Goal: Task Accomplishment & Management: Complete application form

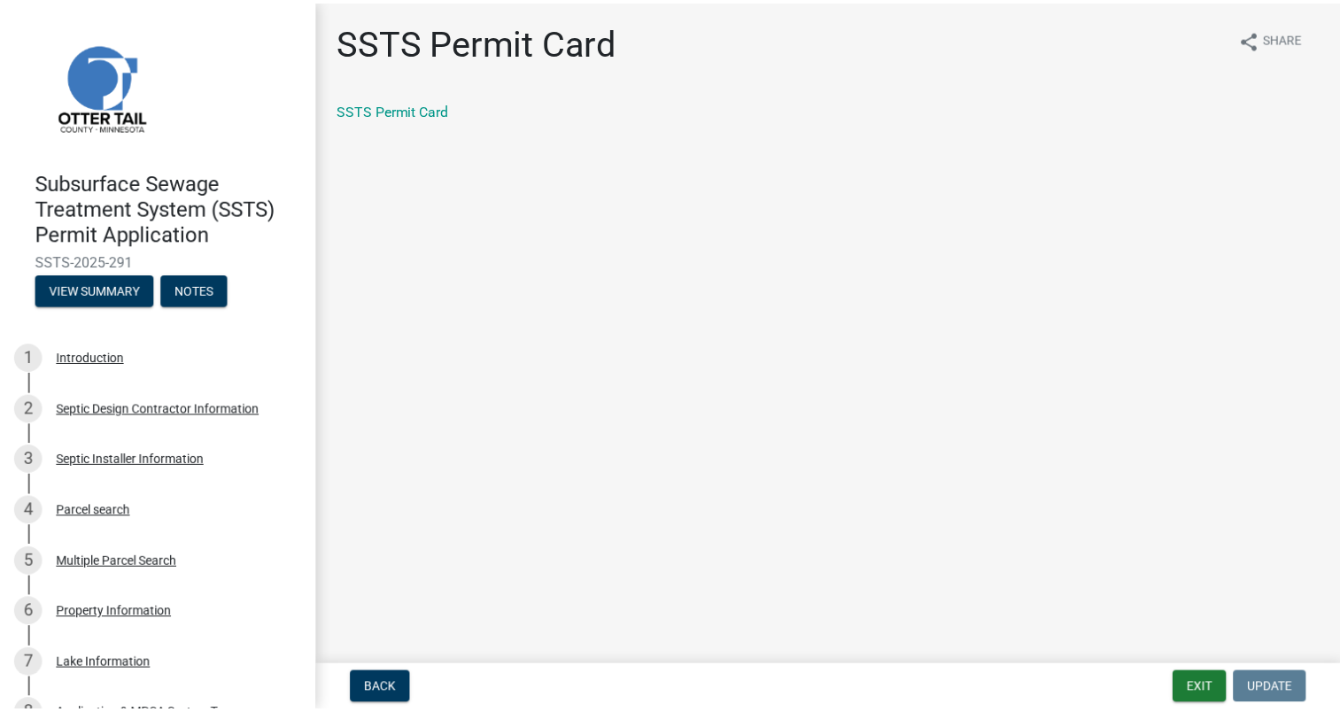
scroll to position [703, 0]
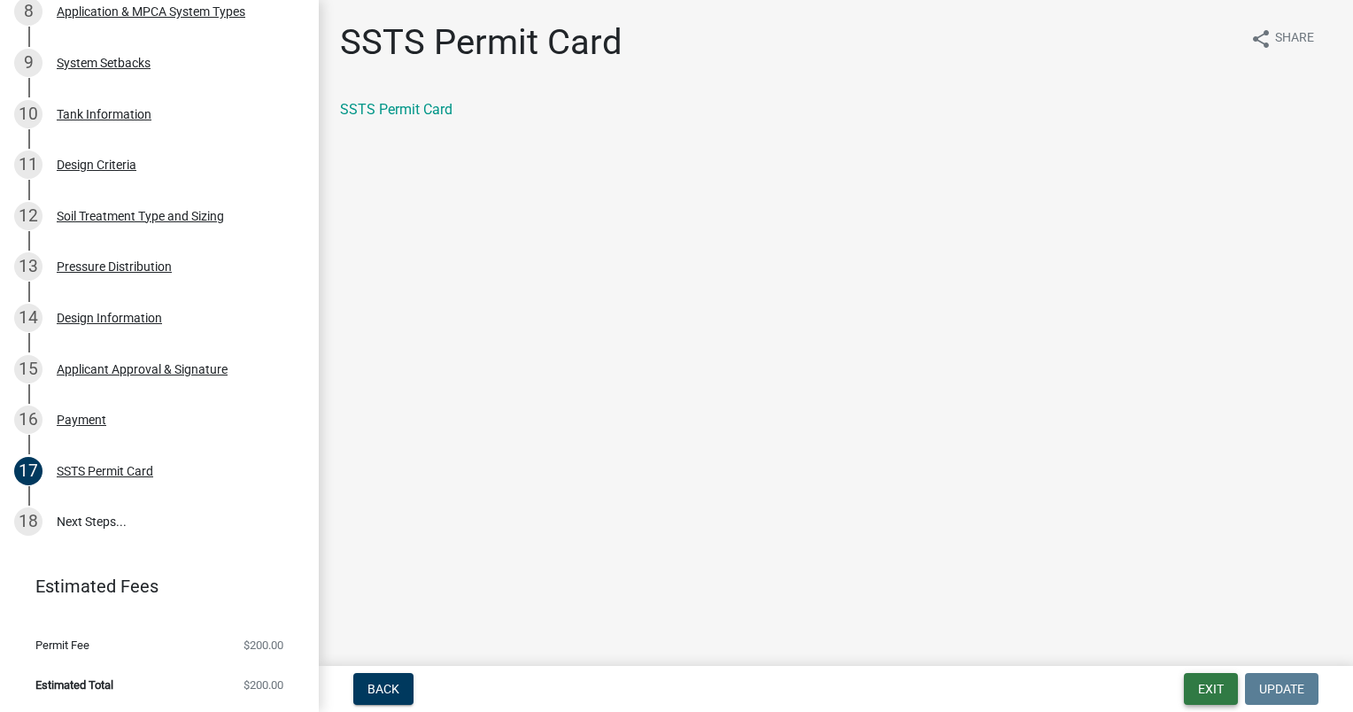
click at [1216, 687] on button "Exit" at bounding box center [1211, 689] width 54 height 32
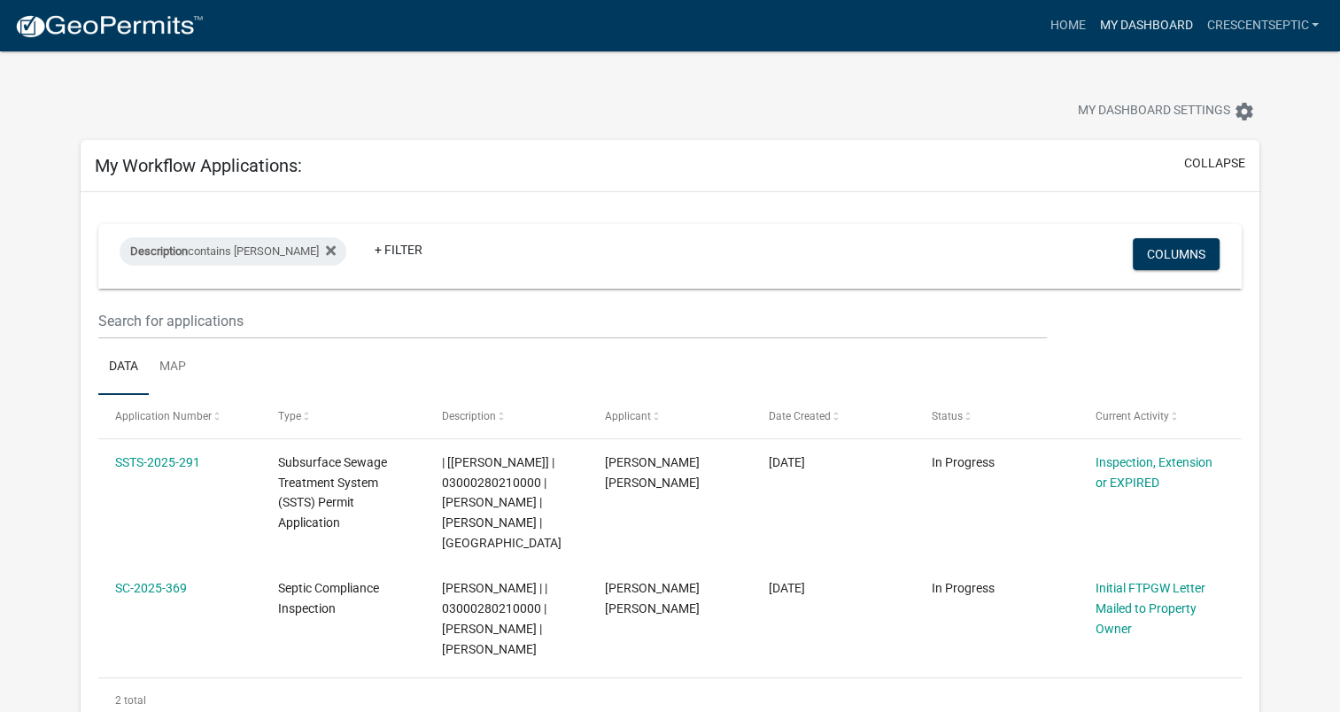
click at [1134, 23] on link "My Dashboard" at bounding box center [1145, 26] width 107 height 34
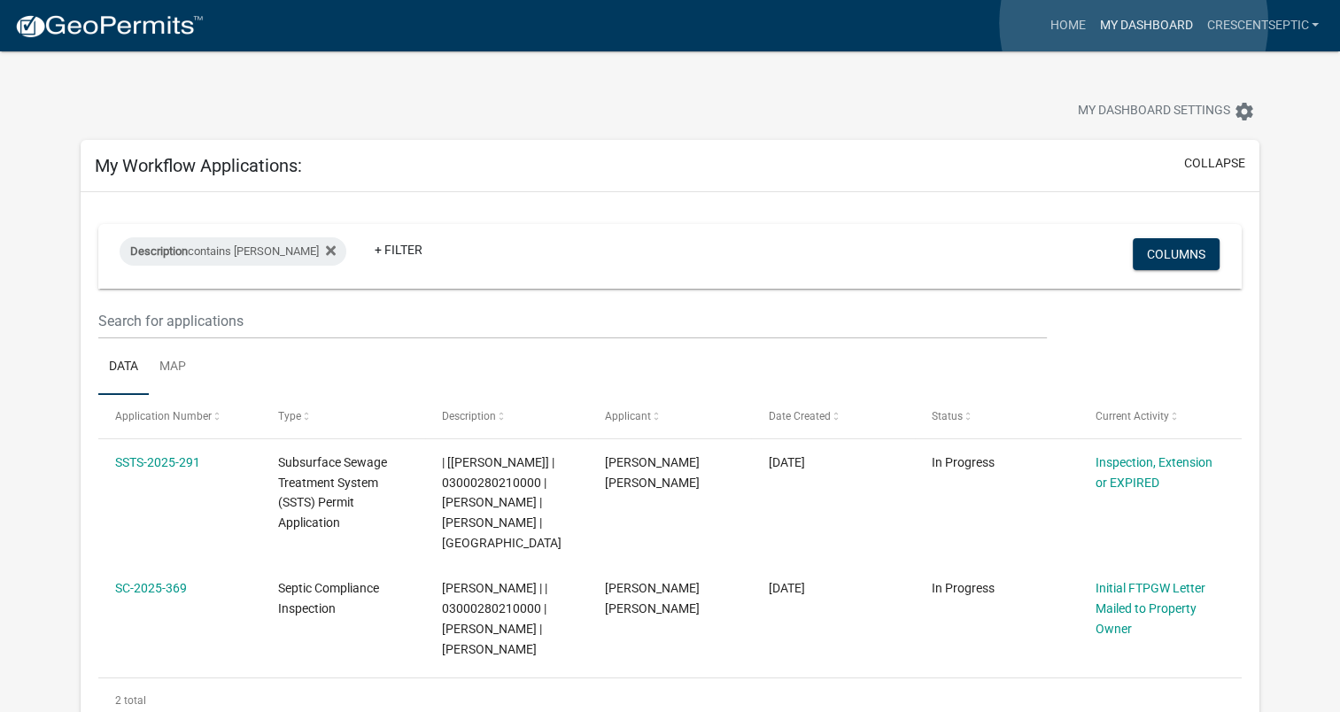
click at [1134, 23] on link "My Dashboard" at bounding box center [1145, 26] width 107 height 34
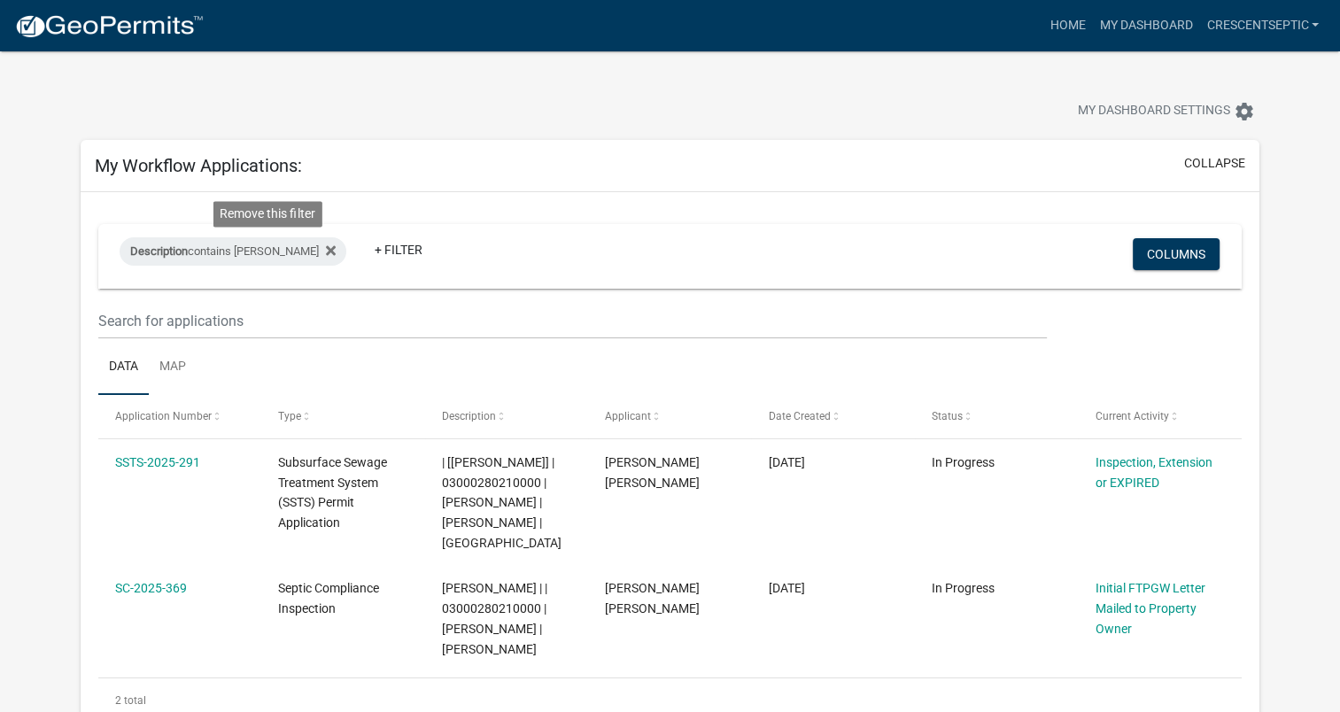
click at [319, 250] on fa-icon at bounding box center [327, 251] width 17 height 28
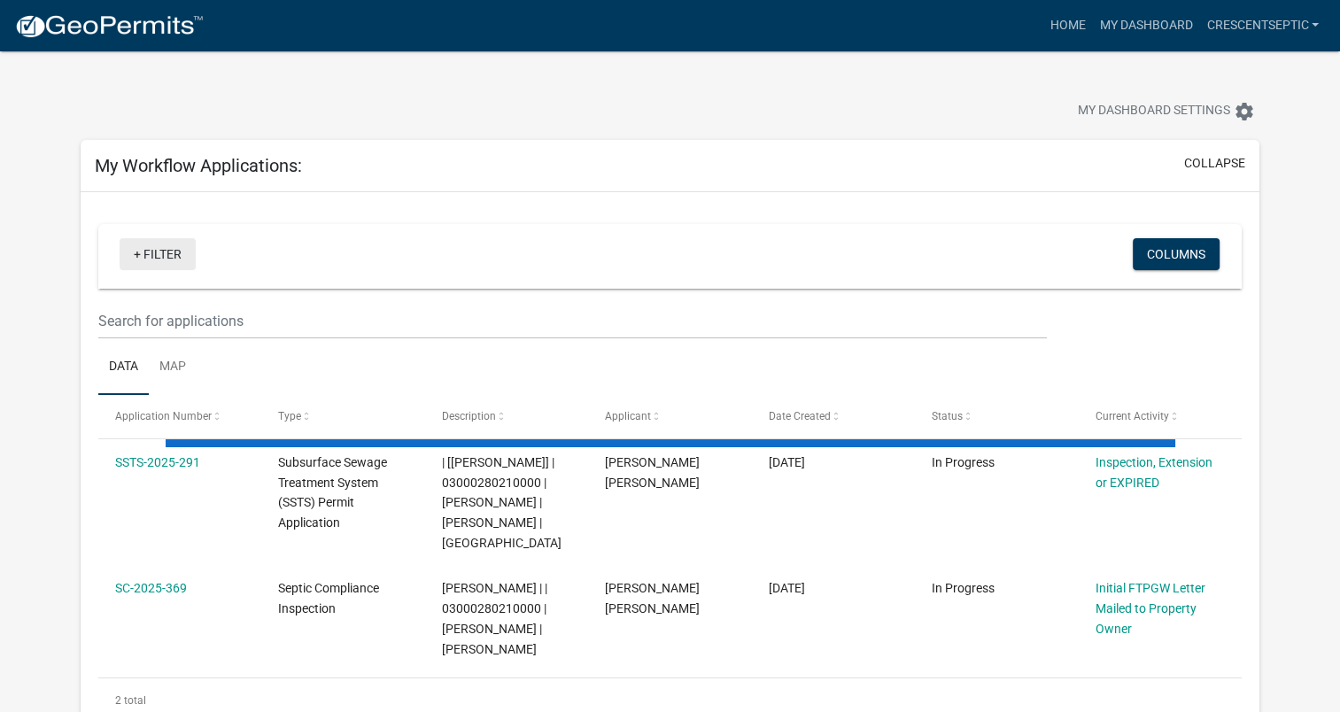
click at [143, 251] on link "+ Filter" at bounding box center [158, 254] width 76 height 32
select select "3: 100"
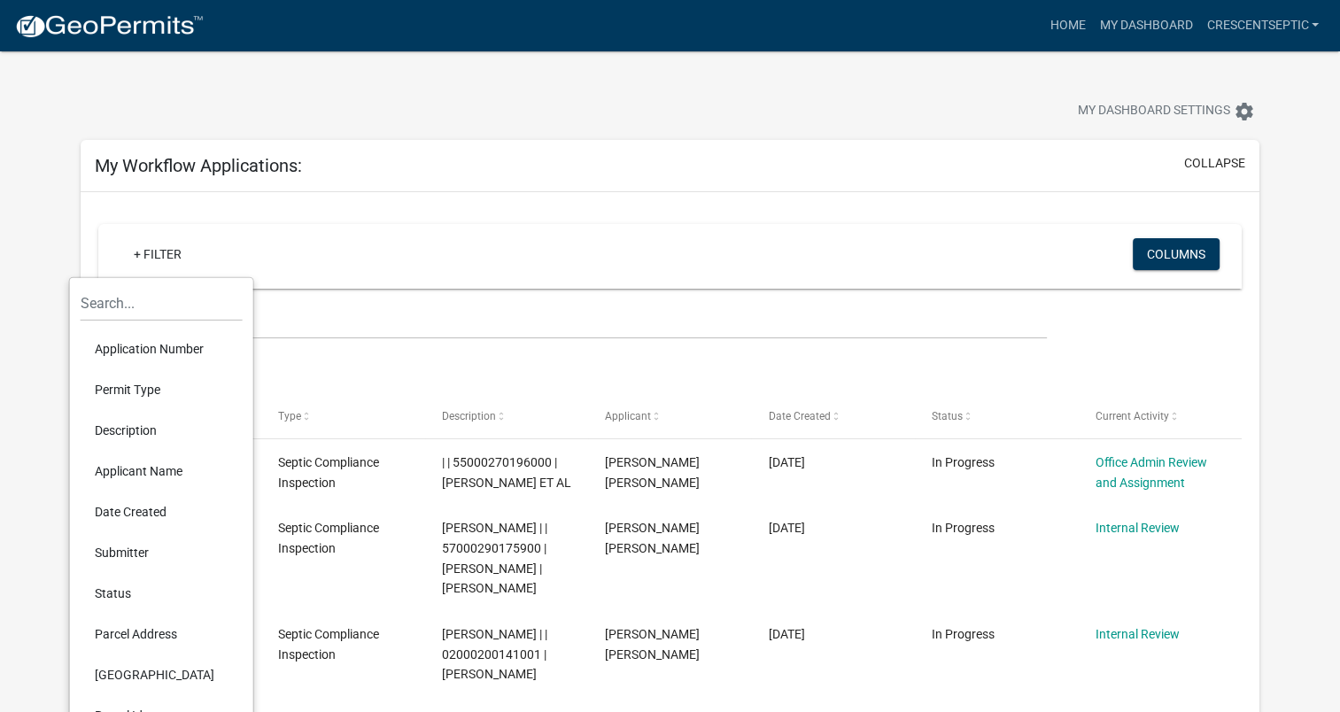
click at [150, 429] on li "Description" at bounding box center [162, 430] width 162 height 41
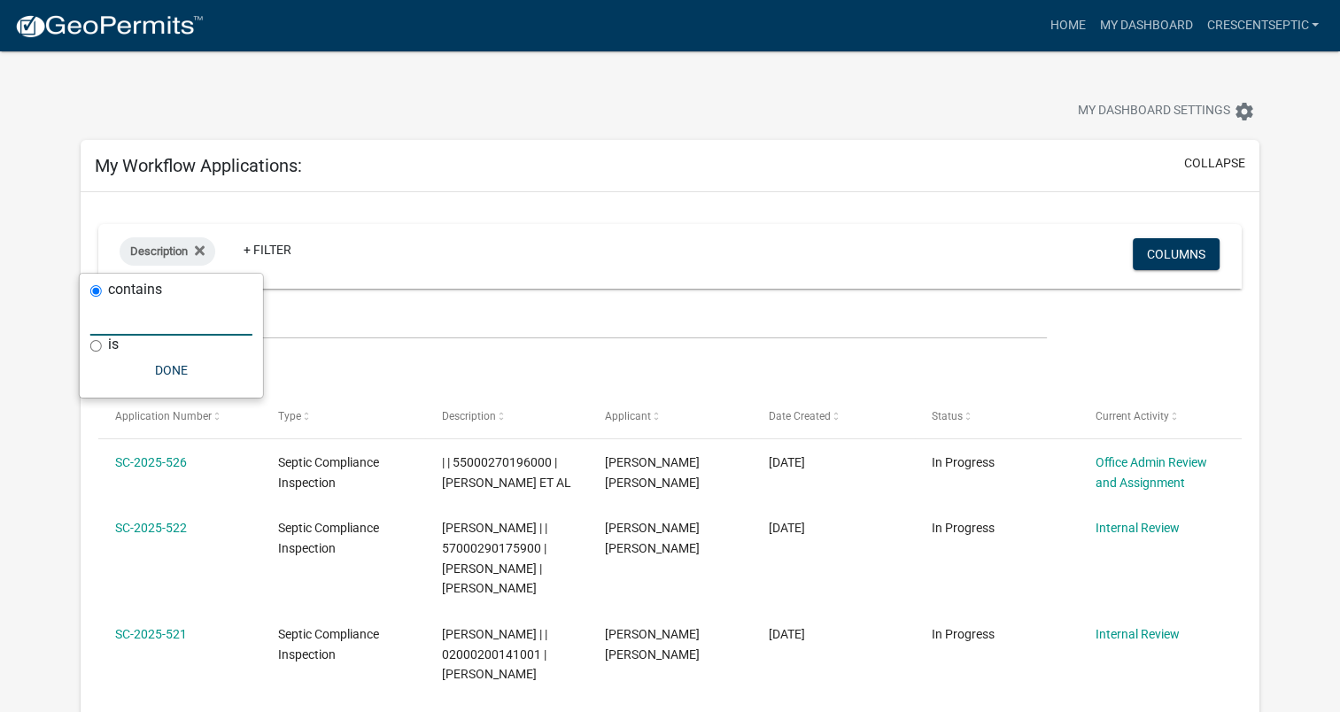
click at [181, 319] on input "text" at bounding box center [171, 317] width 162 height 36
type input "sheets"
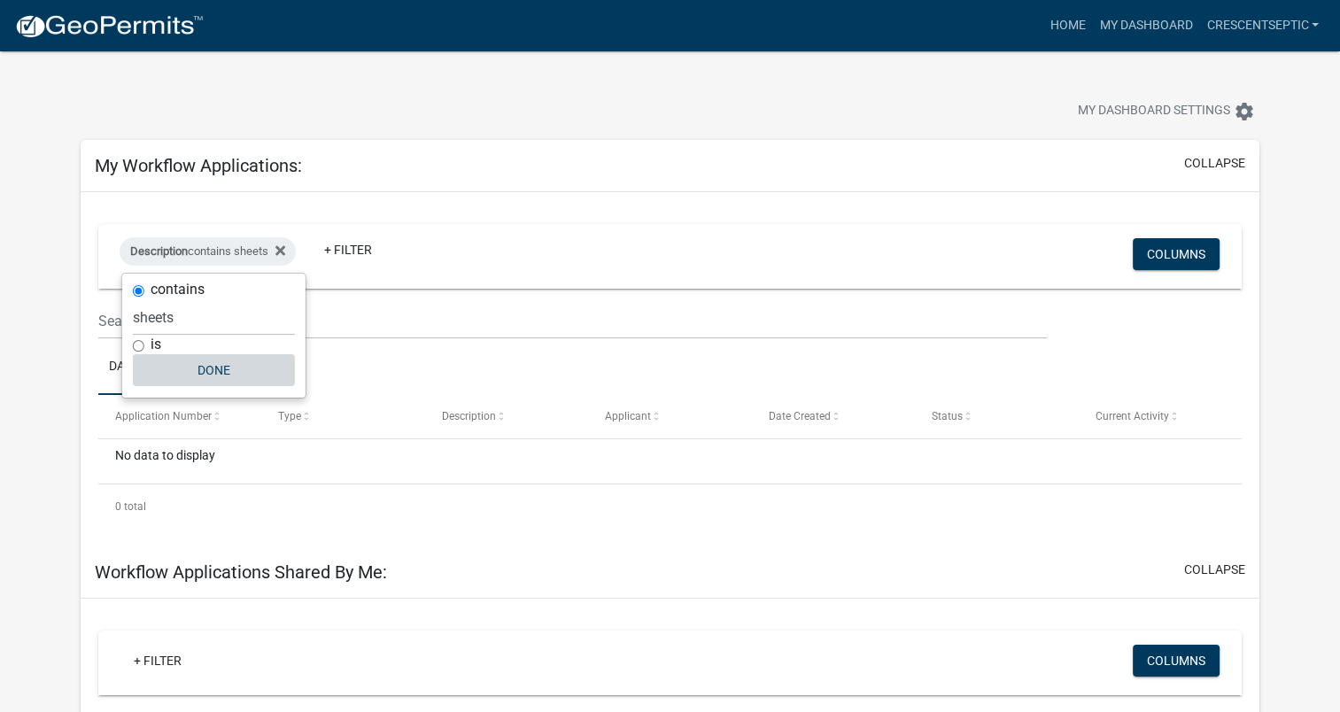
click at [207, 372] on button "Done" at bounding box center [214, 370] width 162 height 32
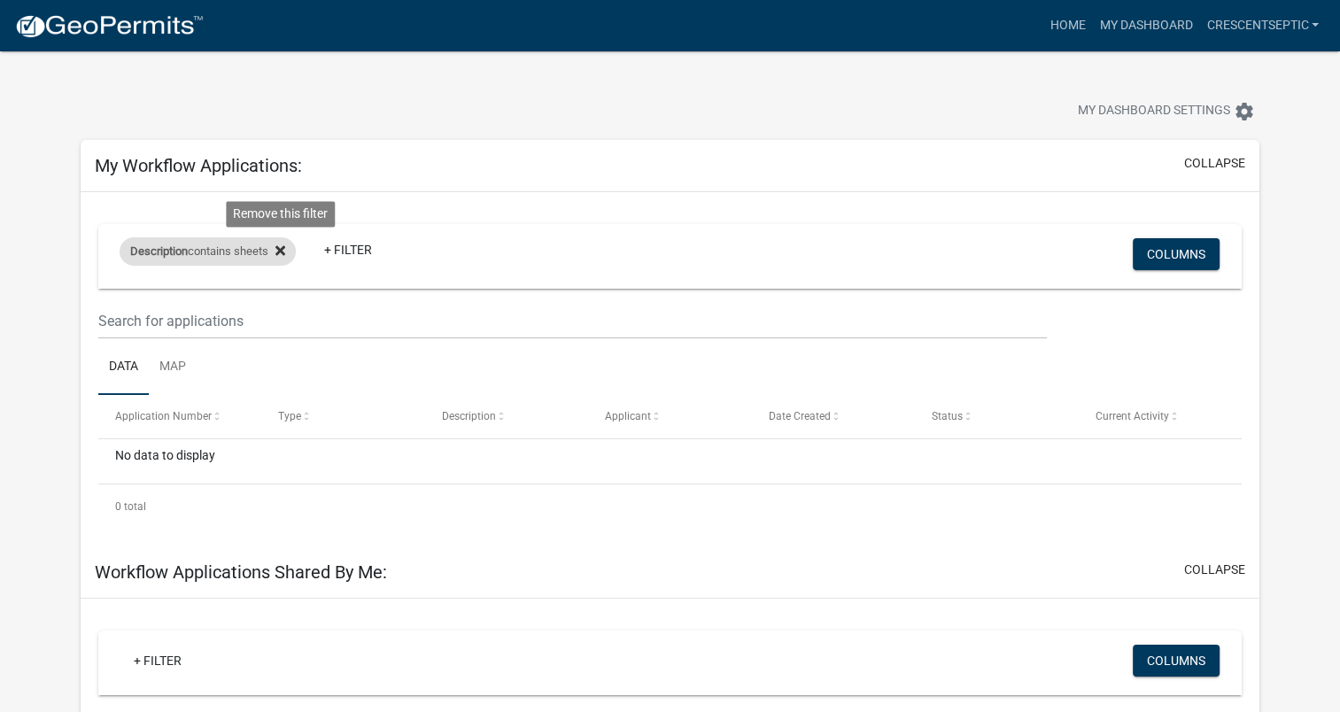
click at [285, 247] on icon at bounding box center [280, 250] width 10 height 10
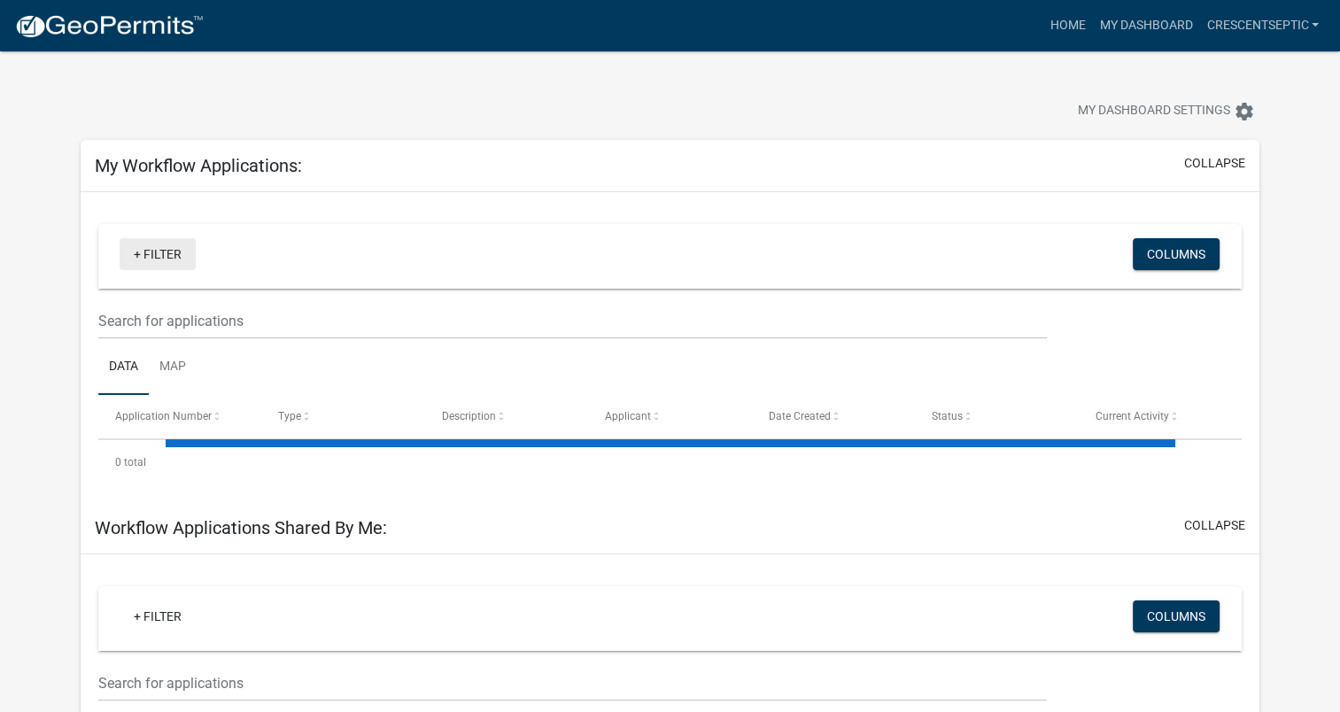
select select "3: 100"
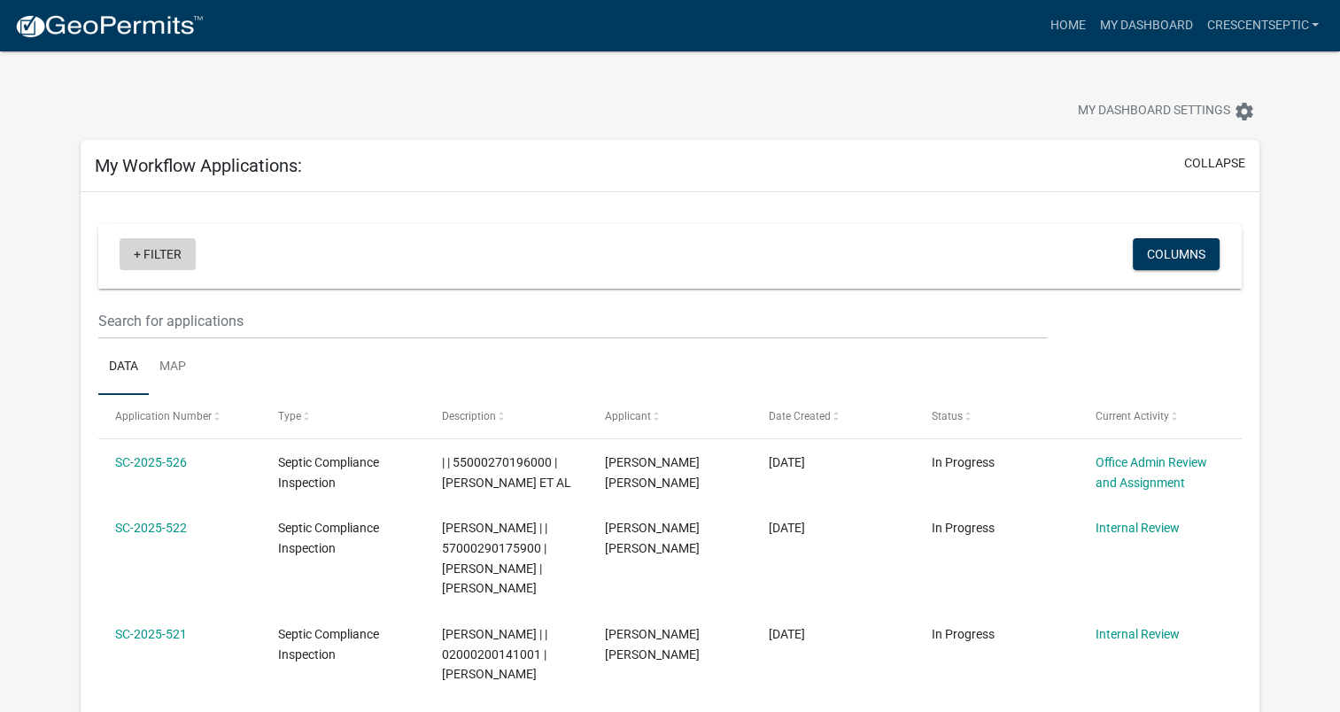
click at [142, 253] on link "+ Filter" at bounding box center [158, 254] width 76 height 32
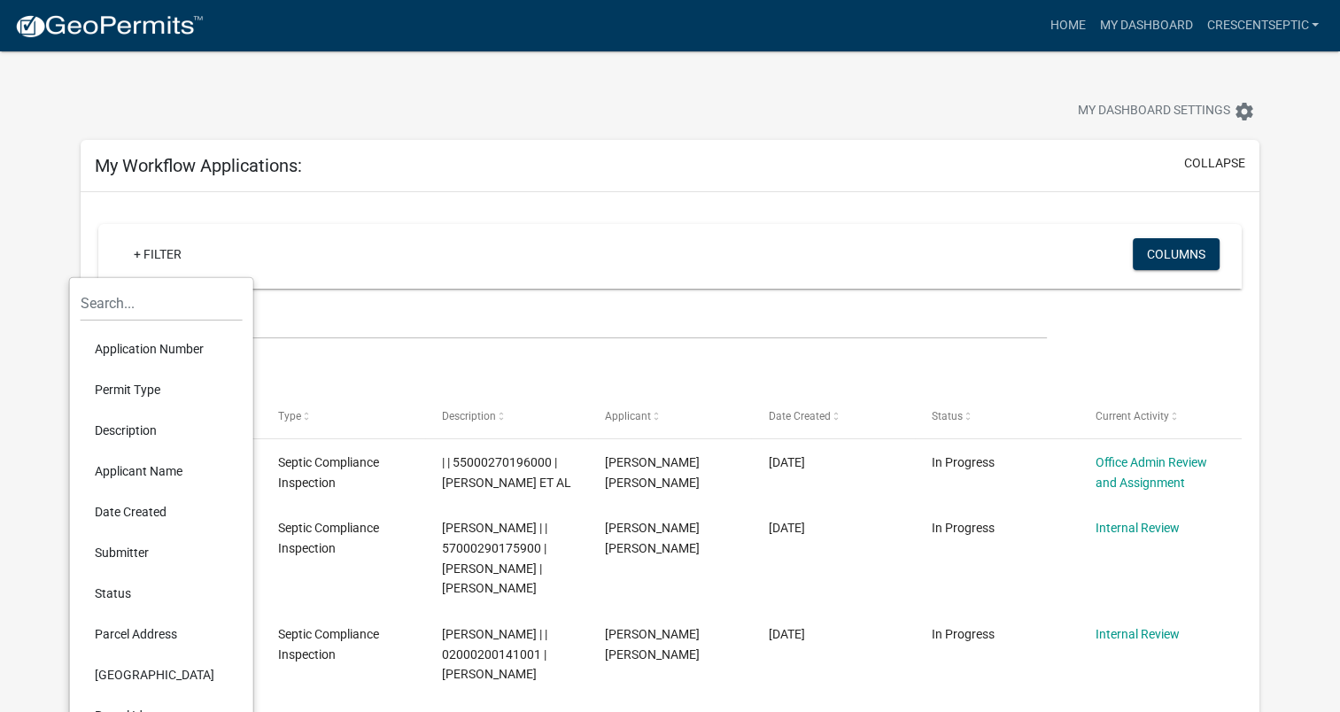
click at [127, 432] on li "Description" at bounding box center [162, 430] width 162 height 41
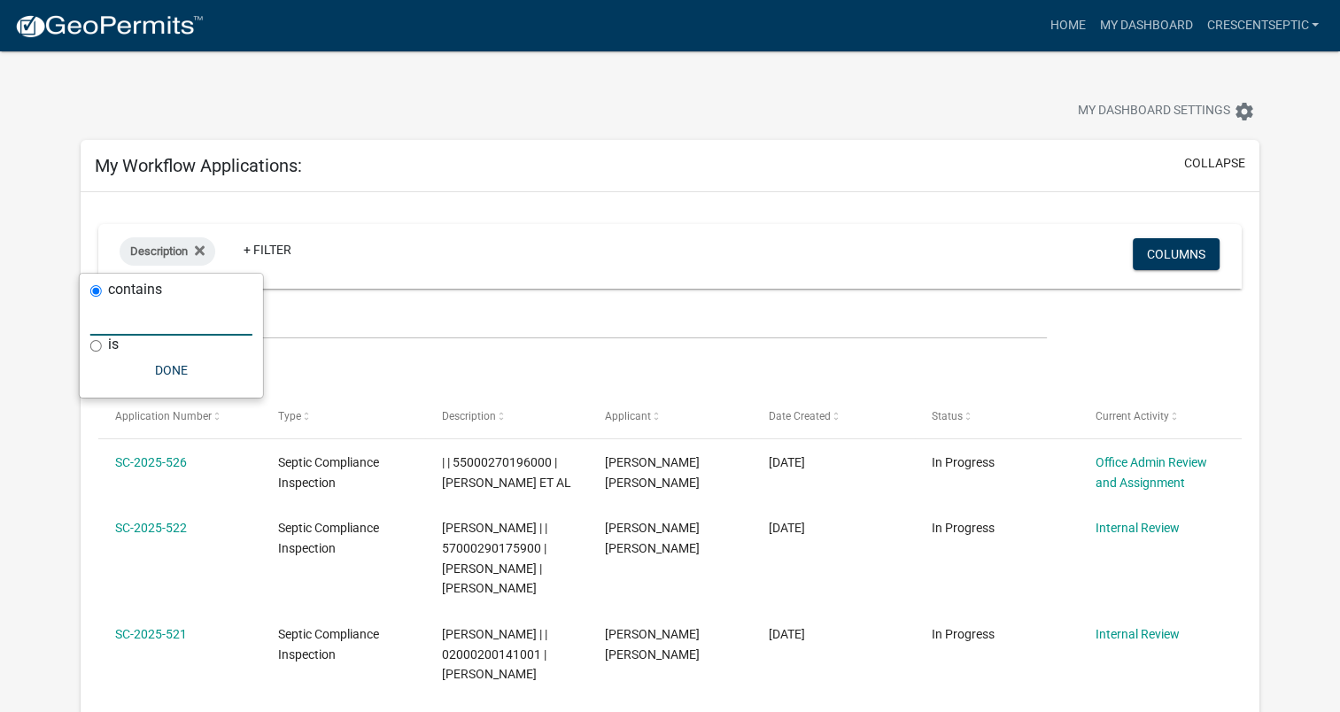
click at [164, 325] on input "text" at bounding box center [171, 317] width 162 height 36
paste input "51000240174000"
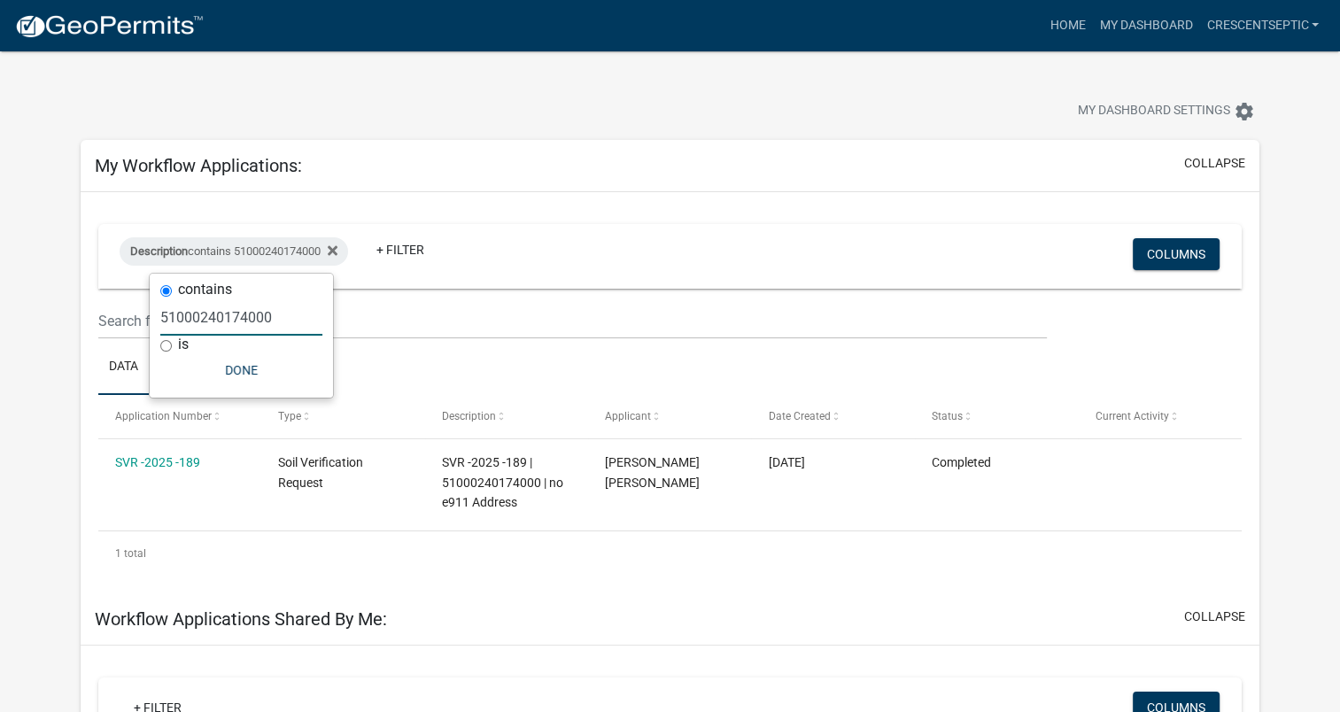
type input "51000240174000"
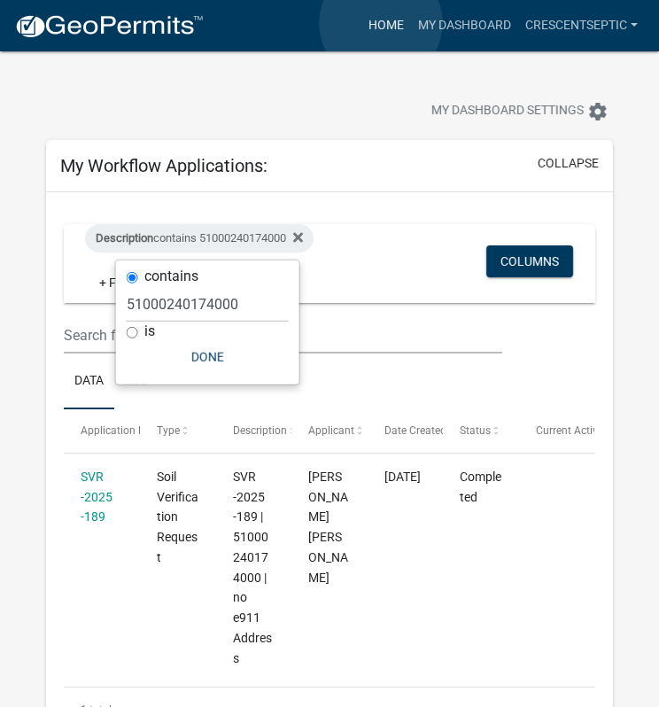
click at [381, 23] on link "Home" at bounding box center [386, 26] width 50 height 34
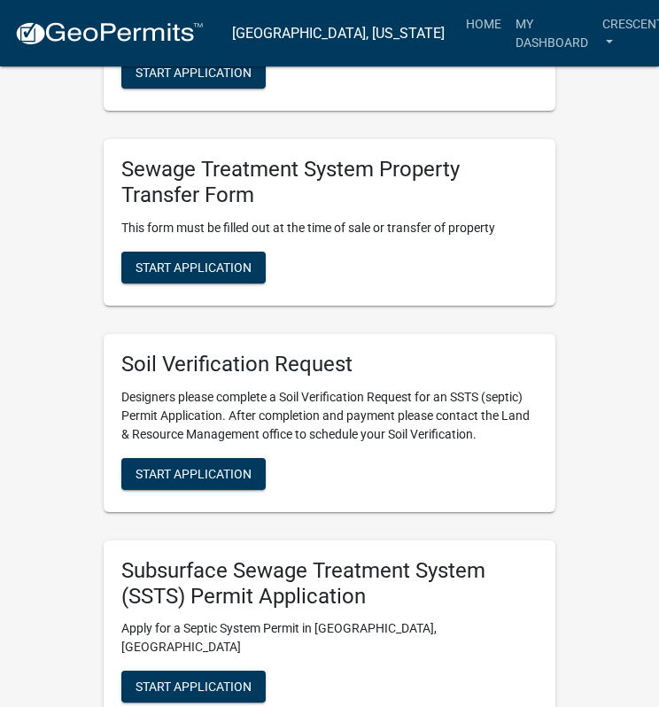
scroll to position [1860, 0]
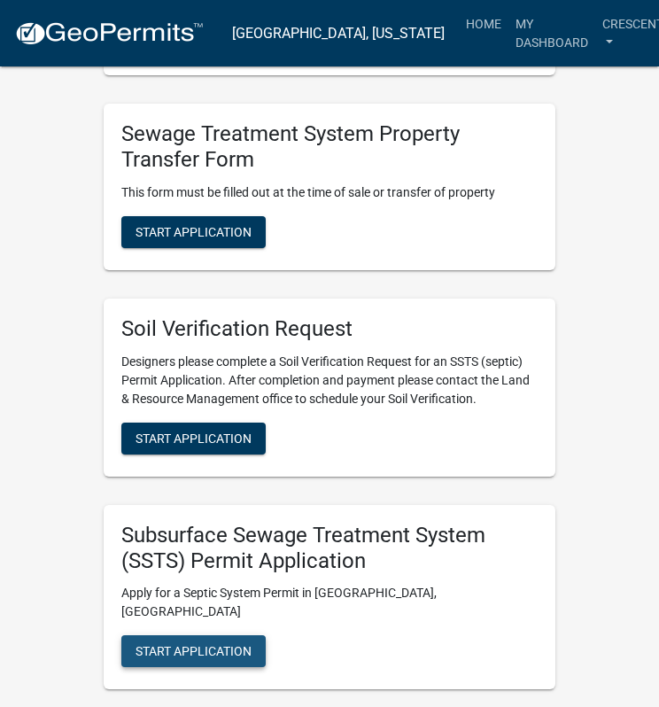
click at [213, 651] on span "Start Application" at bounding box center [194, 651] width 116 height 14
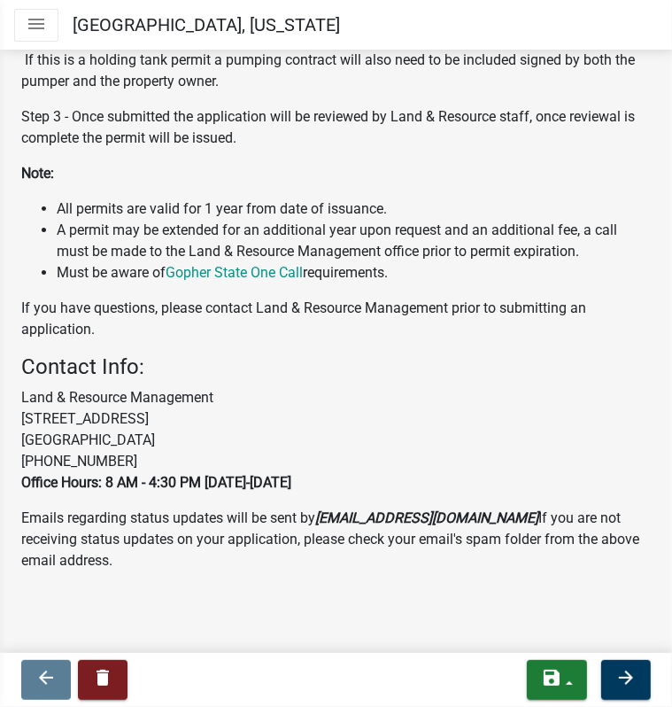
scroll to position [593, 0]
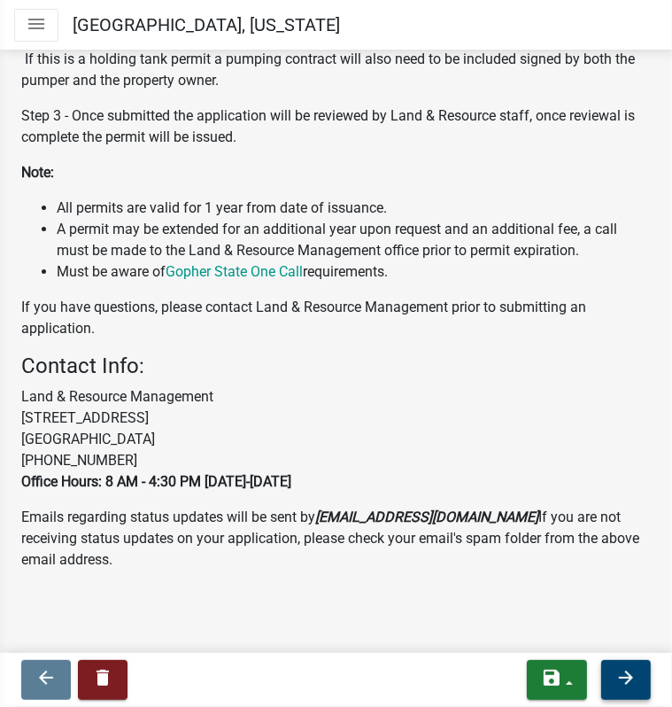
click at [617, 678] on icon "arrow_forward" at bounding box center [626, 677] width 21 height 21
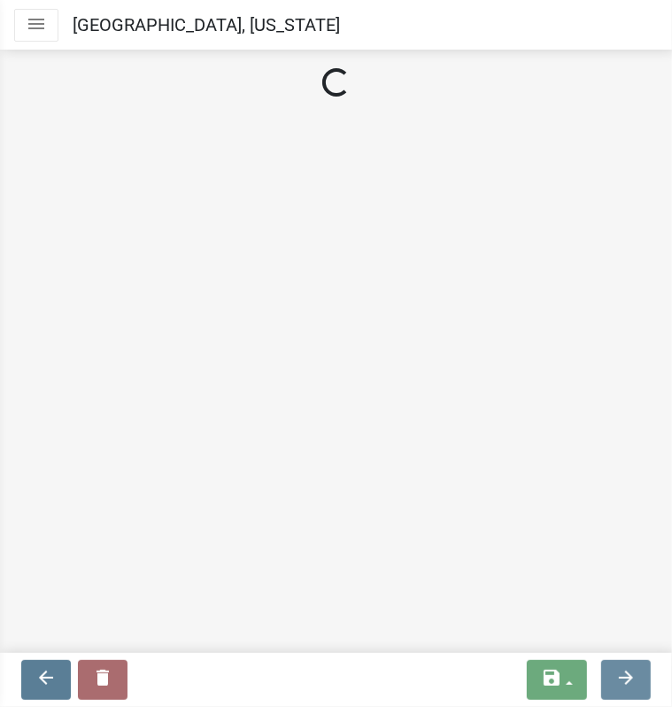
scroll to position [0, 0]
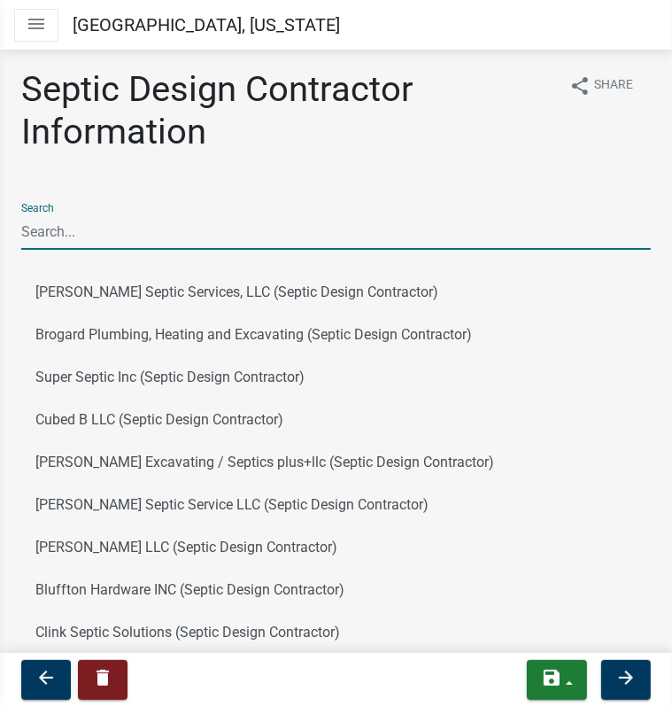
click at [156, 238] on input "Search" at bounding box center [336, 231] width 630 height 36
type input "cresc"
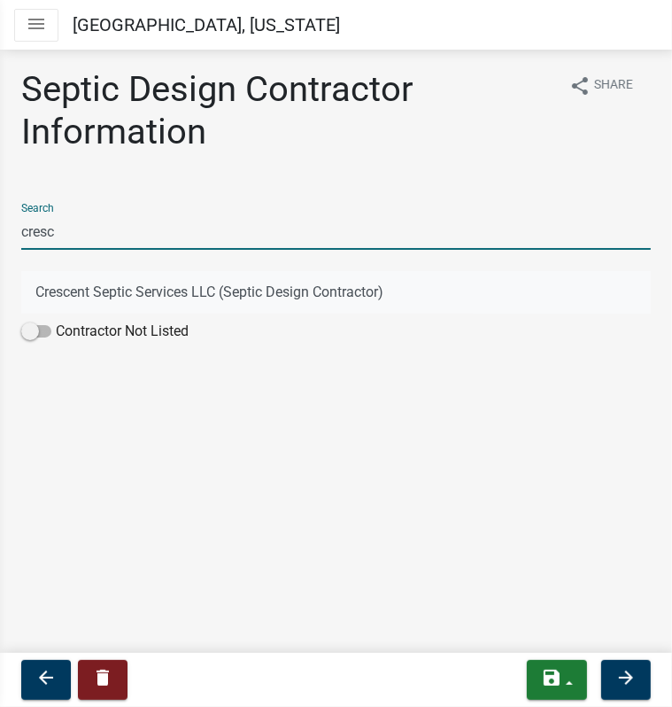
click at [136, 284] on button "Crescent Septic Services LLC (Septic Design Contractor)" at bounding box center [336, 292] width 630 height 43
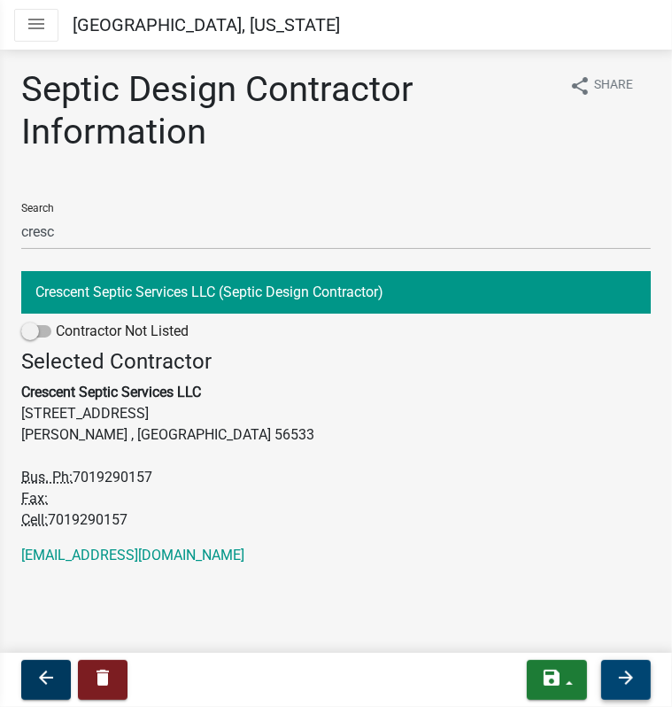
click at [631, 678] on icon "arrow_forward" at bounding box center [626, 677] width 21 height 21
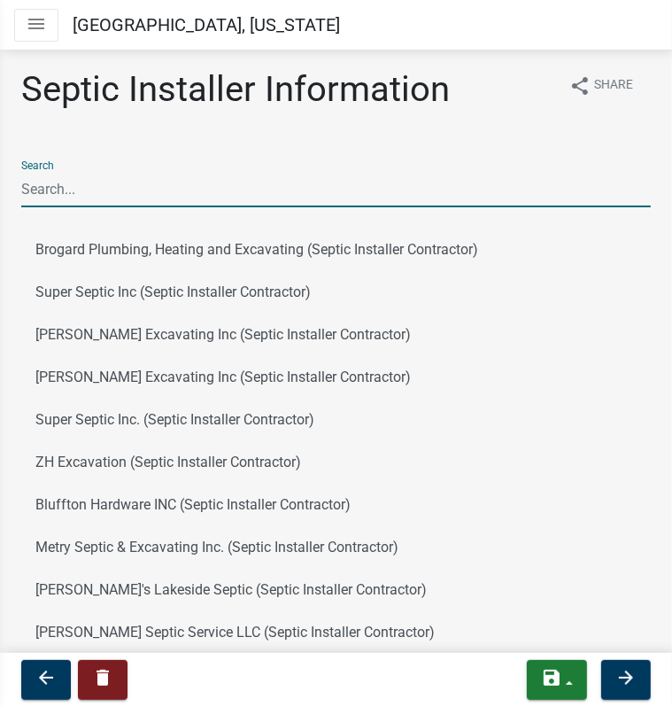
click at [119, 182] on input "Search" at bounding box center [336, 189] width 630 height 36
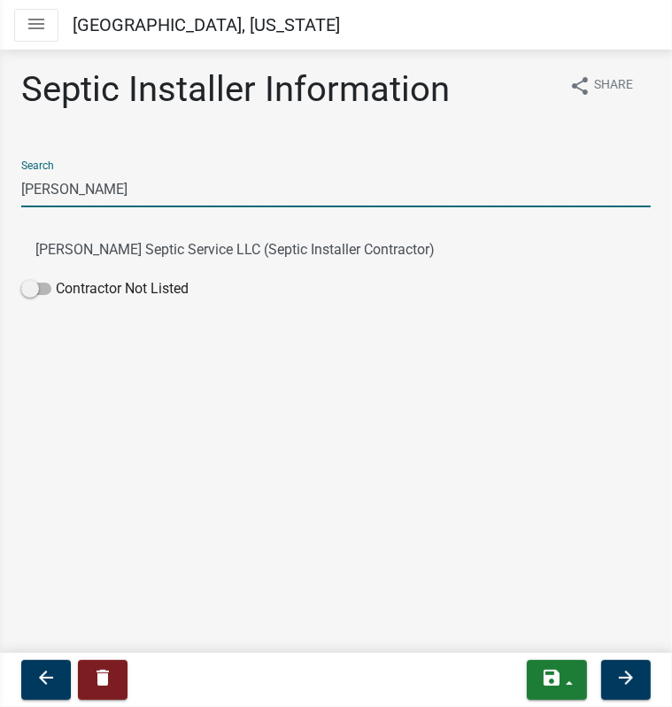
type input "Ross"
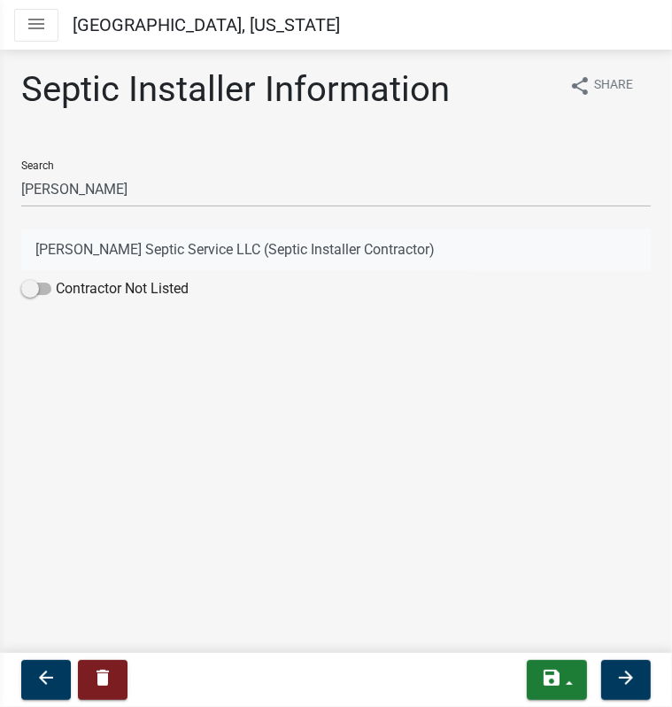
click at [152, 249] on button "Ross Seifert Septic Service LLC (Septic Installer Contractor)" at bounding box center [336, 250] width 630 height 43
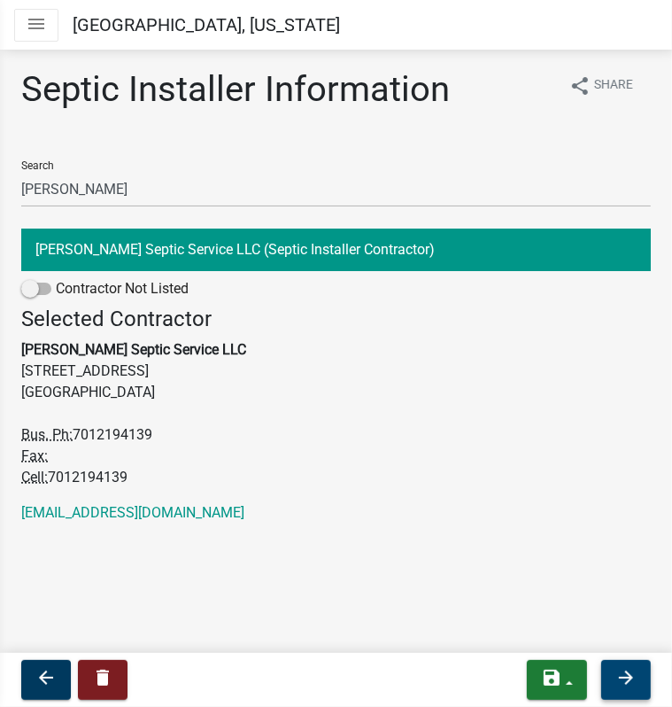
click at [619, 678] on icon "arrow_forward" at bounding box center [626, 677] width 21 height 21
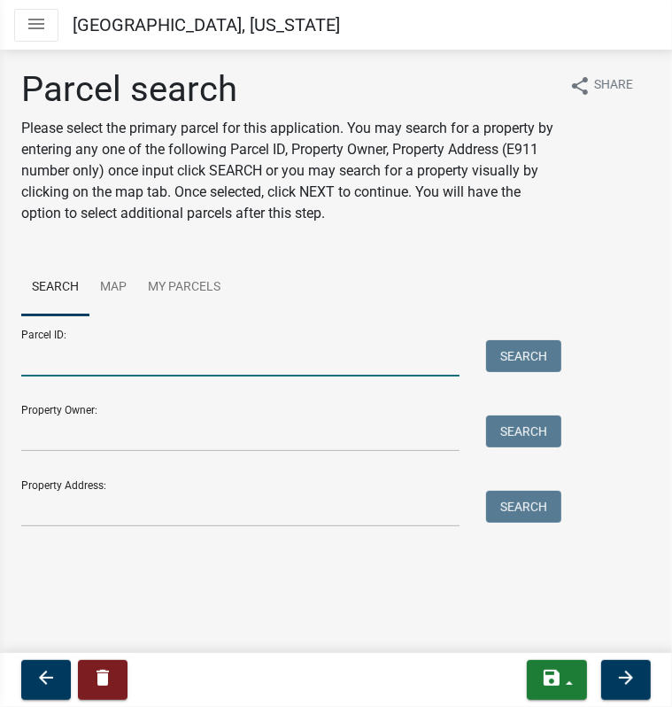
click at [372, 349] on input "Parcel ID:" at bounding box center [240, 358] width 438 height 36
paste input "51000240174000"
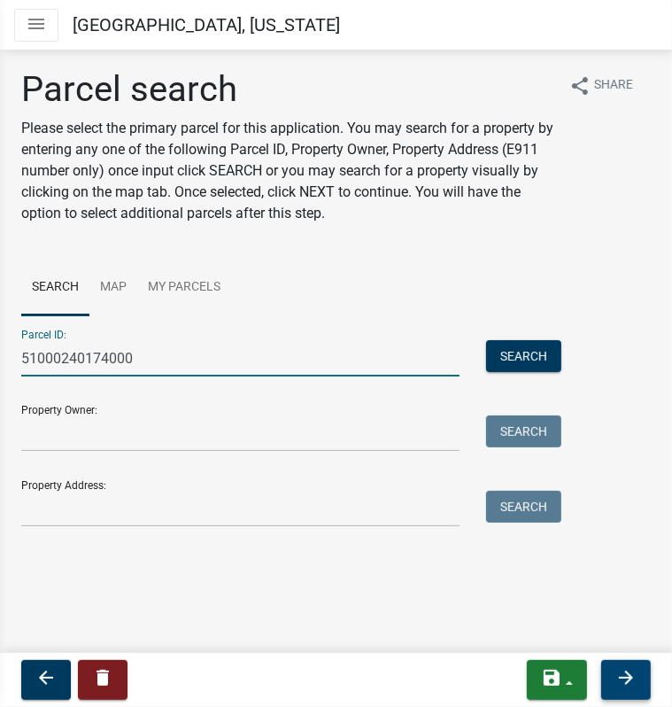
type input "51000240174000"
click at [627, 677] on icon "arrow_forward" at bounding box center [626, 677] width 21 height 21
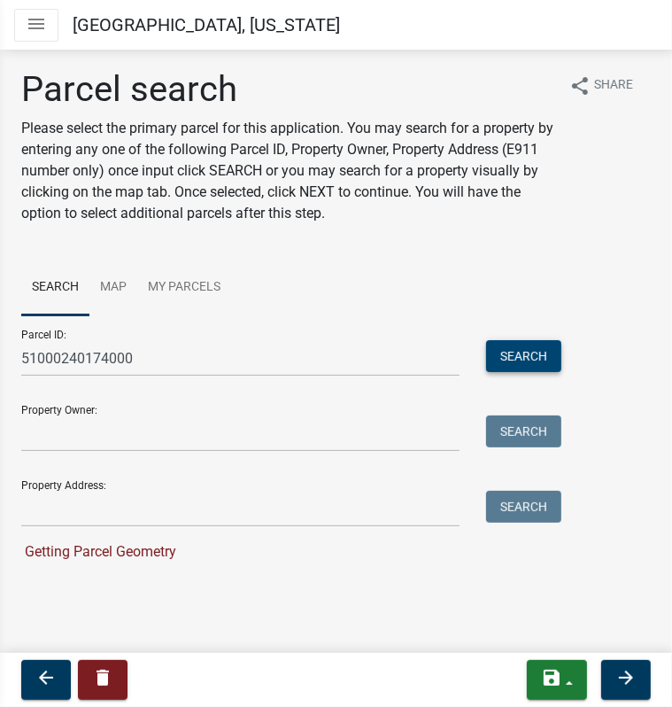
click at [555, 352] on button "Search" at bounding box center [523, 356] width 75 height 32
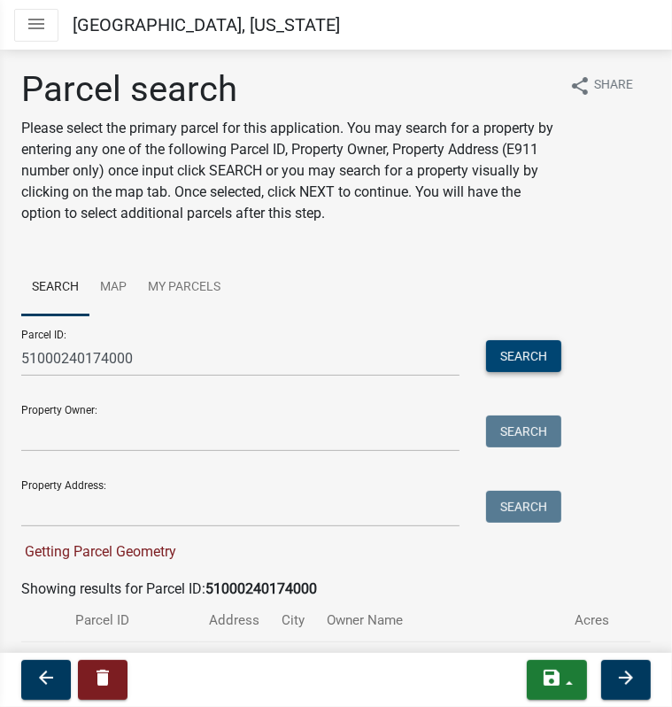
scroll to position [99, 0]
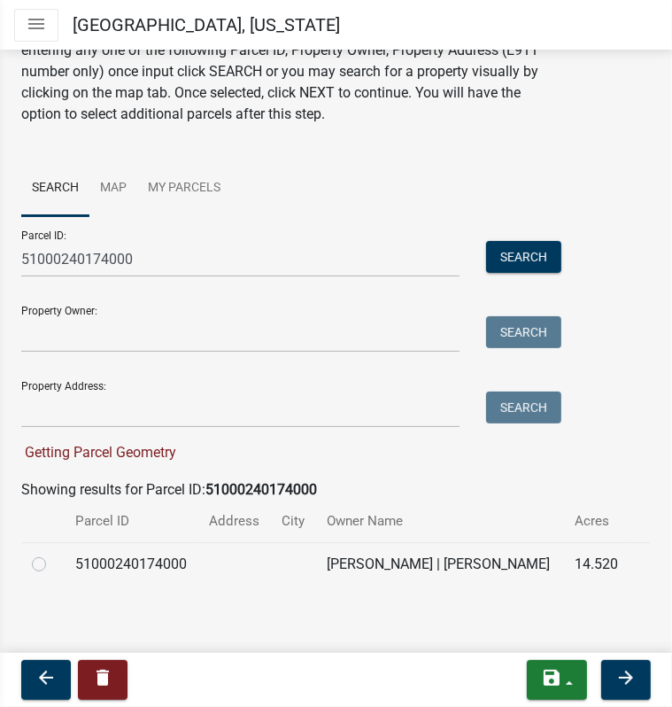
click at [31, 555] on td at bounding box center [42, 563] width 43 height 43
click at [53, 554] on label at bounding box center [53, 554] width 0 height 0
click at [53, 562] on input "radio" at bounding box center [59, 560] width 12 height 12
radio input "true"
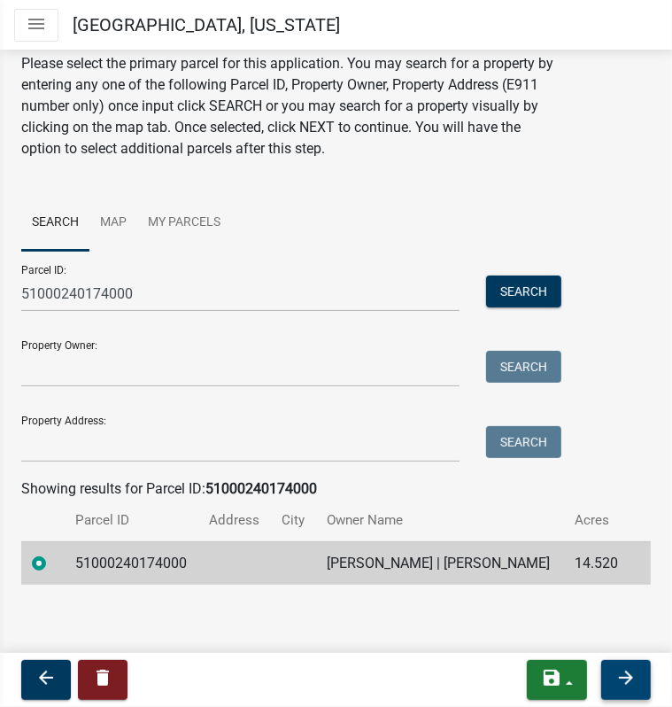
scroll to position [64, 0]
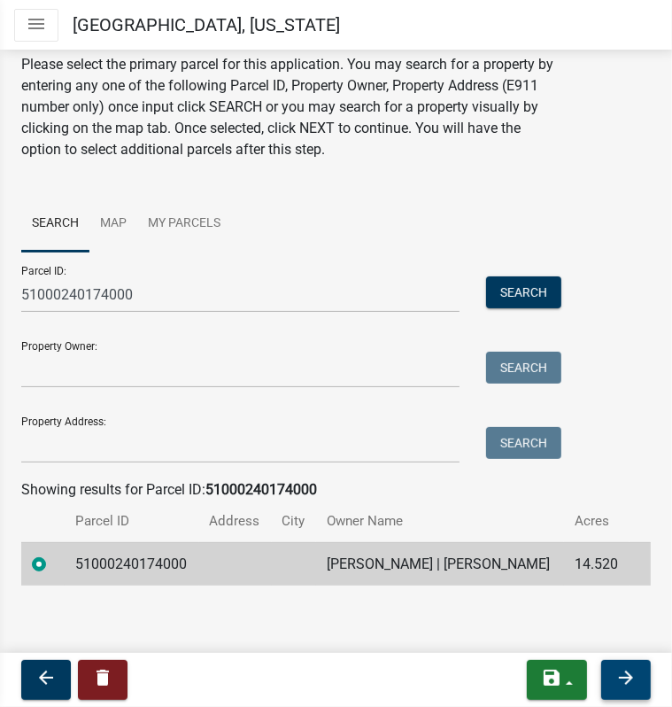
click at [630, 674] on icon "arrow_forward" at bounding box center [626, 677] width 21 height 21
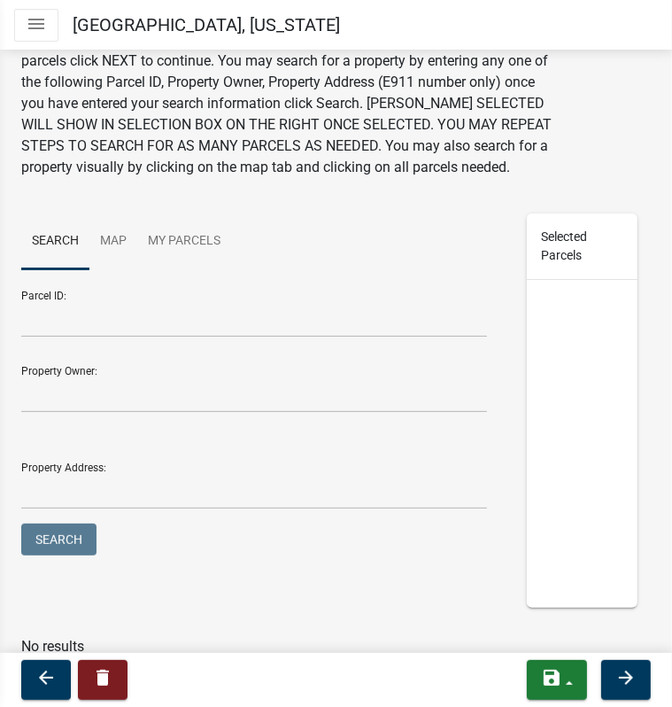
scroll to position [182, 0]
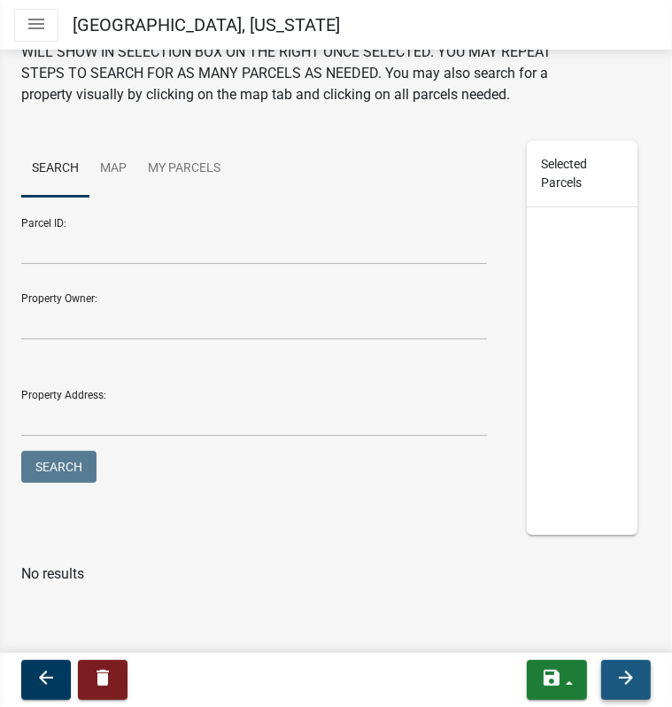
click at [620, 663] on button "arrow_forward" at bounding box center [626, 680] width 50 height 40
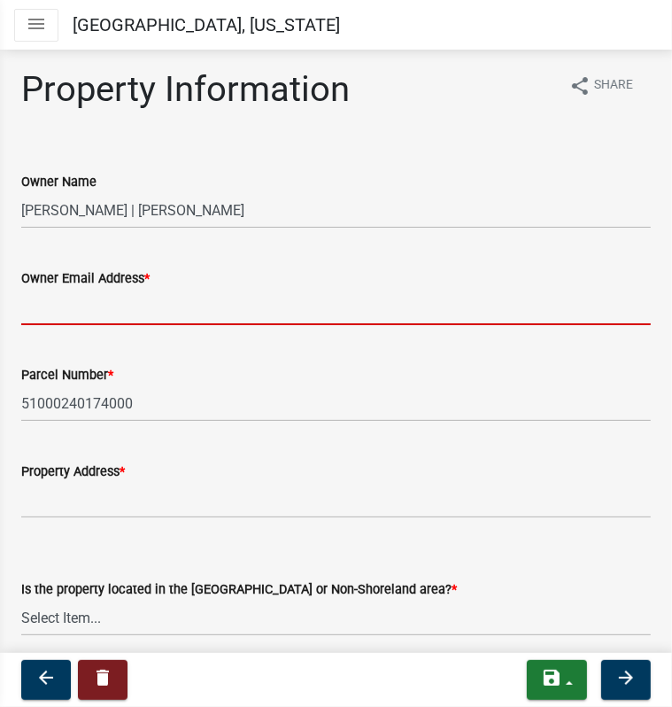
click at [119, 304] on input "Owner Email Address *" at bounding box center [336, 307] width 630 height 36
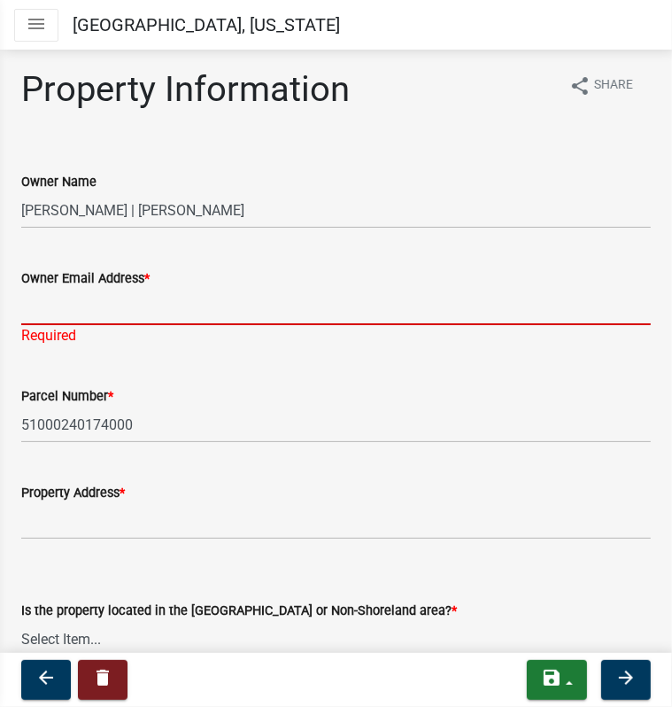
click at [146, 310] on input "Owner Email Address *" at bounding box center [336, 307] width 630 height 36
paste input "[EMAIL_ADDRESS][DOMAIN_NAME]"
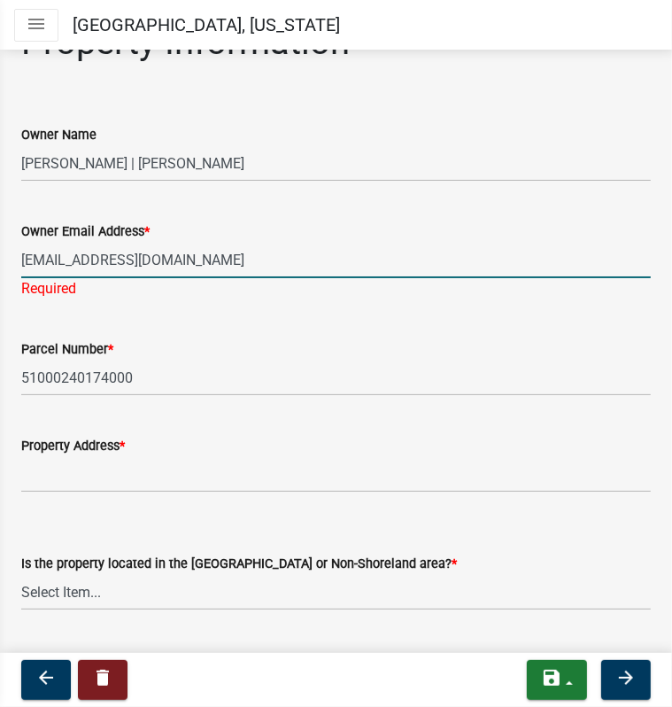
scroll to position [89, 0]
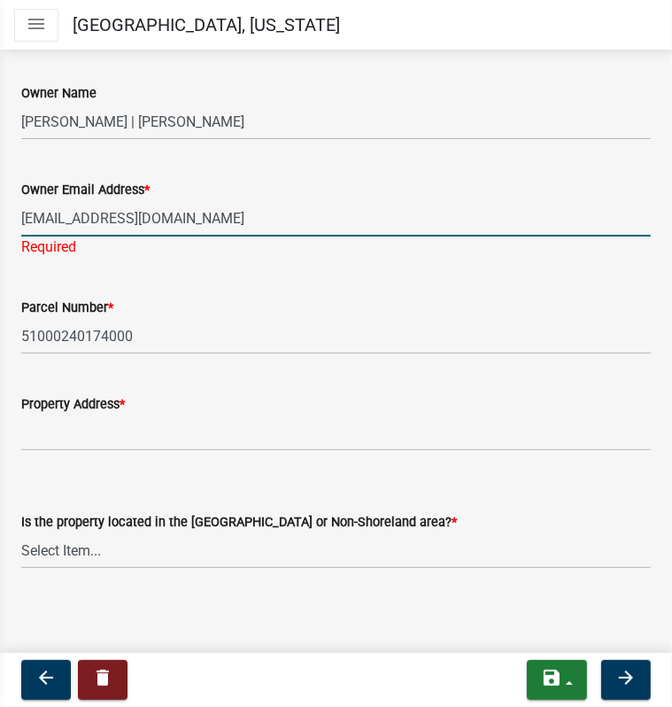
type input "[EMAIL_ADDRESS][DOMAIN_NAME]"
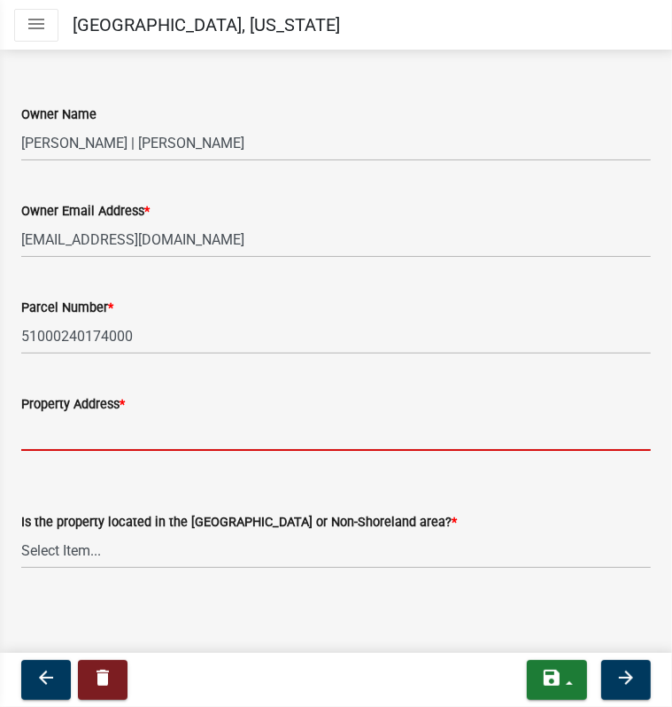
click at [81, 430] on input "Property Address *" at bounding box center [336, 432] width 630 height 36
type input "no e911 Address"
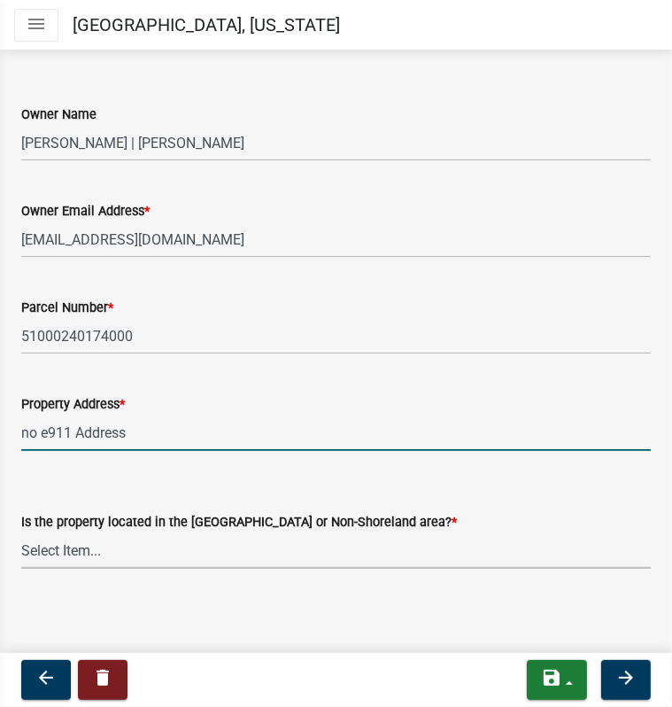
click at [141, 546] on select "Select Item... Shoreland Non-Shoreland" at bounding box center [336, 550] width 630 height 36
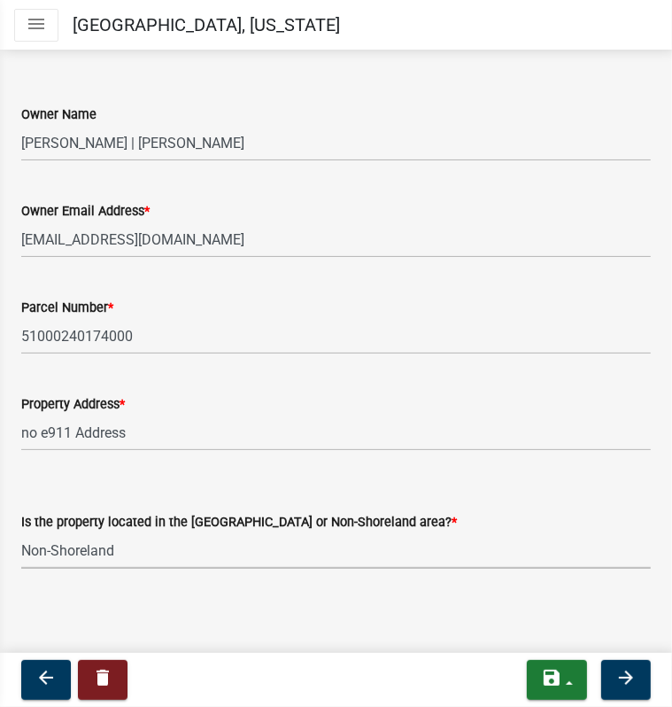
click at [21, 532] on select "Select Item... Shoreland Non-Shoreland" at bounding box center [336, 550] width 630 height 36
select select "5ed11e82-653f-4fcc-a472-8d95af57556c"
click at [639, 678] on button "arrow_forward" at bounding box center [626, 680] width 50 height 40
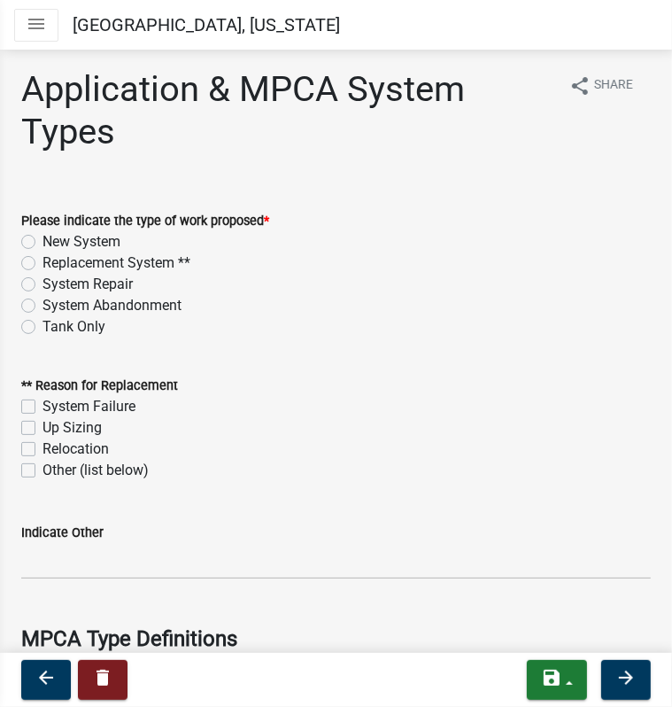
click at [43, 240] on label "New System" at bounding box center [82, 241] width 78 height 21
click at [43, 240] on input "New System" at bounding box center [49, 237] width 12 height 12
radio input "true"
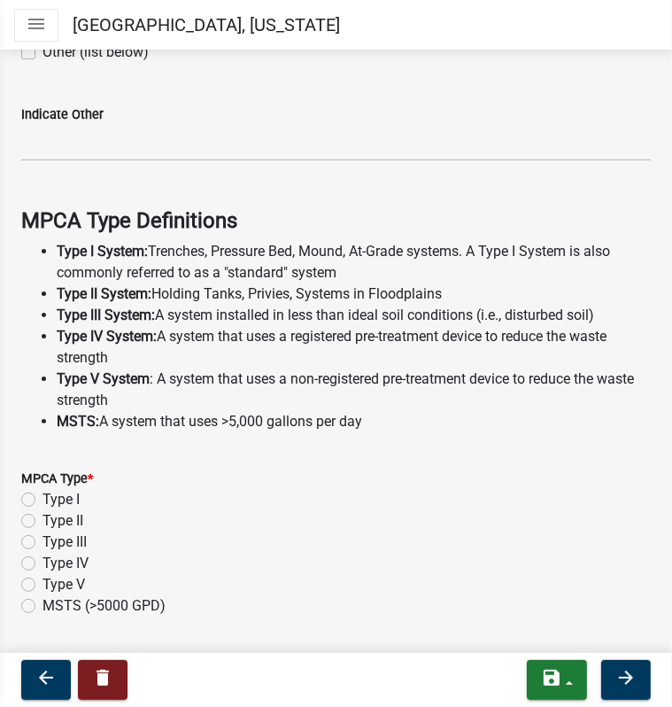
scroll to position [443, 0]
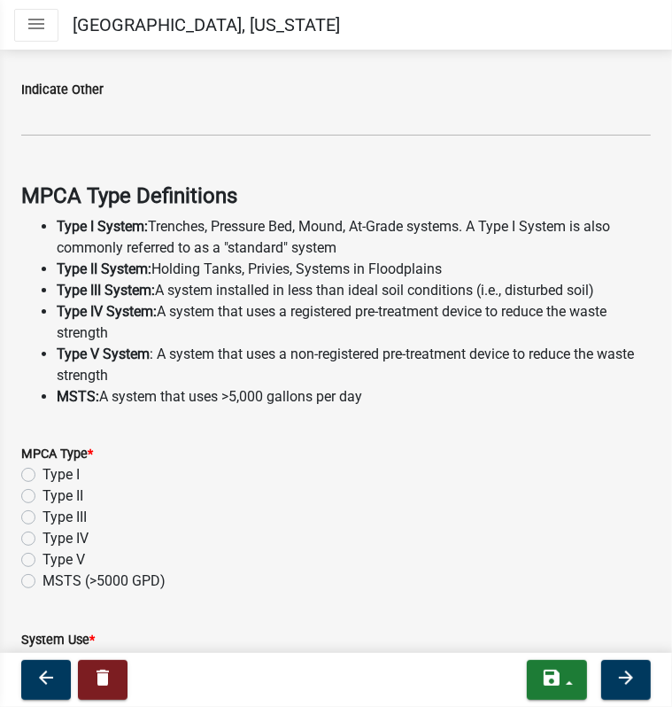
click at [43, 479] on label "Type I" at bounding box center [61, 474] width 37 height 21
click at [43, 476] on input "Type I" at bounding box center [49, 470] width 12 height 12
radio input "true"
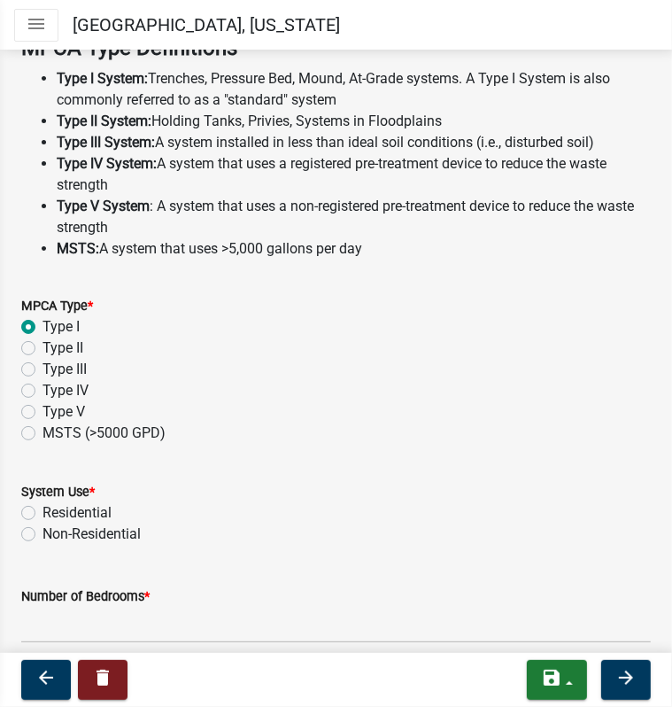
scroll to position [759, 0]
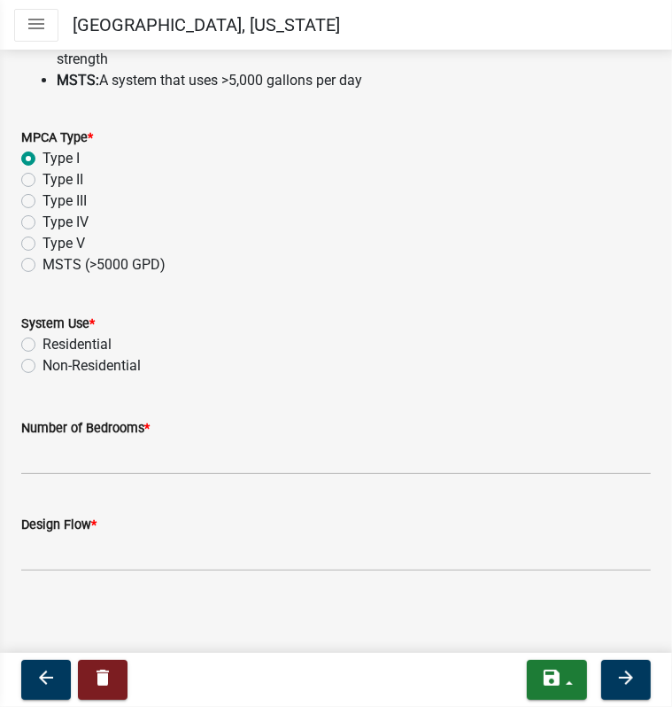
click at [43, 341] on label "Residential" at bounding box center [77, 344] width 69 height 21
click at [43, 341] on input "Residential" at bounding box center [49, 340] width 12 height 12
radio input "true"
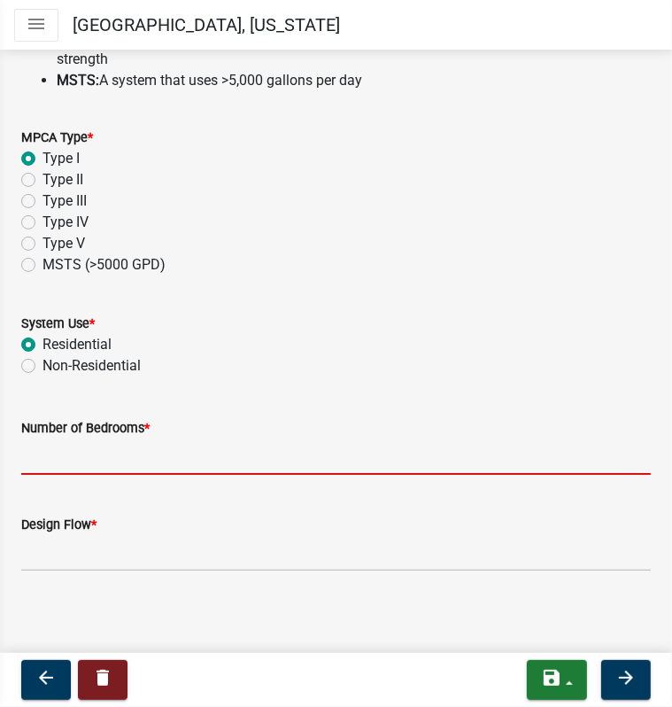
click at [45, 453] on input "Number of Bedrooms *" at bounding box center [336, 456] width 630 height 36
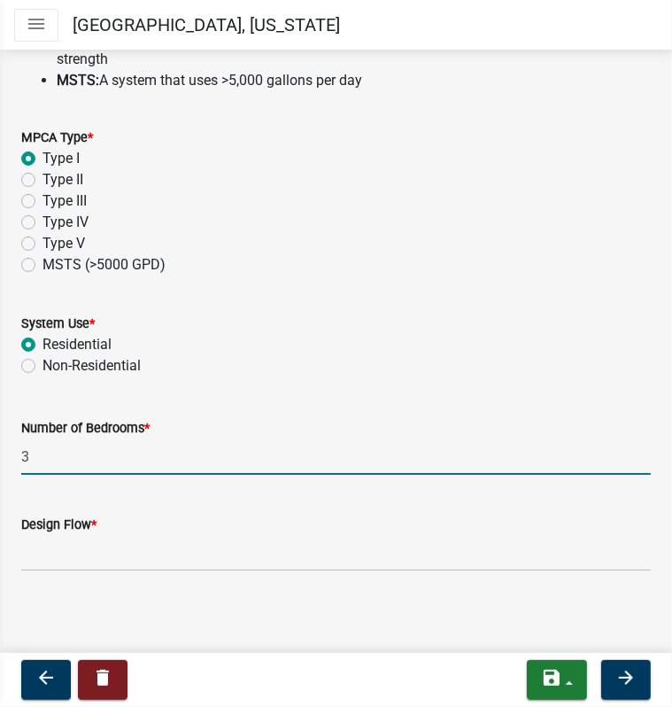
type input "3"
click at [57, 558] on input "Design Flow *" at bounding box center [336, 553] width 630 height 36
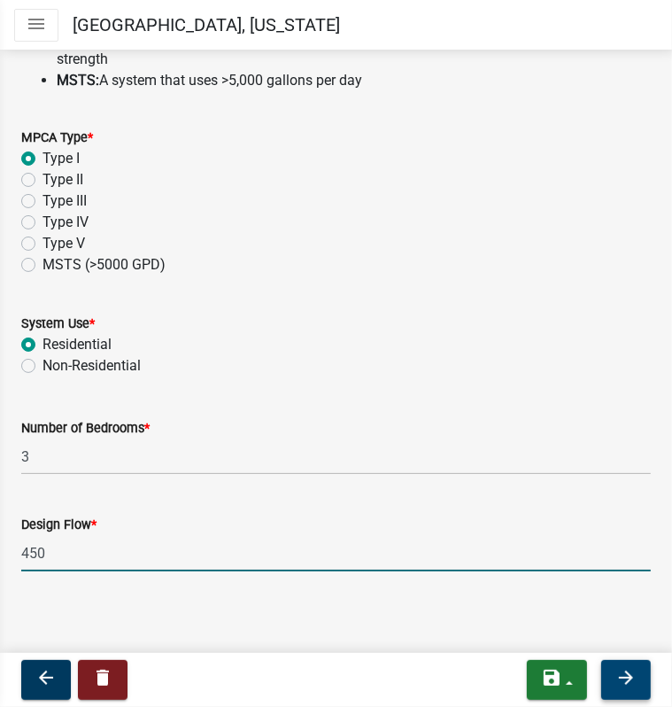
type input "450"
click at [623, 680] on icon "arrow_forward" at bounding box center [626, 677] width 21 height 21
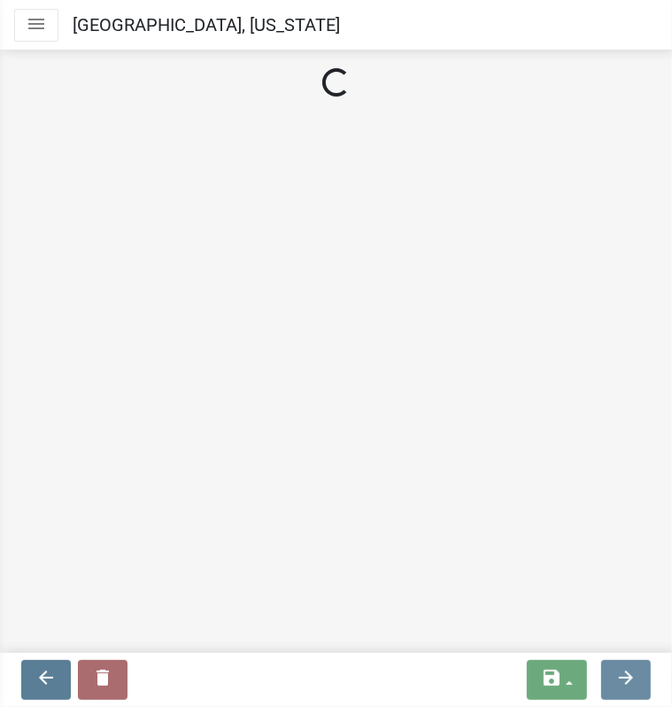
scroll to position [0, 0]
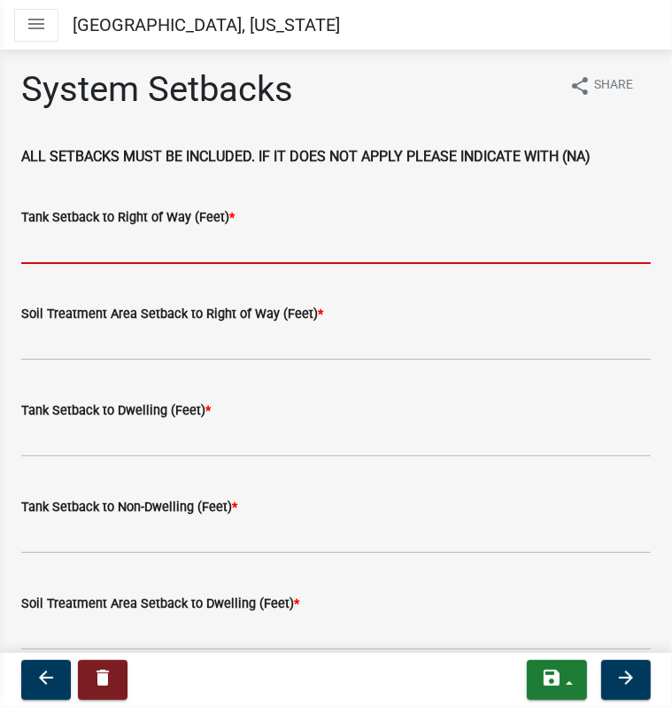
click at [170, 252] on input "Tank Setback to Right of Way (Feet) *" at bounding box center [336, 246] width 630 height 36
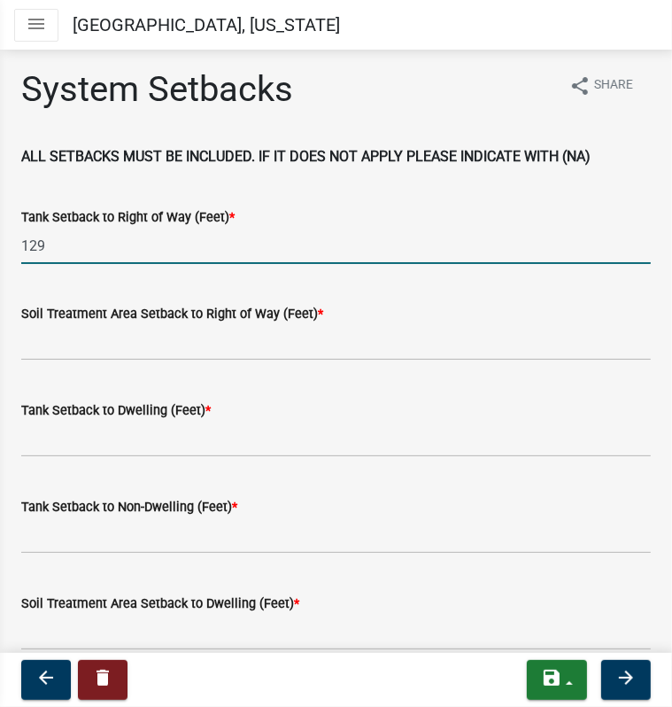
type input "129"
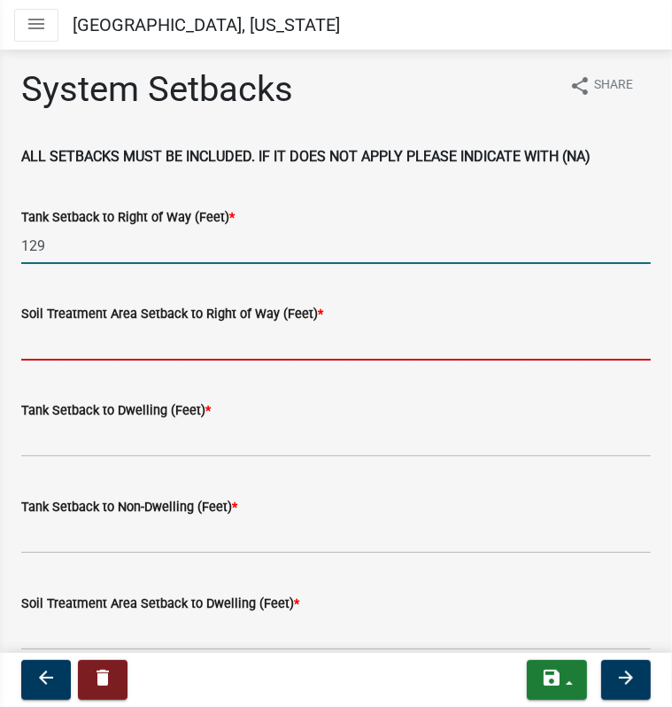
click at [95, 344] on input "Soil Treatment Area Setback to Right of Way (Feet) *" at bounding box center [336, 342] width 630 height 36
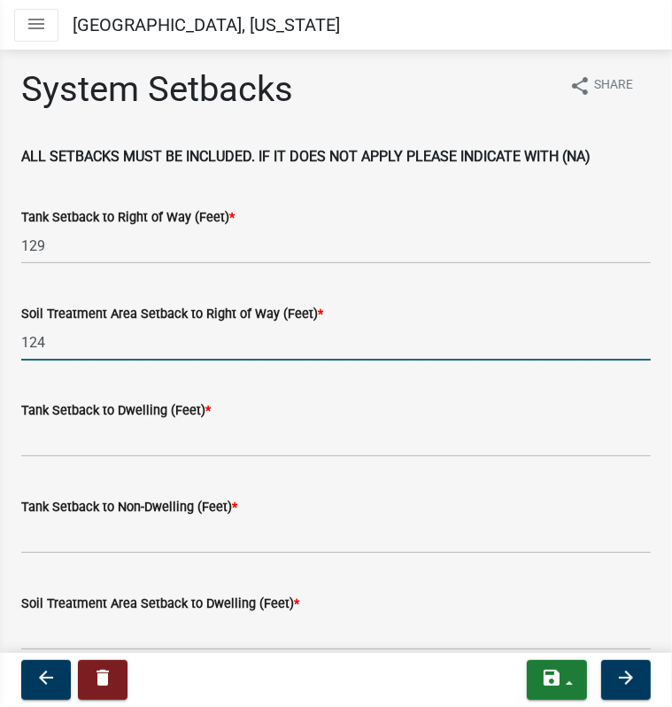
type input "124"
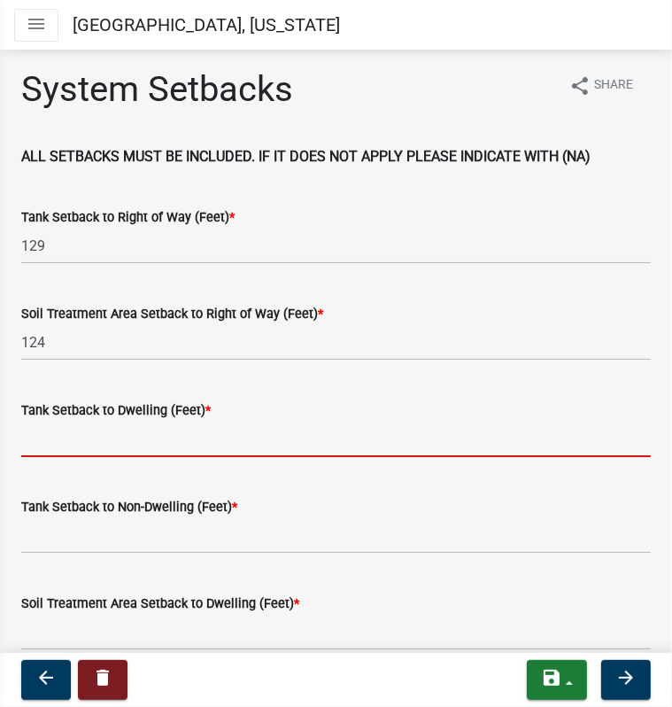
click at [99, 435] on input "Tank Setback to Dwelling (Feet) *" at bounding box center [336, 439] width 630 height 36
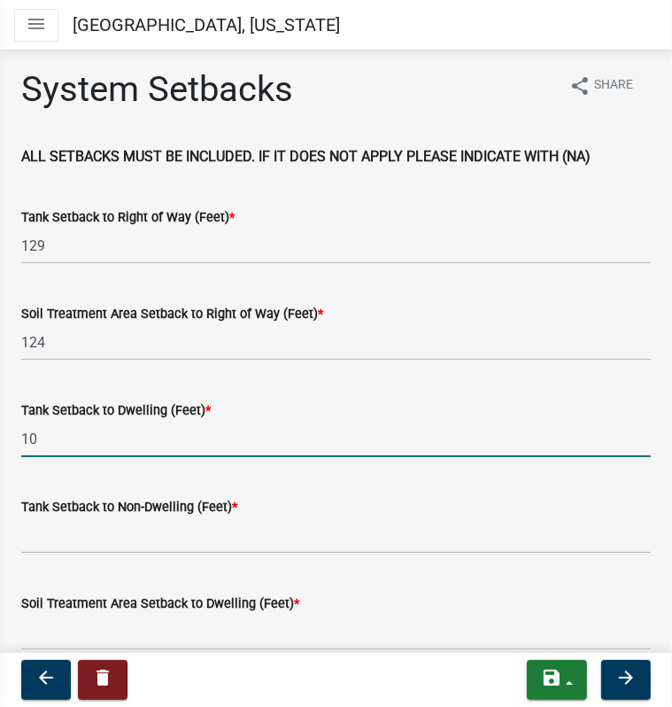
type input "10"
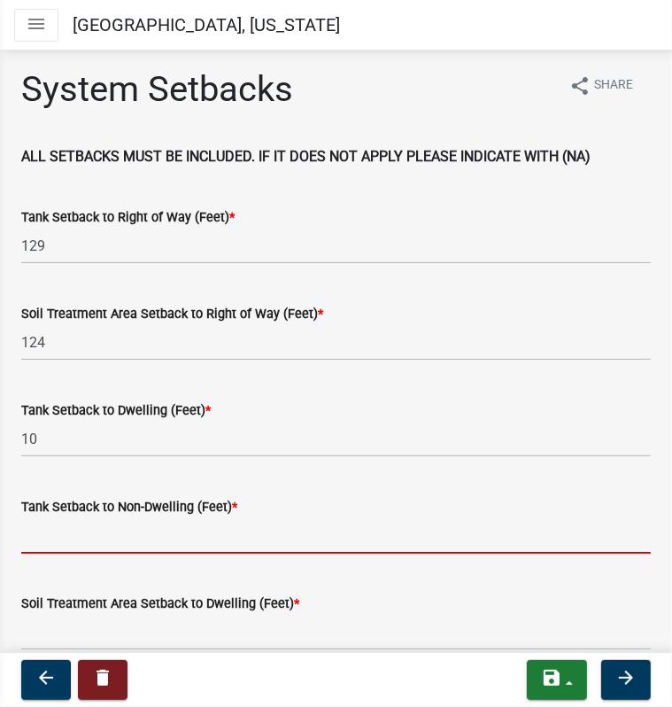
click at [64, 534] on input "Tank Setback to Non-Dwelling (Feet) *" at bounding box center [336, 535] width 630 height 36
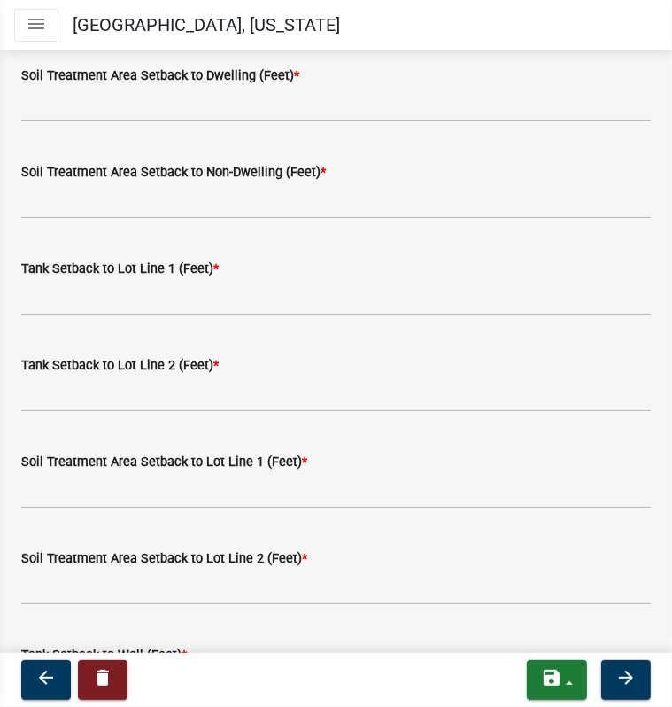
scroll to position [531, 0]
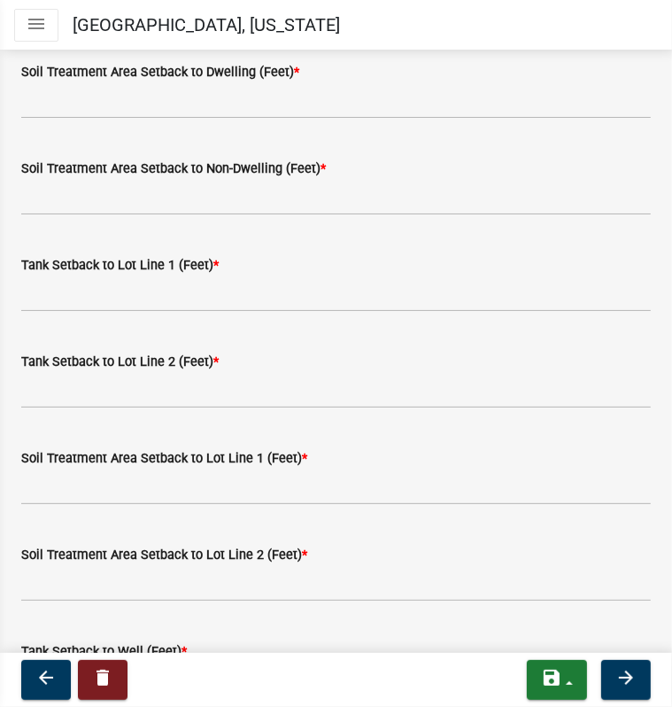
type input "na"
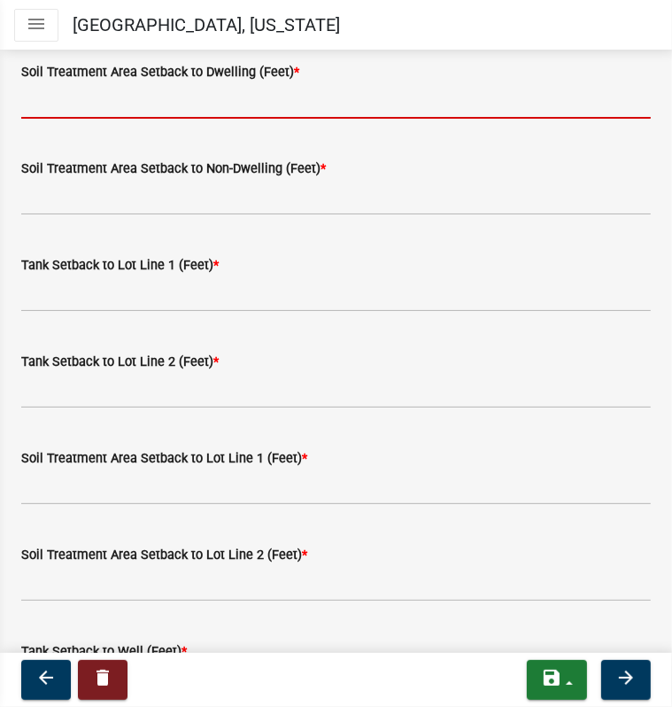
click at [120, 102] on input "Soil Treatment Area Setback to Dwelling (Feet) *" at bounding box center [336, 100] width 630 height 36
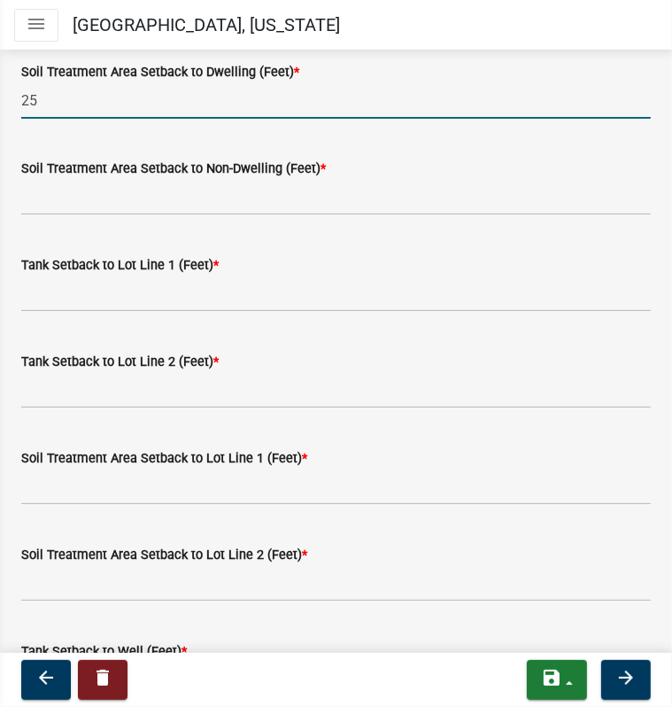
type input "25"
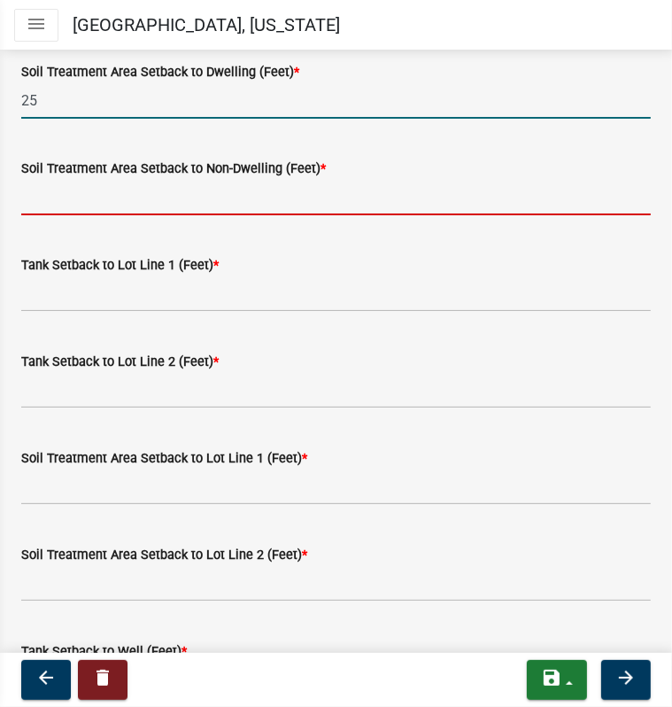
click at [86, 198] on input "Soil Treatment Area Setback to Non-Dwelling (Feet) *" at bounding box center [336, 197] width 630 height 36
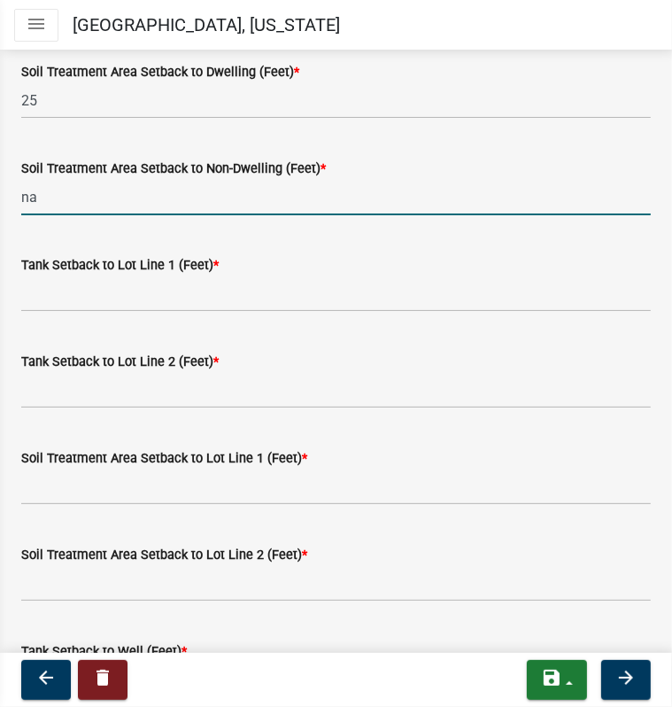
type input "na"
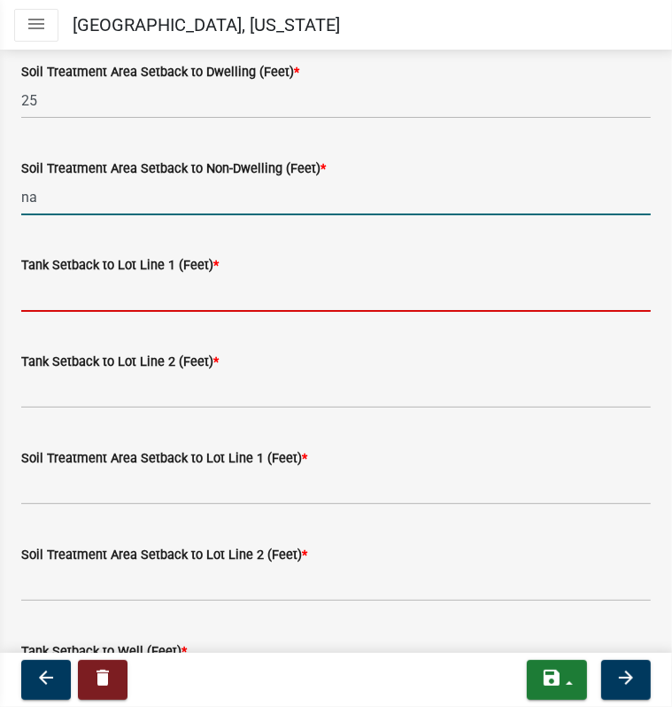
click at [74, 301] on input "Tank Setback to Lot Line 1 (Feet) *" at bounding box center [336, 293] width 630 height 36
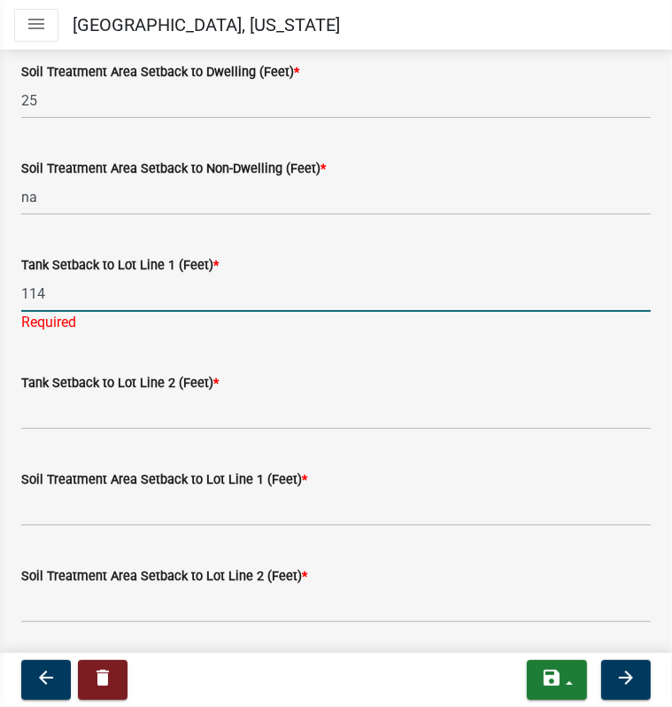
type input "114"
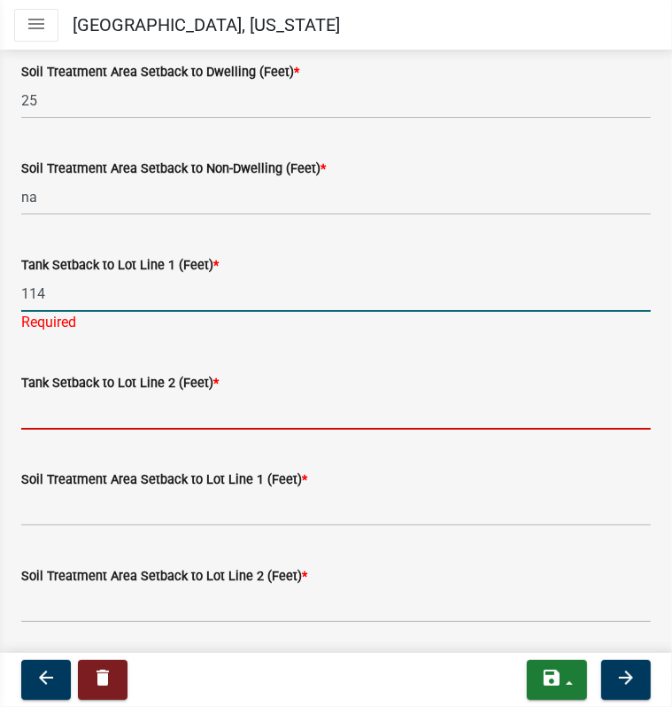
click at [77, 417] on wm-data-entity-input "Tank Setback to Lot Line 2 (Feet) *" at bounding box center [336, 395] width 630 height 97
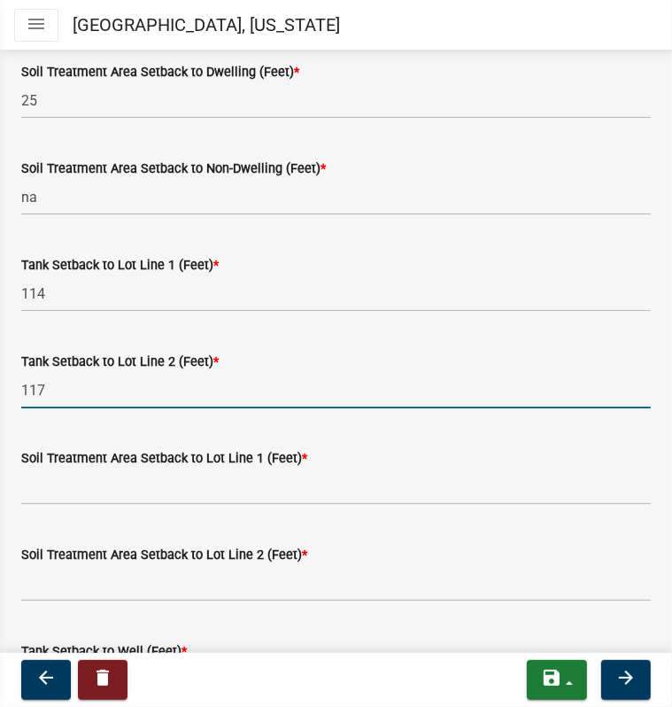
type input "117"
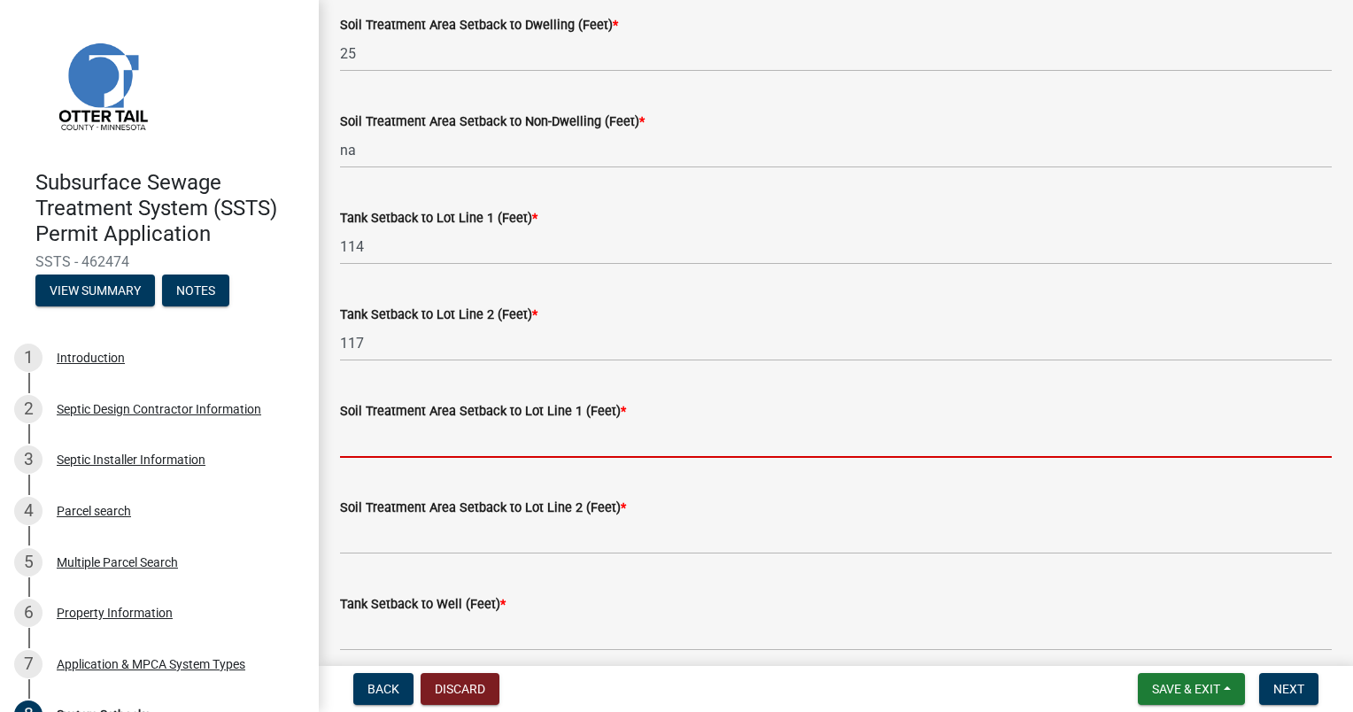
click at [361, 441] on input "Soil Treatment Area Setback to Lot Line 1 (Feet) *" at bounding box center [836, 440] width 992 height 36
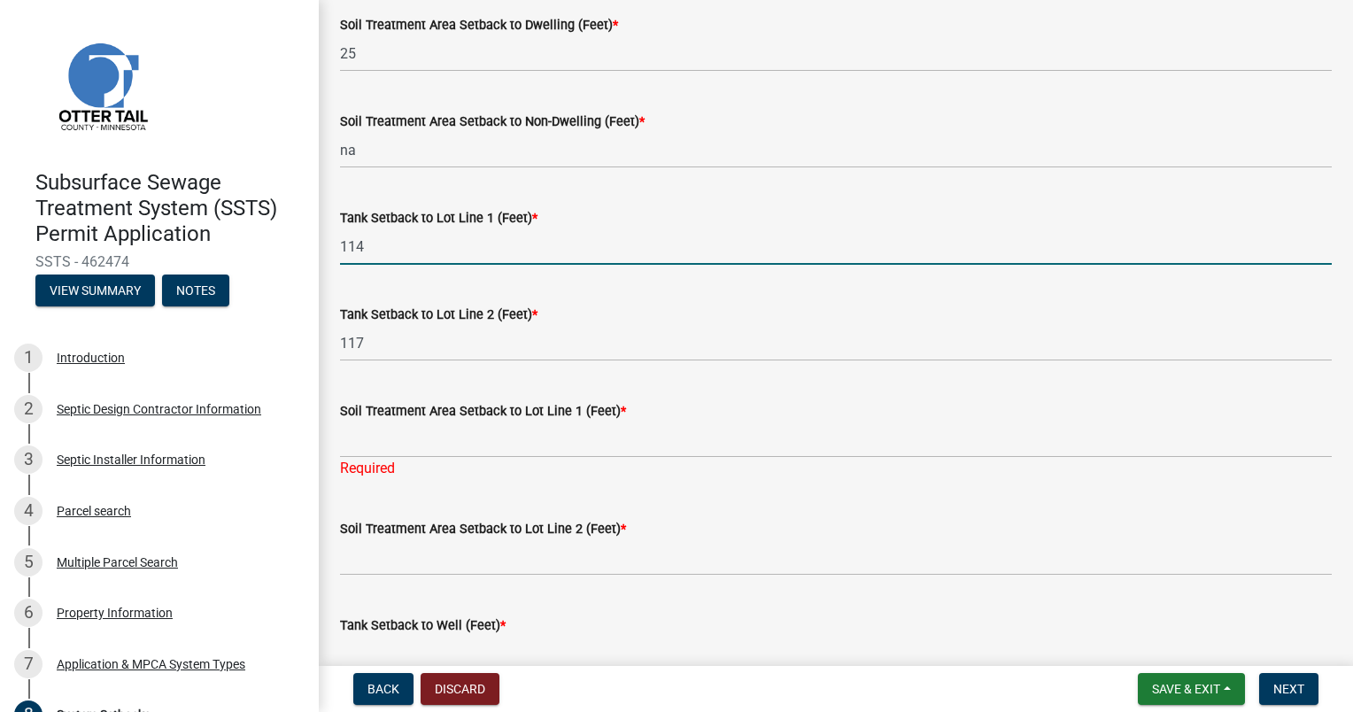
click at [351, 247] on input "114" at bounding box center [836, 247] width 992 height 36
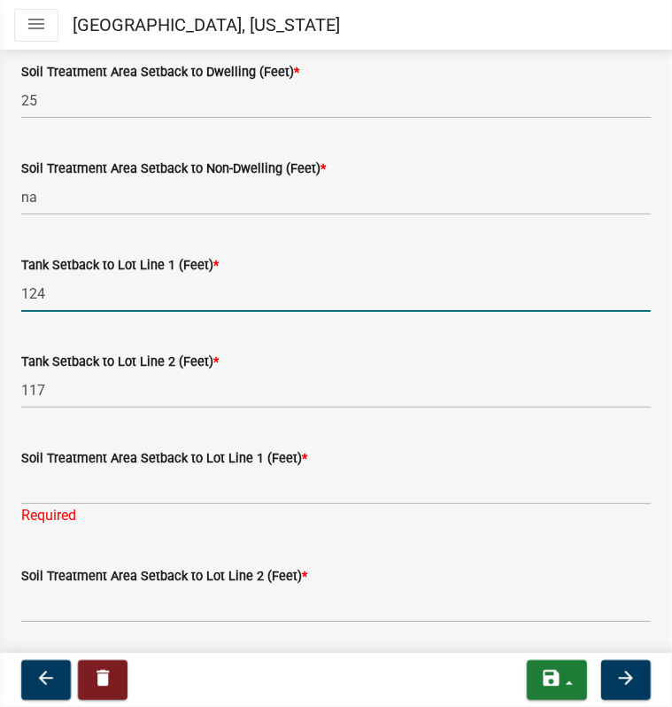
scroll to position [616, 0]
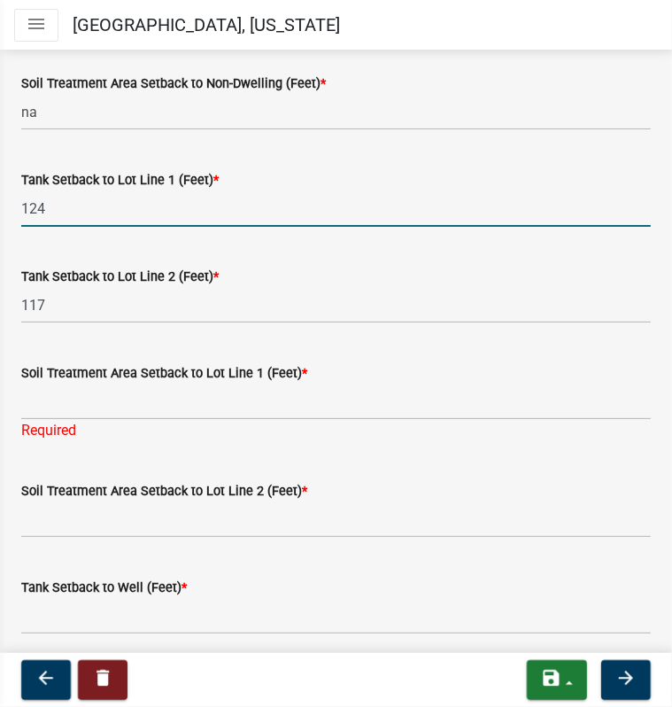
drag, startPoint x: 31, startPoint y: 207, endPoint x: 51, endPoint y: 210, distance: 20.5
click at [51, 210] on input "124" at bounding box center [336, 208] width 630 height 36
type input "144"
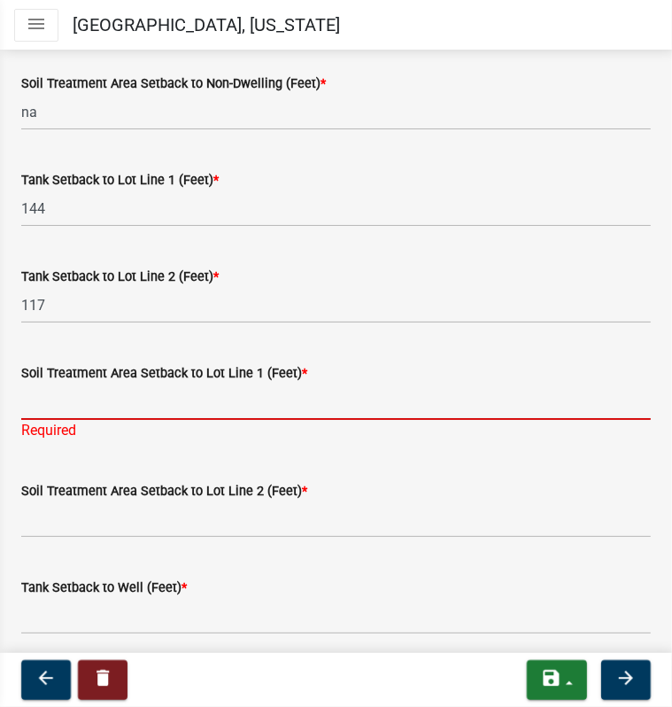
click at [57, 403] on input "Soil Treatment Area Setback to Lot Line 1 (Feet) *" at bounding box center [336, 401] width 630 height 36
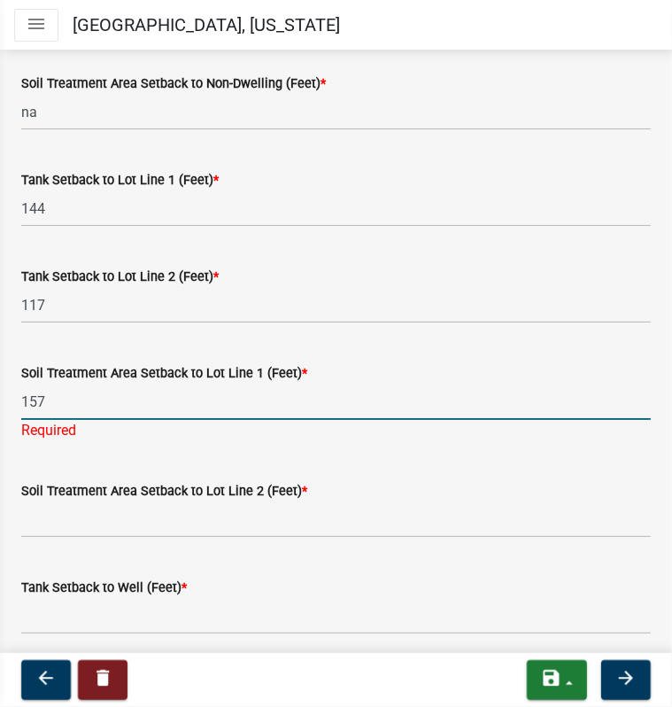
type input "157"
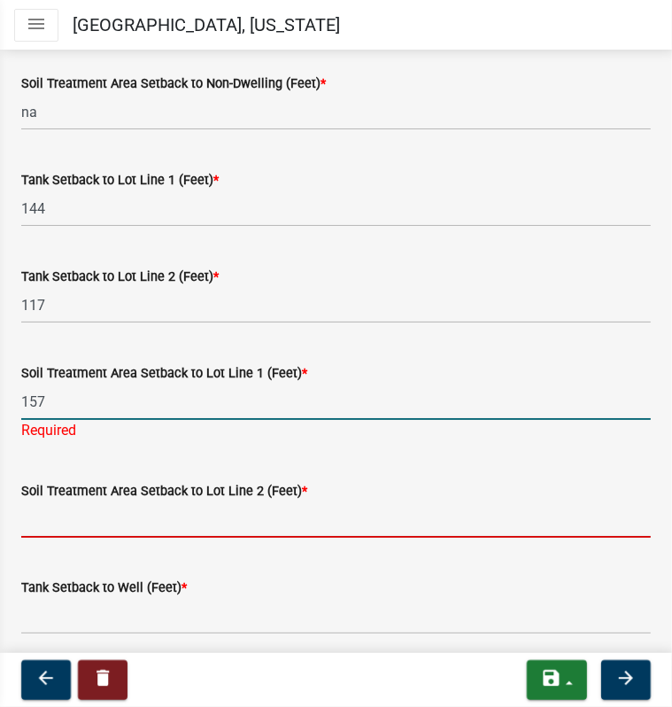
click at [51, 528] on wm-data-entity-input "Soil Treatment Area Setback to Lot Line 2 (Feet) *" at bounding box center [336, 503] width 630 height 97
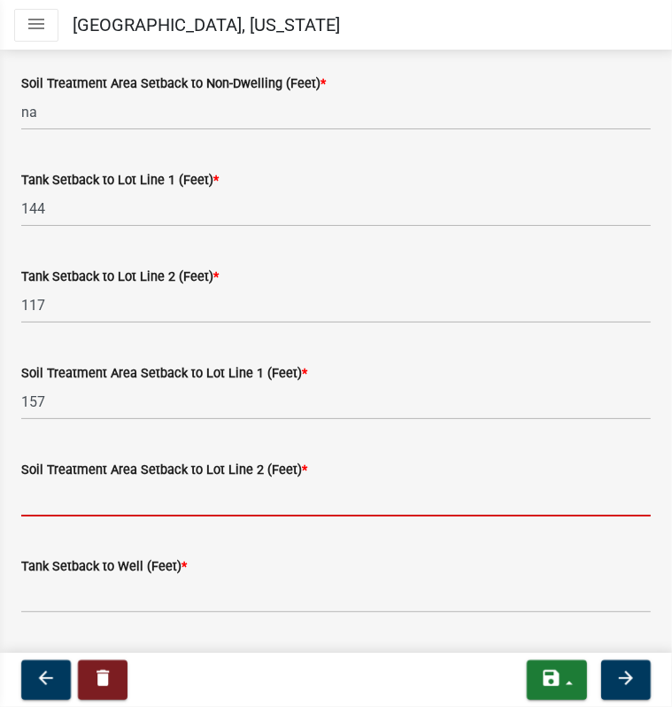
click at [51, 504] on input "Soil Treatment Area Setback to Lot Line 2 (Feet) *" at bounding box center [336, 498] width 630 height 36
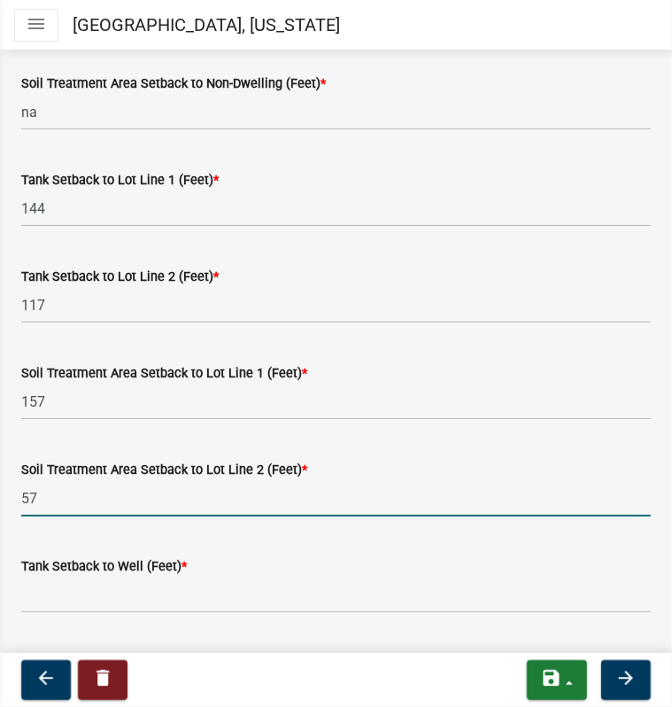
type input "57"
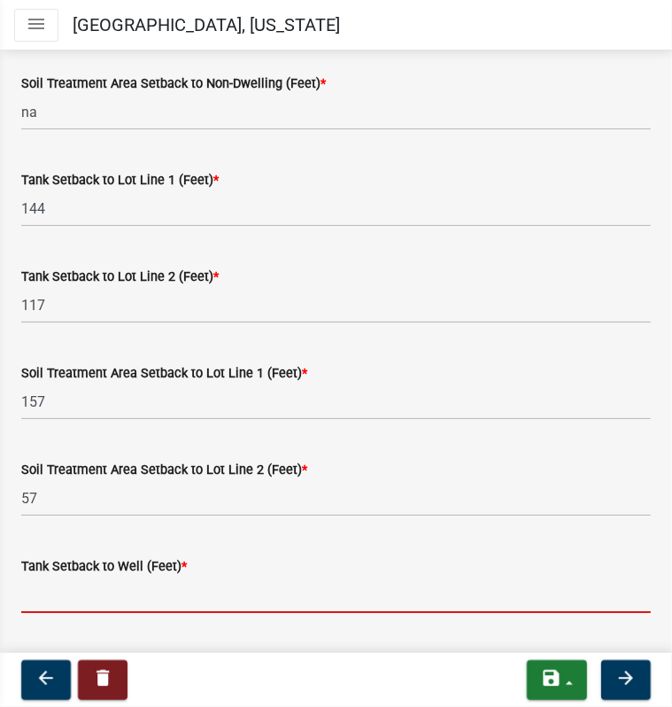
click at [66, 599] on input "Tank Setback to Well (Feet) *" at bounding box center [336, 595] width 630 height 36
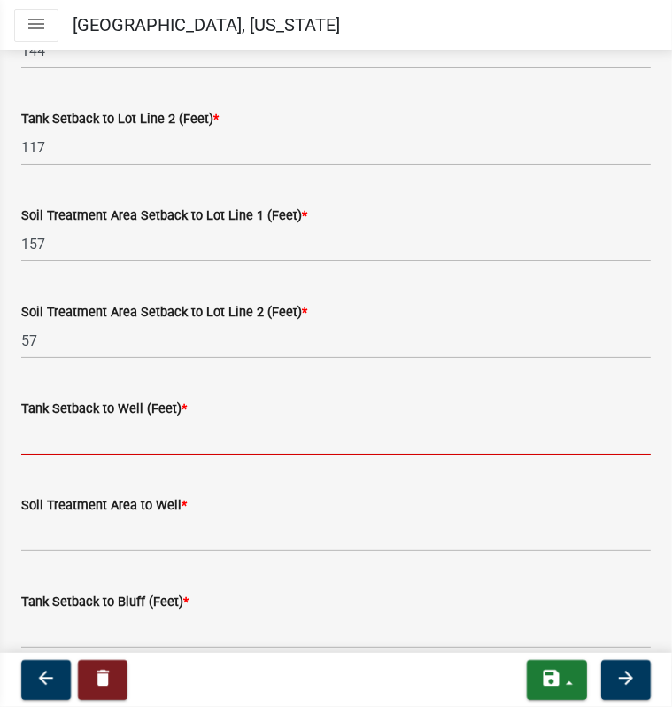
scroll to position [1059, 0]
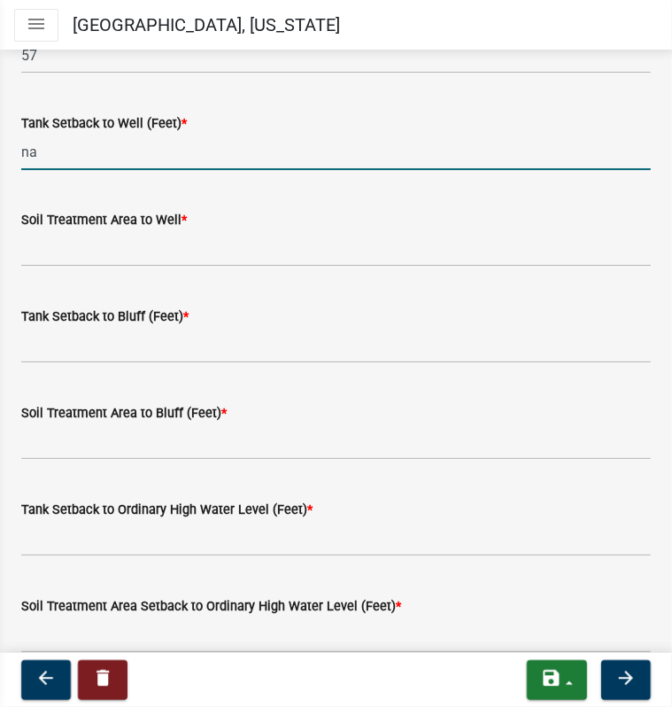
drag, startPoint x: 42, startPoint y: 154, endPoint x: 14, endPoint y: 144, distance: 29.1
click at [14, 144] on div "Tank Setback to Well (Feet) * na" at bounding box center [336, 129] width 656 height 82
type input "no well"
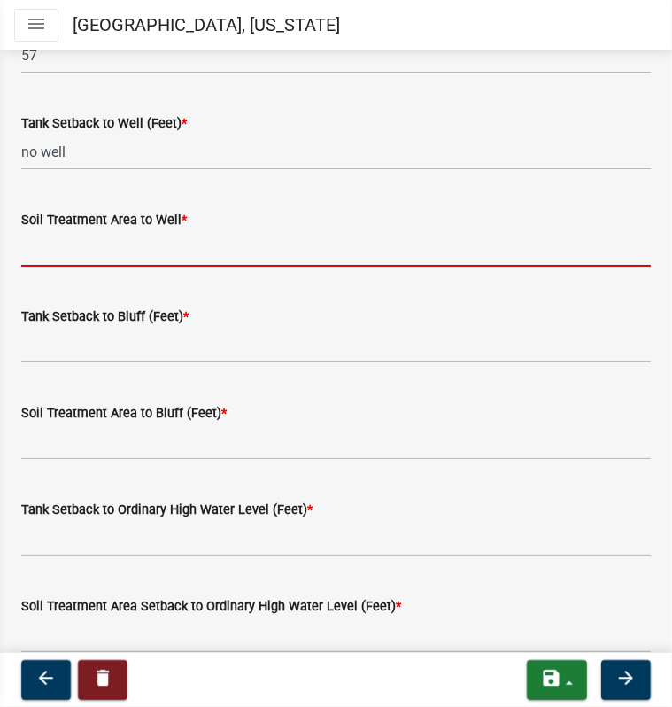
click at [81, 247] on input "Soil Treatment Area to Well *" at bounding box center [336, 248] width 630 height 36
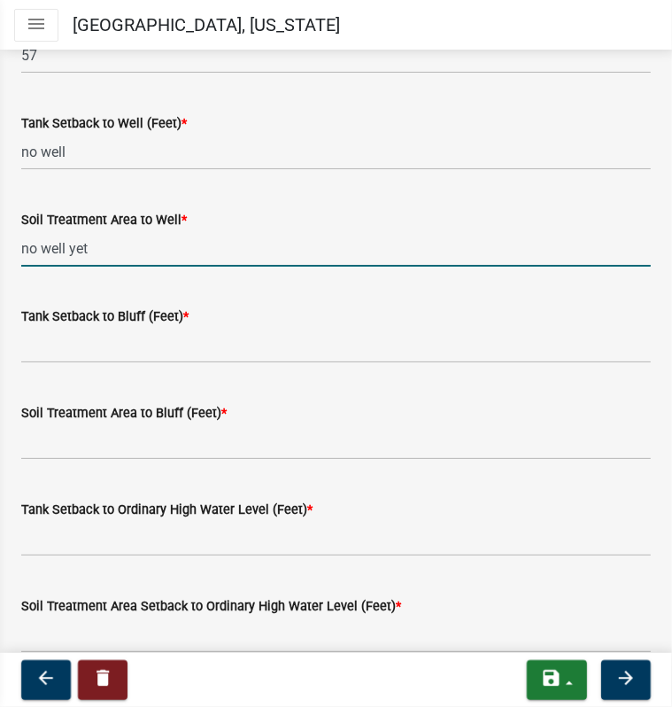
type input "no well yet"
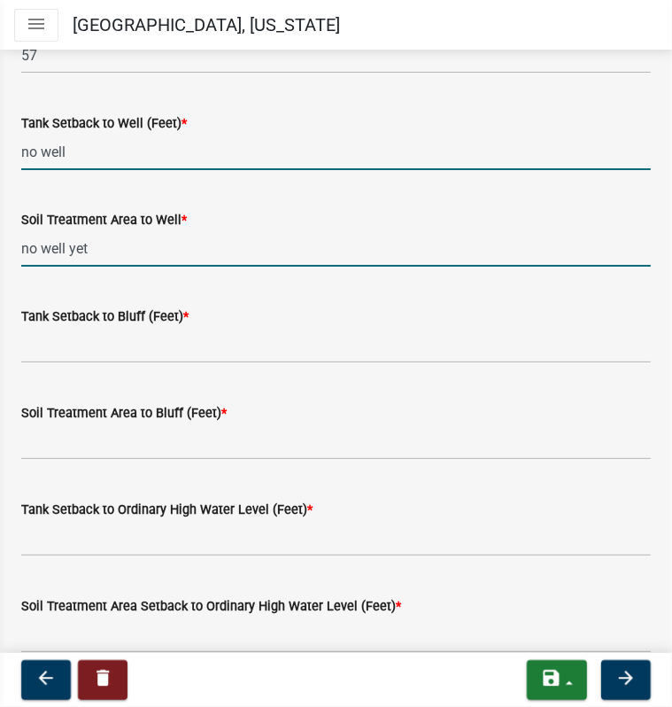
click at [86, 151] on input "no well" at bounding box center [336, 152] width 630 height 36
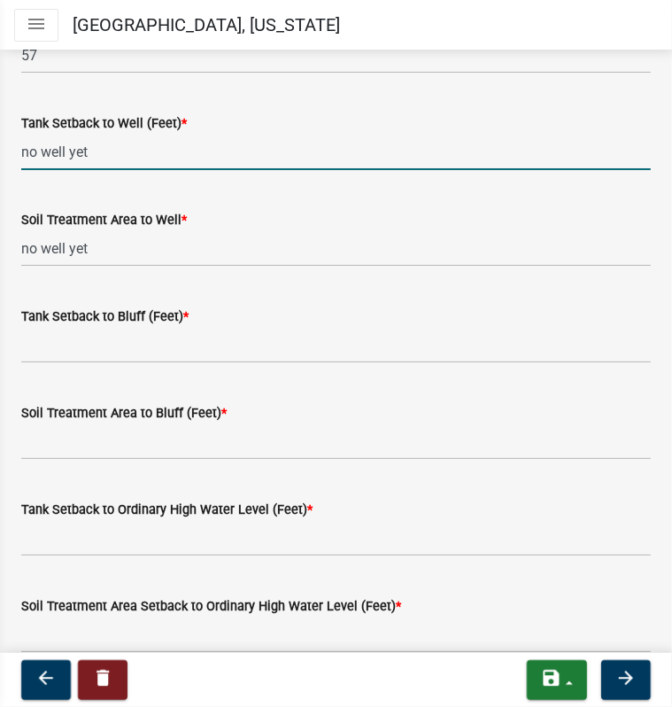
type input "no well yet"
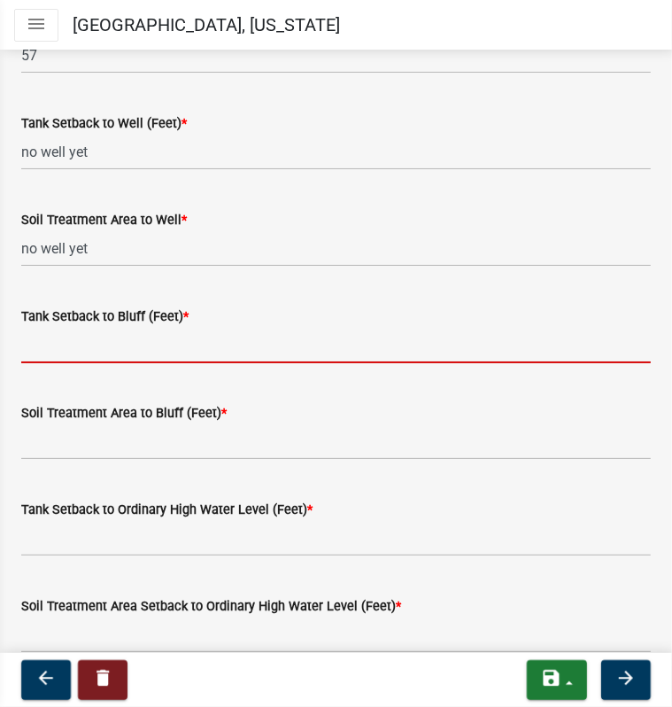
click at [106, 345] on input "Tank Setback to Bluff (Feet) *" at bounding box center [336, 345] width 630 height 36
type input "na"
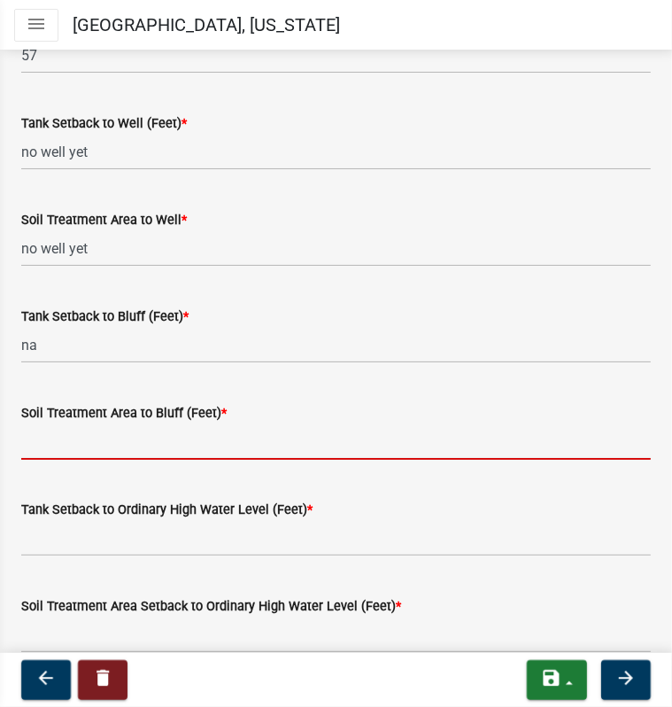
click at [60, 451] on input "Soil Treatment Area to Bluff (Feet) *" at bounding box center [336, 441] width 630 height 36
type input "na"
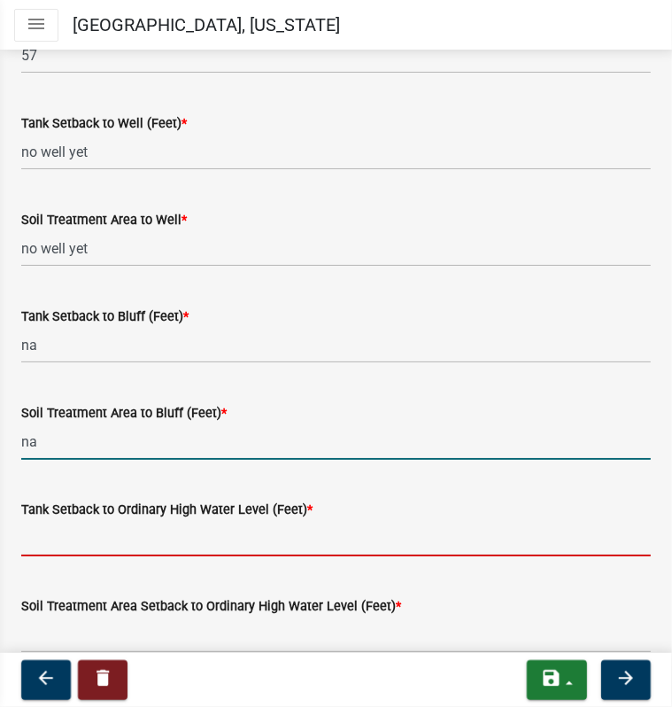
click at [42, 544] on input "Tank Setback to Ordinary High Water Level (Feet) *" at bounding box center [336, 538] width 630 height 36
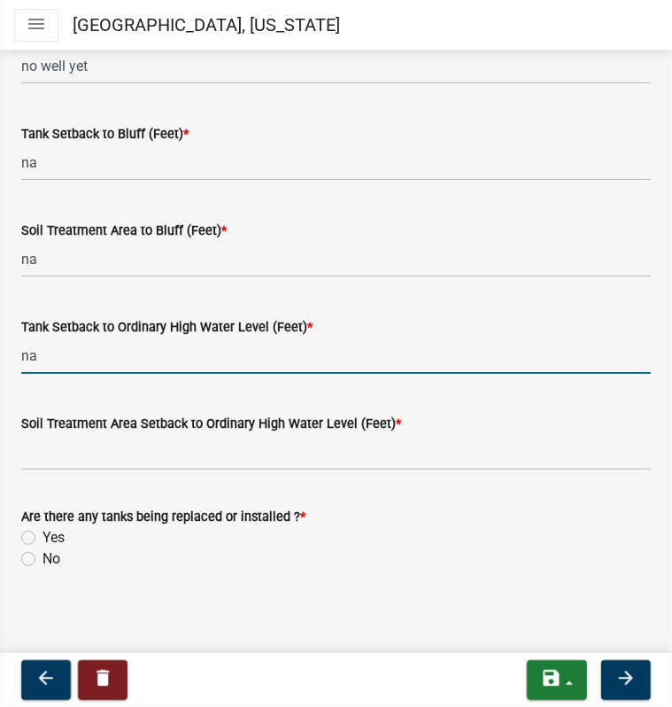
scroll to position [1243, 0]
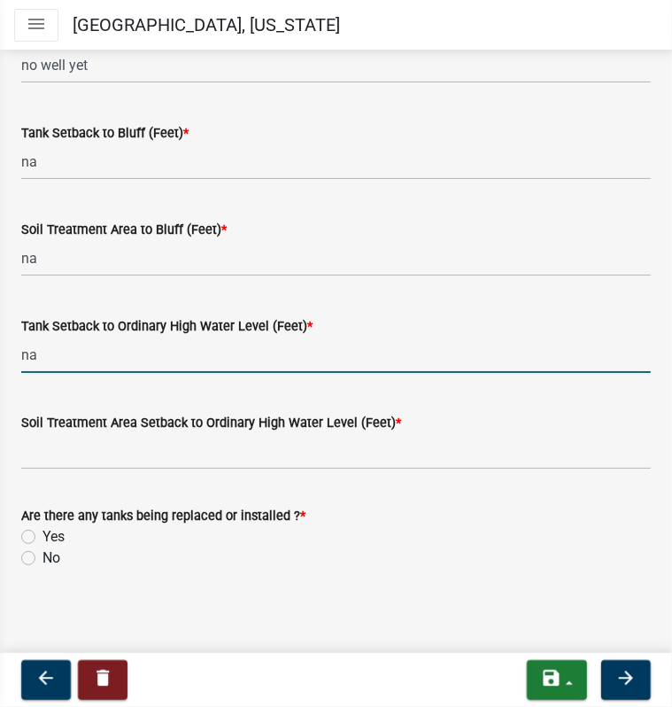
type input "na"
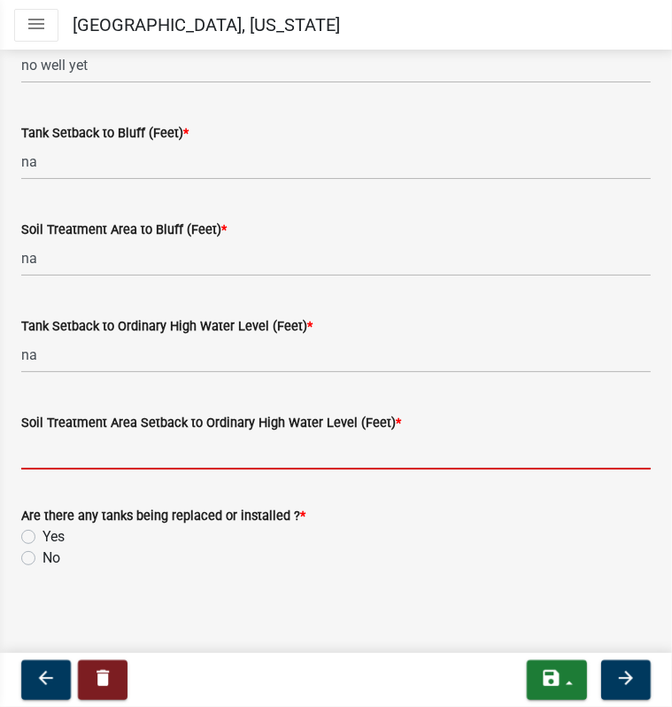
click at [41, 449] on input "Soil Treatment Area Setback to Ordinary High Water Level (Feet) *" at bounding box center [336, 451] width 630 height 36
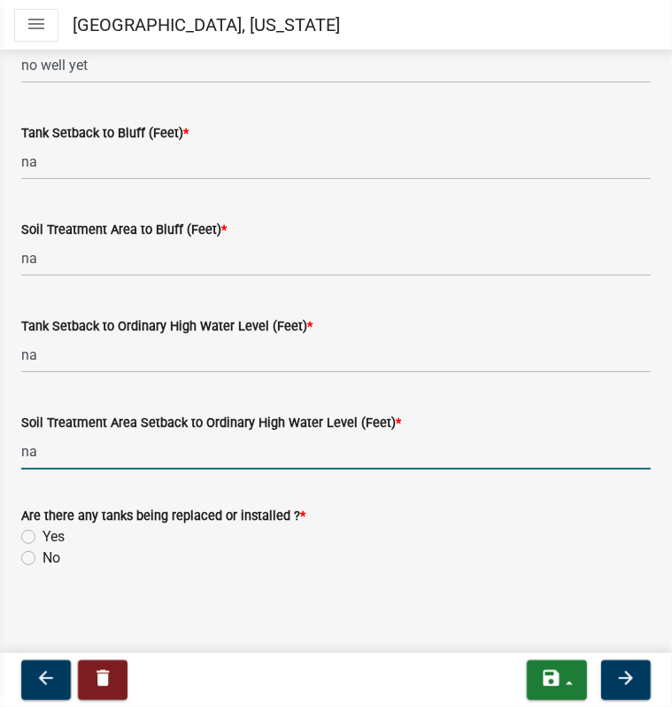
type input "na"
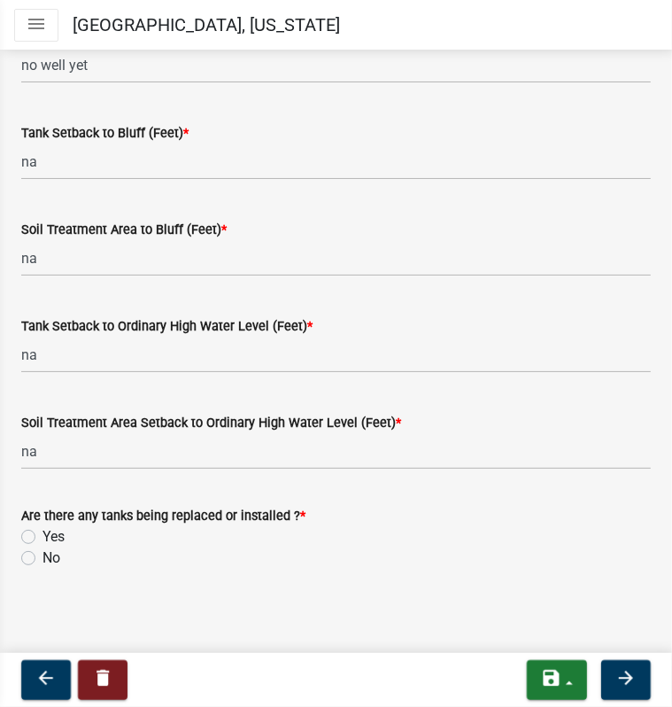
click at [43, 535] on label "Yes" at bounding box center [54, 536] width 22 height 21
click at [43, 535] on input "Yes" at bounding box center [49, 532] width 12 height 12
radio input "true"
click at [627, 678] on icon "arrow_forward" at bounding box center [626, 677] width 21 height 21
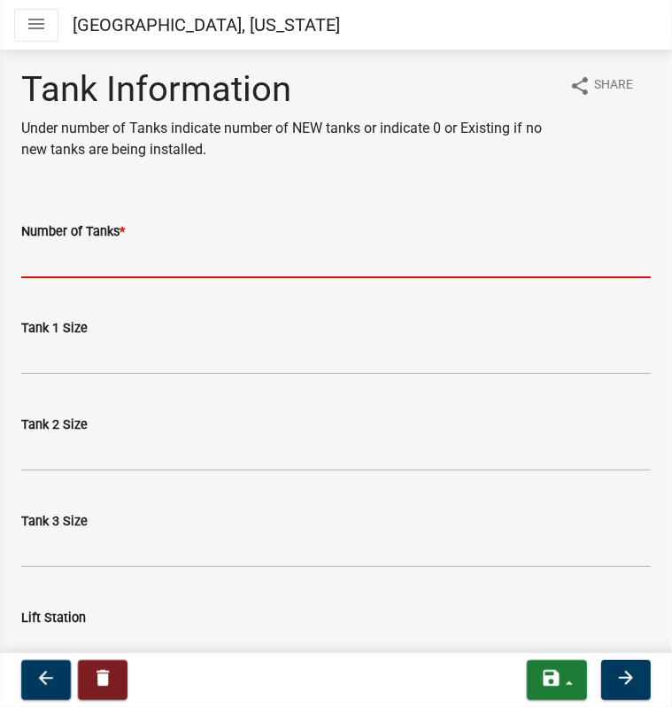
click at [131, 256] on input "Number of Tanks *" at bounding box center [336, 260] width 630 height 36
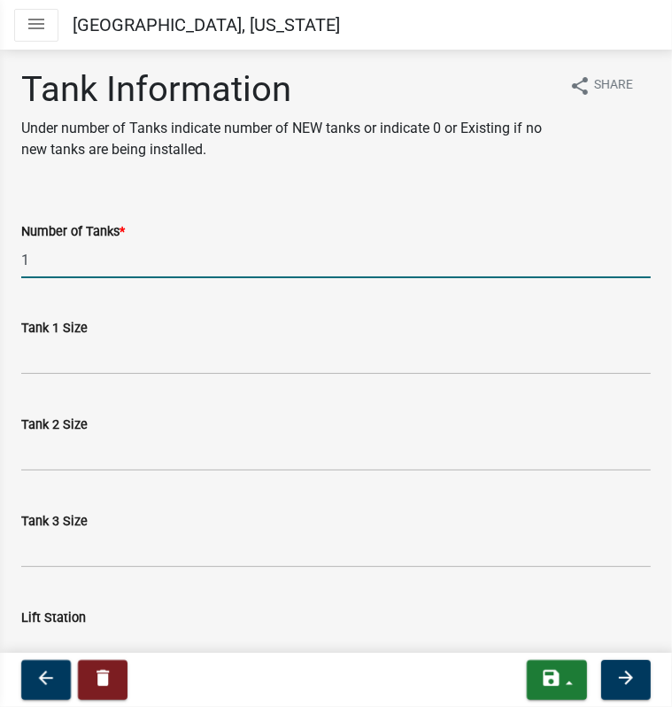
type input "1"
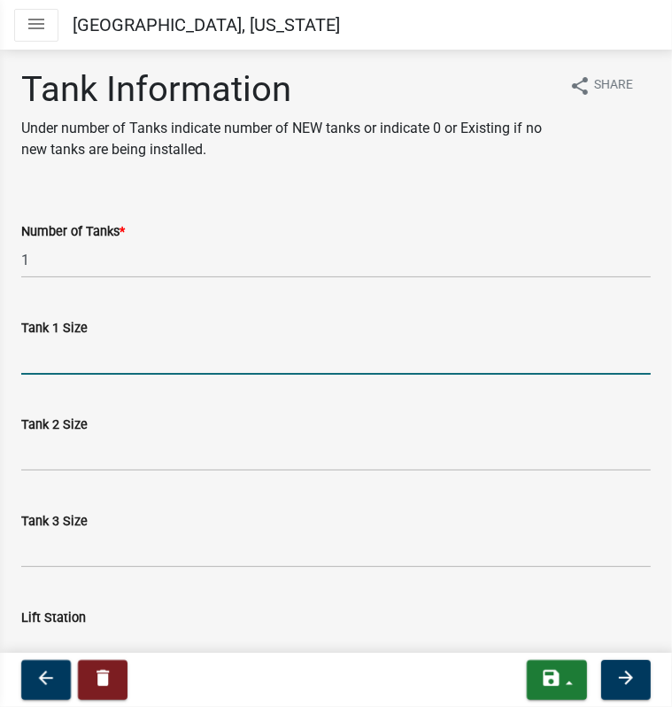
click at [41, 362] on input "Tank 1 Size" at bounding box center [336, 356] width 630 height 36
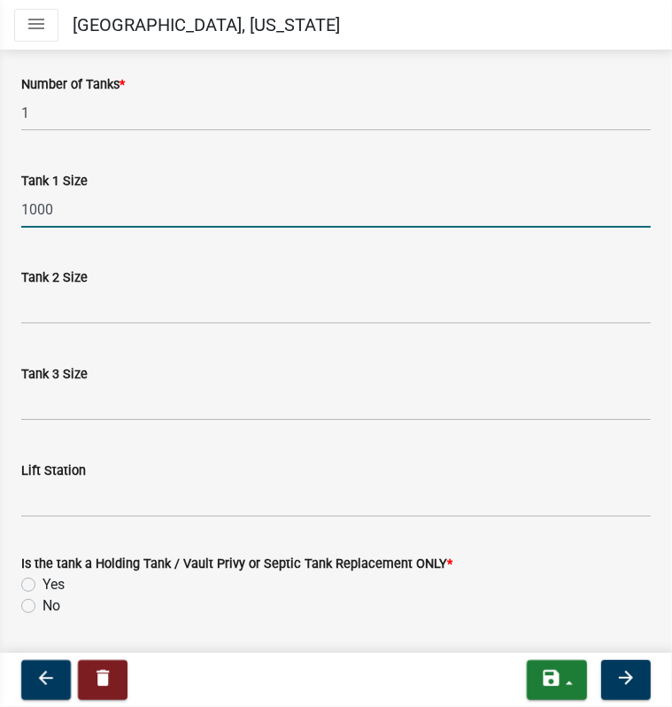
scroll to position [177, 0]
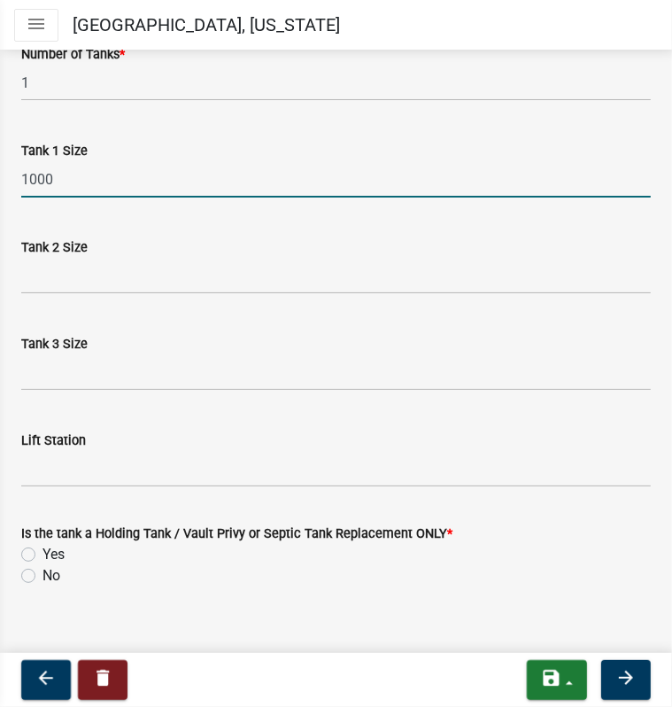
type input "1000"
click at [43, 582] on label "No" at bounding box center [52, 575] width 18 height 21
click at [43, 577] on input "No" at bounding box center [49, 571] width 12 height 12
radio input "true"
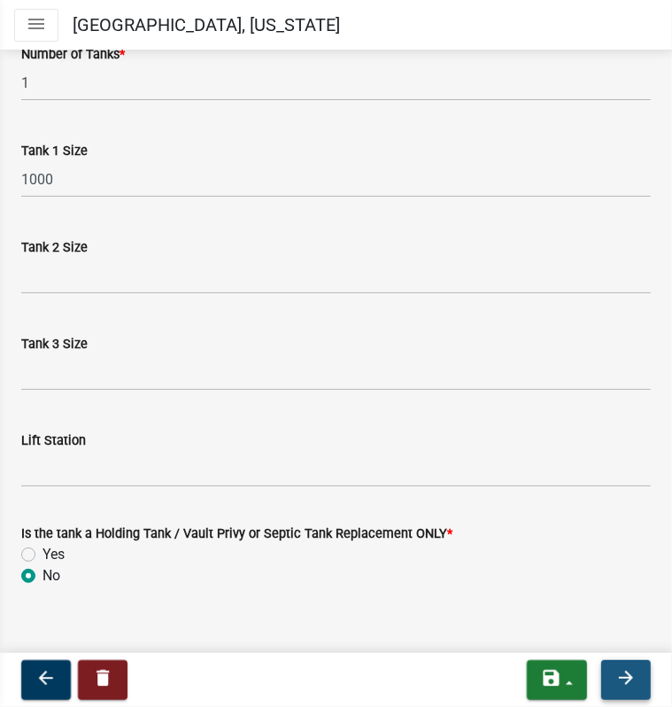
click at [648, 686] on button "arrow_forward" at bounding box center [626, 680] width 50 height 40
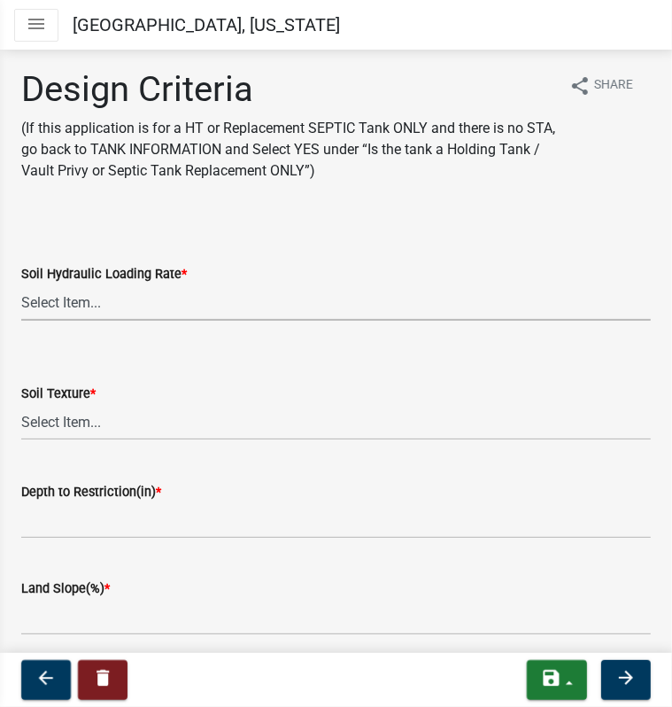
click at [58, 296] on select "Select Item... 1.6 gpd/ft2 1.2 gpd/ft2 1.0 gpd/ft2 0.87 gpd/ft2 0.78 gpd/ft2 0.…" at bounding box center [336, 302] width 630 height 36
click at [21, 284] on select "Select Item... 1.6 gpd/ft2 1.2 gpd/ft2 1.0 gpd/ft2 0.87 gpd/ft2 0.78 gpd/ft2 0.…" at bounding box center [336, 302] width 630 height 36
select select "eaa6e4cf-be76-4366-bfe5-e87acfaaf3f4"
click at [57, 424] on select "Select Item... Coarse Sand (COS) Sand (S) Fine Sand (FS) Very Fine Sand (VFS) L…" at bounding box center [336, 422] width 630 height 36
click at [21, 404] on select "Select Item... Coarse Sand (COS) Sand (S) Fine Sand (FS) Very Fine Sand (VFS) L…" at bounding box center [336, 422] width 630 height 36
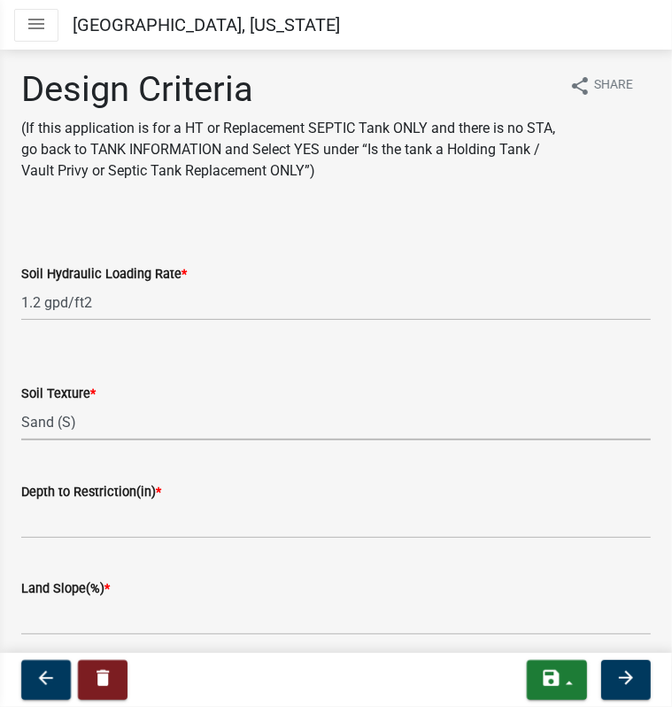
select select "48b77c43-c0ca-4757-a1b1-e2e69db0f822"
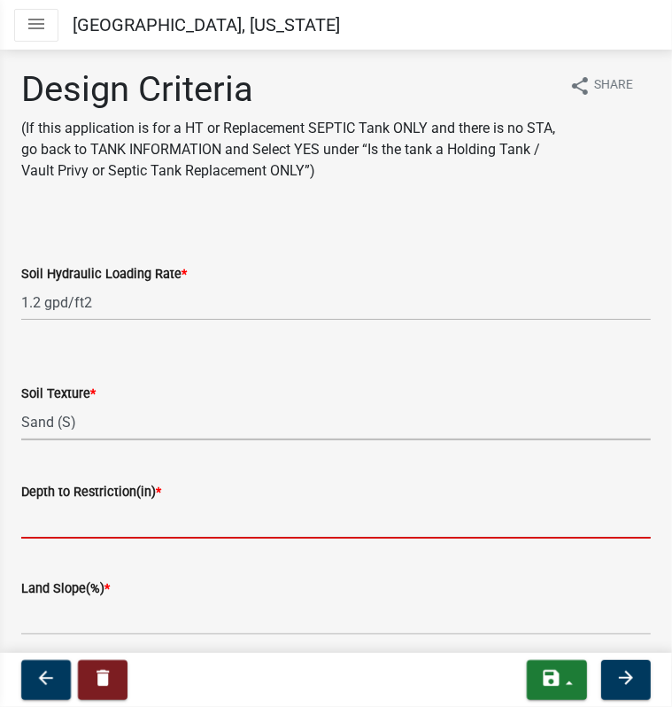
click at [65, 518] on input "Depth to Restriction(in) *" at bounding box center [336, 520] width 630 height 36
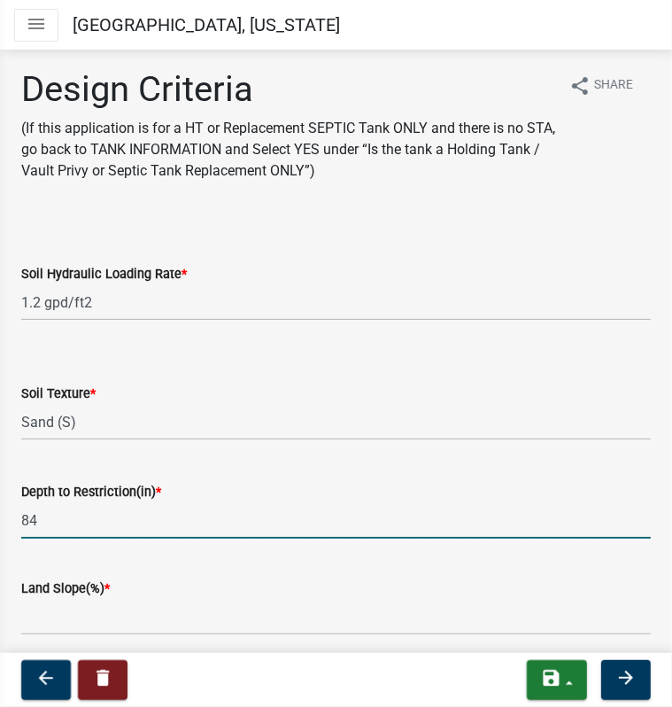
type input "84"
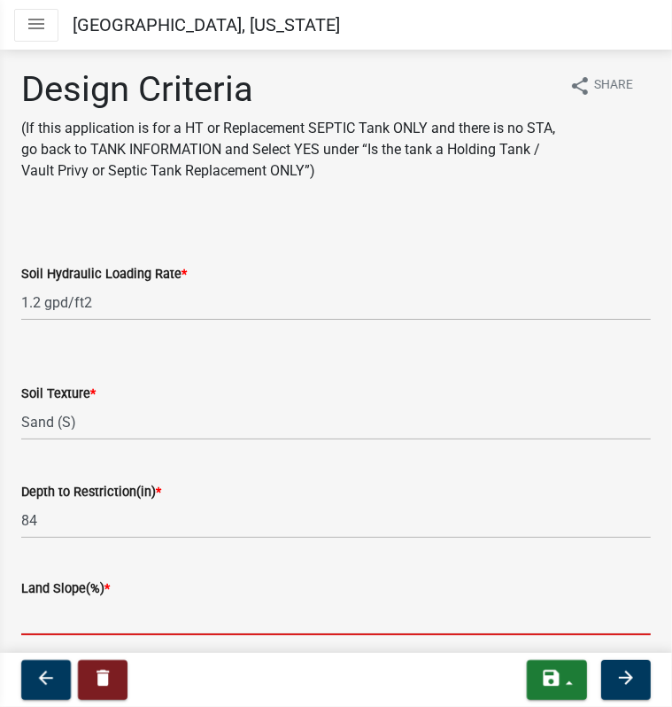
click at [61, 617] on input "Land Slope(%) *" at bounding box center [336, 617] width 630 height 36
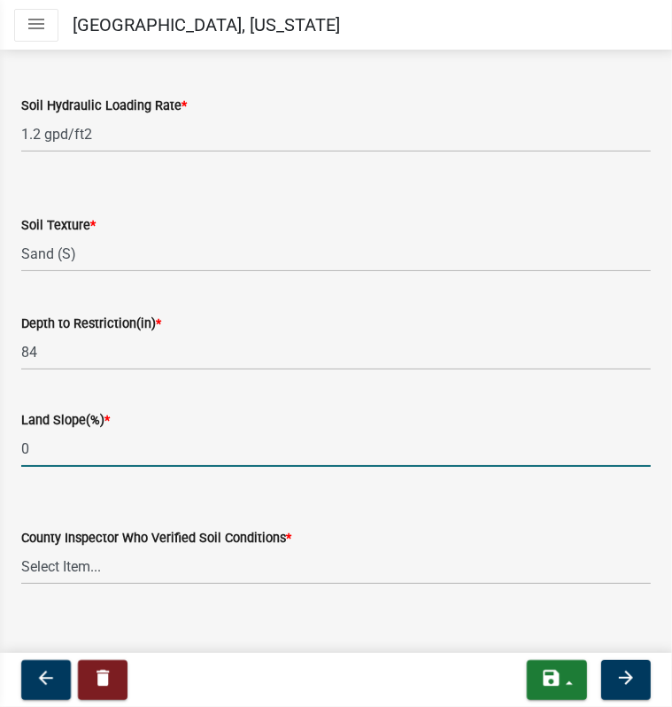
scroll to position [184, 0]
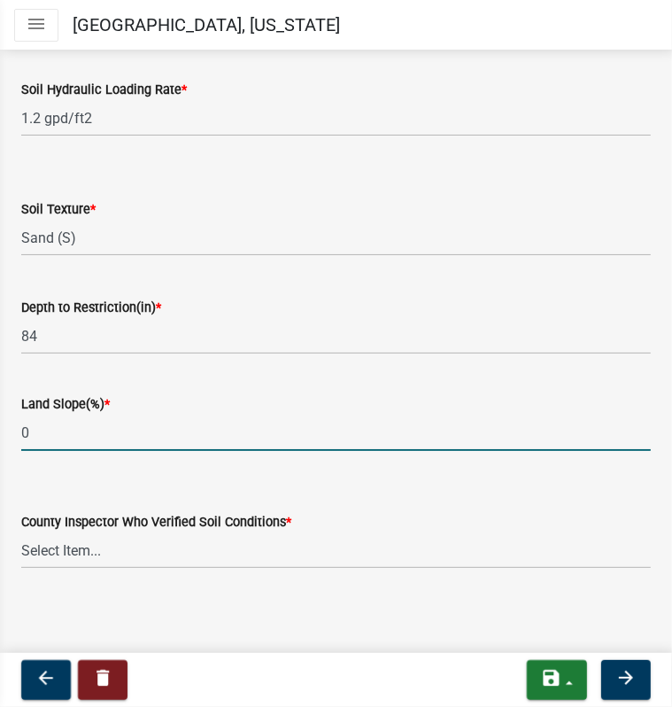
type input "0"
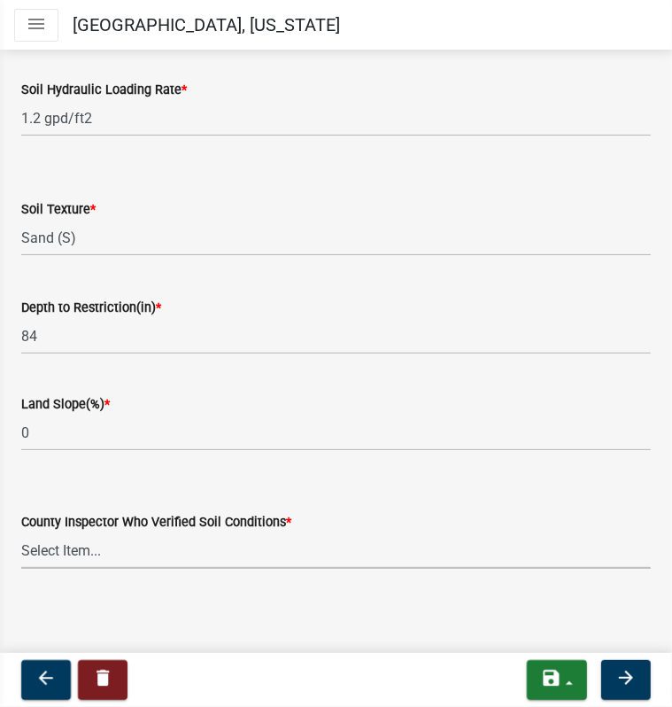
click at [102, 540] on select "Select Item... Alexis Newark Andrea Perales Brittany Tollefson Chris LeClair Co…" at bounding box center [336, 550] width 630 height 36
click at [21, 532] on select "Select Item... Alexis Newark Andrea Perales Brittany Tollefson Chris LeClair Co…" at bounding box center [336, 550] width 630 height 36
select select "77ed3ba4-a6d5-4048-ab27-59c0bc717e6e"
click at [619, 674] on icon "arrow_forward" at bounding box center [626, 677] width 21 height 21
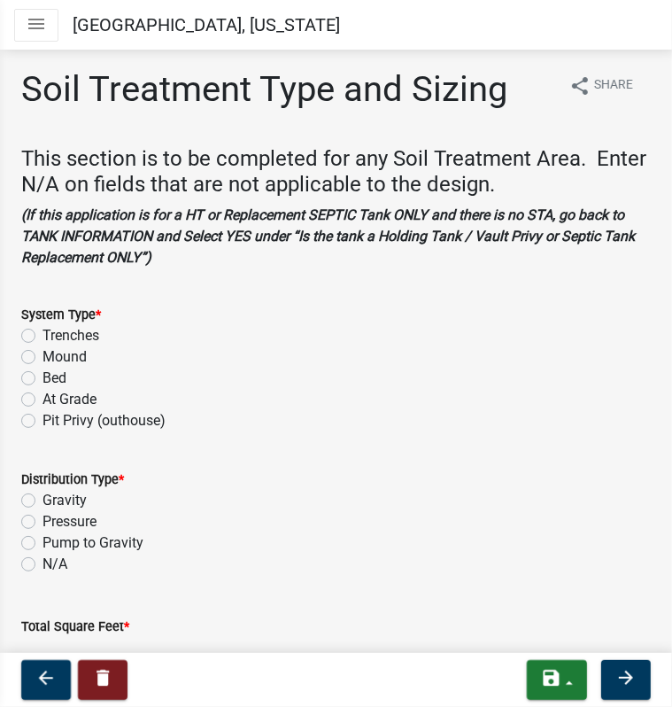
click at [43, 333] on label "Trenches" at bounding box center [71, 335] width 57 height 21
click at [43, 333] on input "Trenches" at bounding box center [49, 331] width 12 height 12
radio input "true"
click at [43, 495] on label "Gravity" at bounding box center [65, 500] width 44 height 21
click at [43, 495] on input "Gravity" at bounding box center [49, 496] width 12 height 12
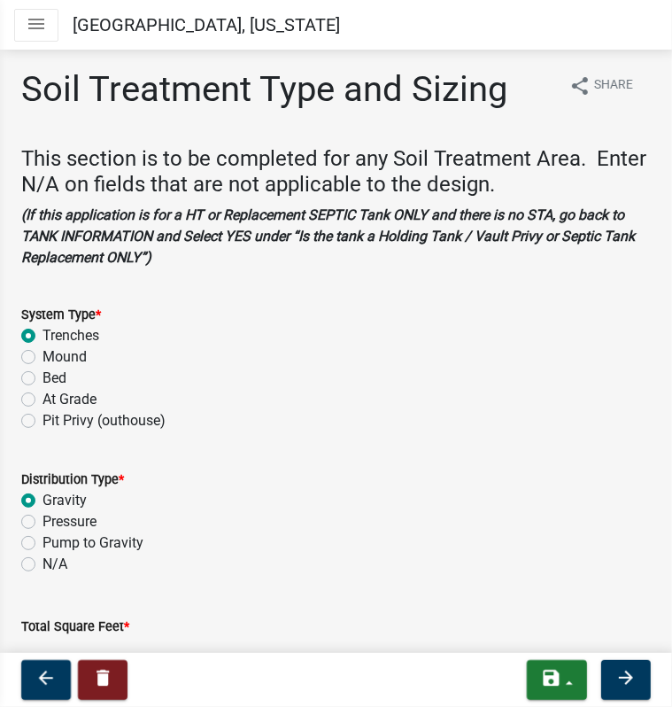
radio input "true"
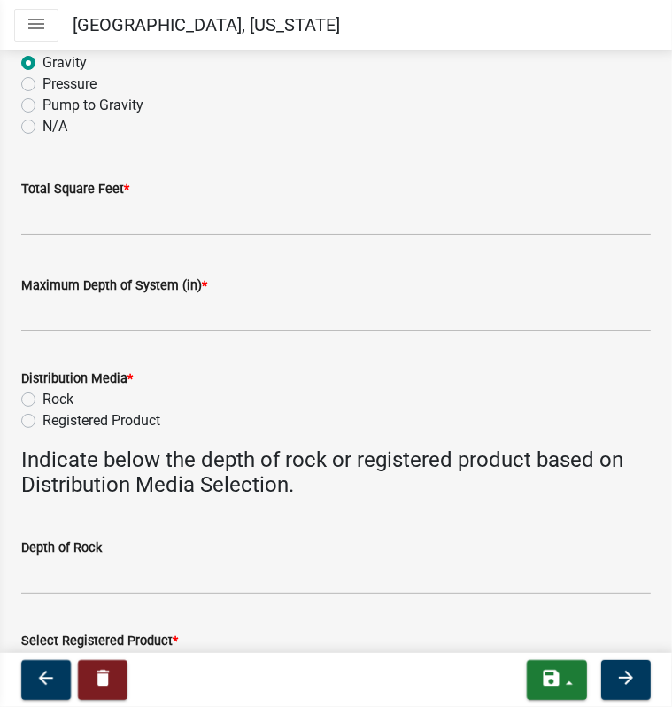
scroll to position [443, 0]
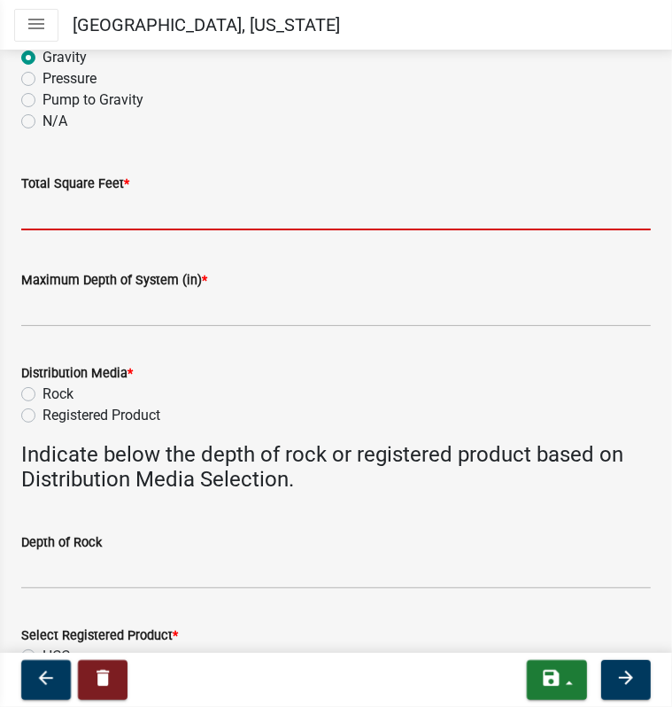
drag, startPoint x: 57, startPoint y: 214, endPoint x: 81, endPoint y: 222, distance: 26.0
click at [57, 214] on input "Total Square Feet *" at bounding box center [336, 212] width 630 height 36
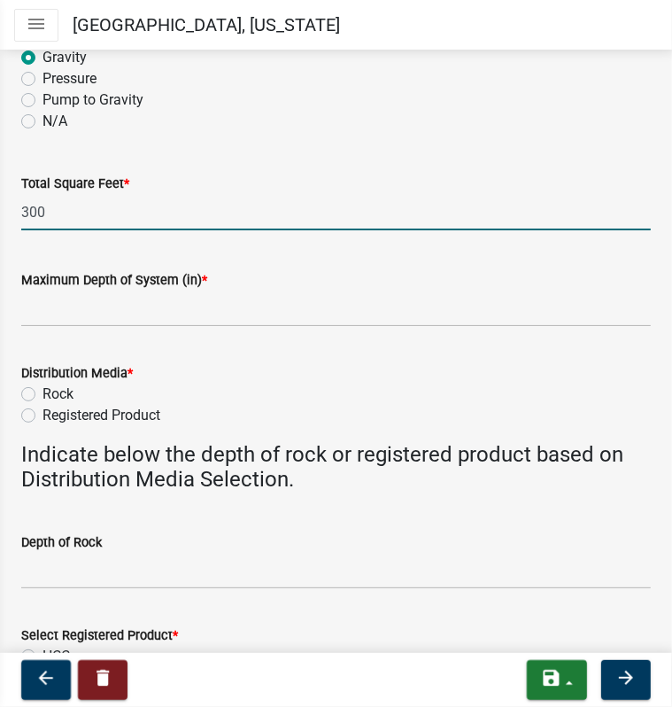
type input "300"
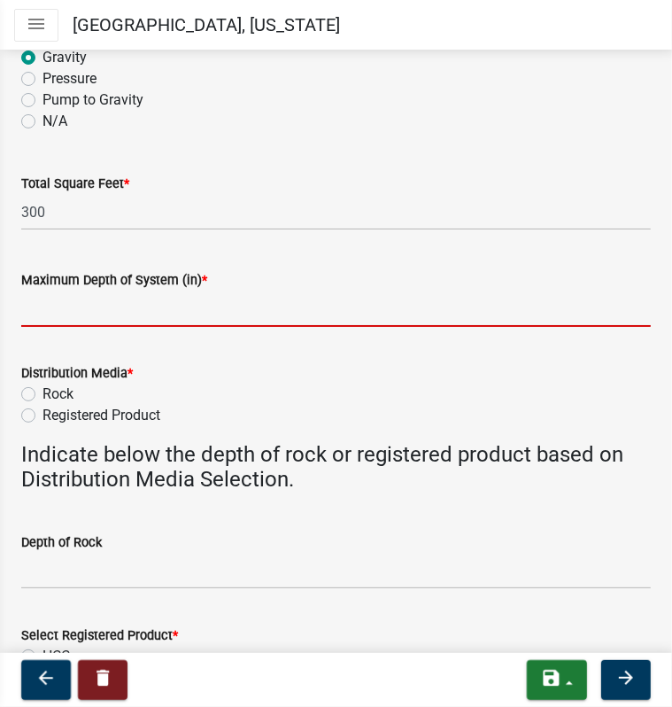
click at [106, 316] on input "Maximum Depth of System (in) *" at bounding box center [336, 308] width 630 height 36
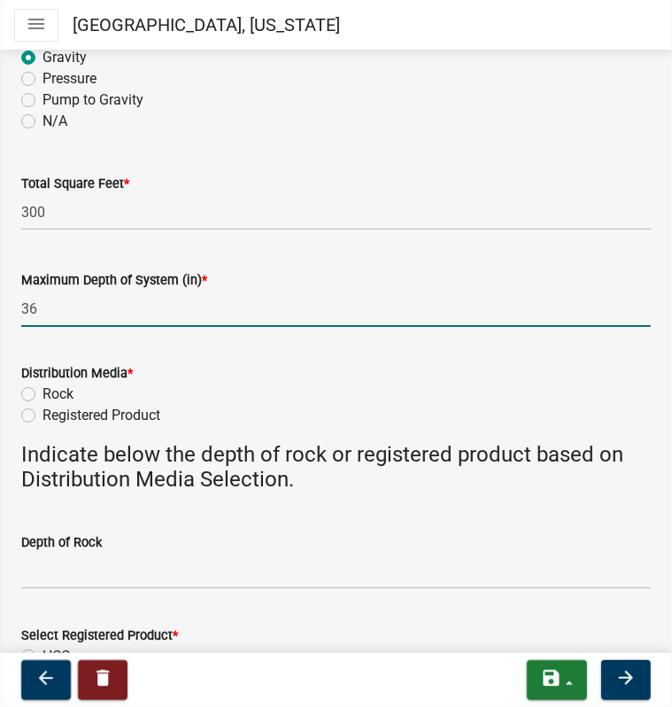
type input "36"
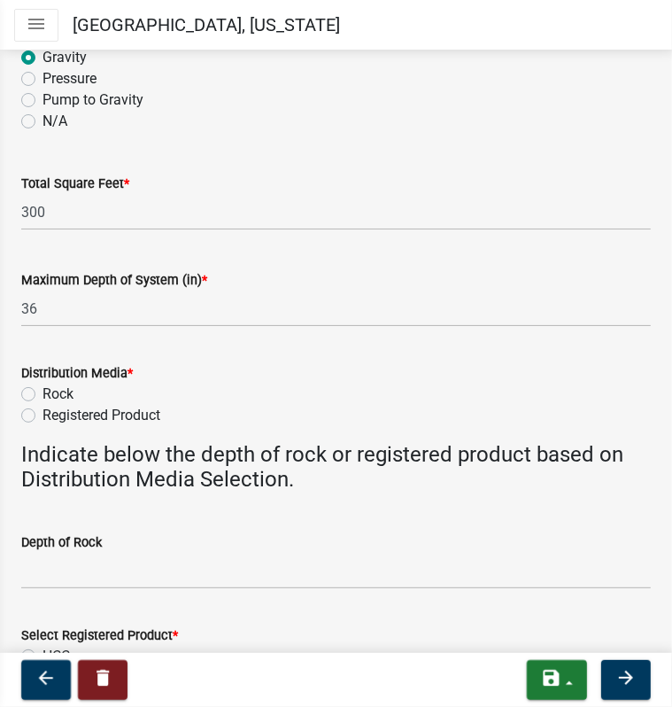
click at [43, 394] on label "Rock" at bounding box center [58, 393] width 31 height 21
click at [43, 394] on input "Rock" at bounding box center [49, 389] width 12 height 12
radio input "true"
click at [43, 391] on label "Rock" at bounding box center [58, 393] width 31 height 21
click at [43, 391] on input "Rock" at bounding box center [49, 389] width 12 height 12
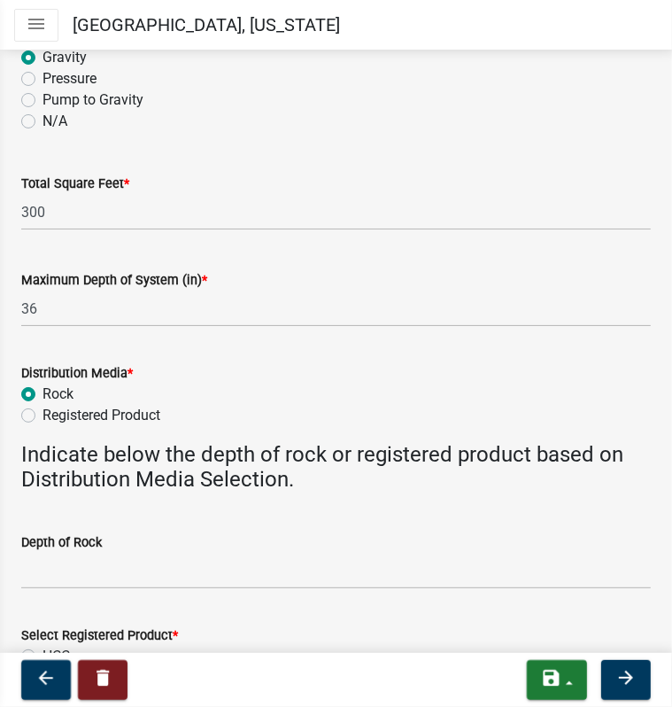
click at [43, 413] on label "Registered Product" at bounding box center [102, 415] width 118 height 21
click at [43, 413] on input "Registered Product" at bounding box center [49, 411] width 12 height 12
radio input "true"
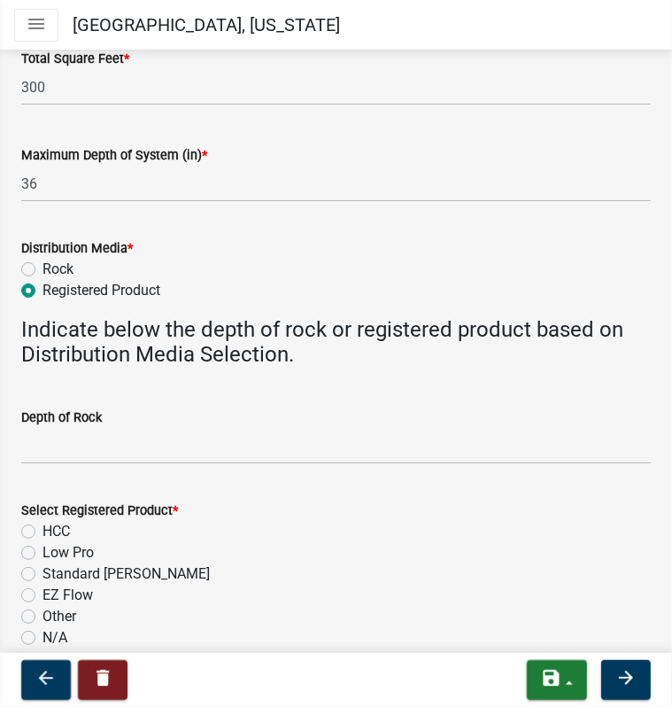
scroll to position [620, 0]
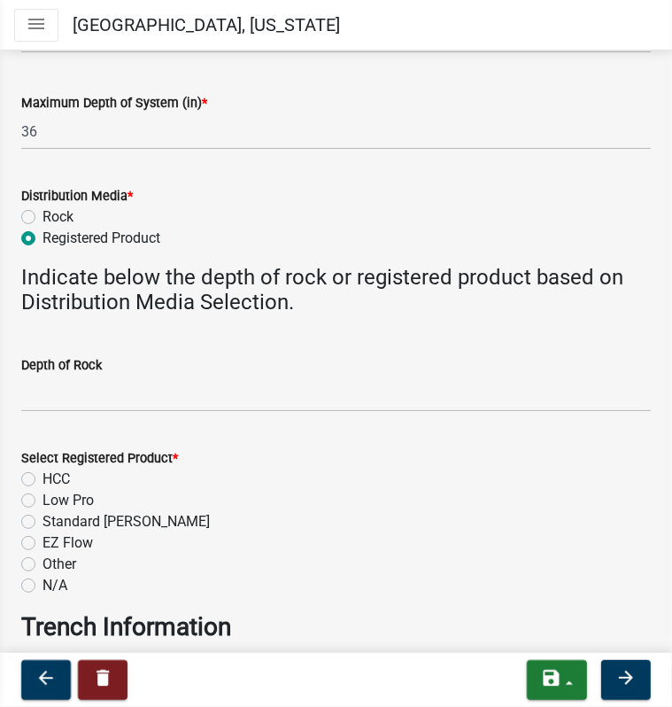
click at [43, 479] on label "HCC" at bounding box center [56, 479] width 27 height 21
click at [43, 479] on input "HCC" at bounding box center [49, 475] width 12 height 12
radio input "true"
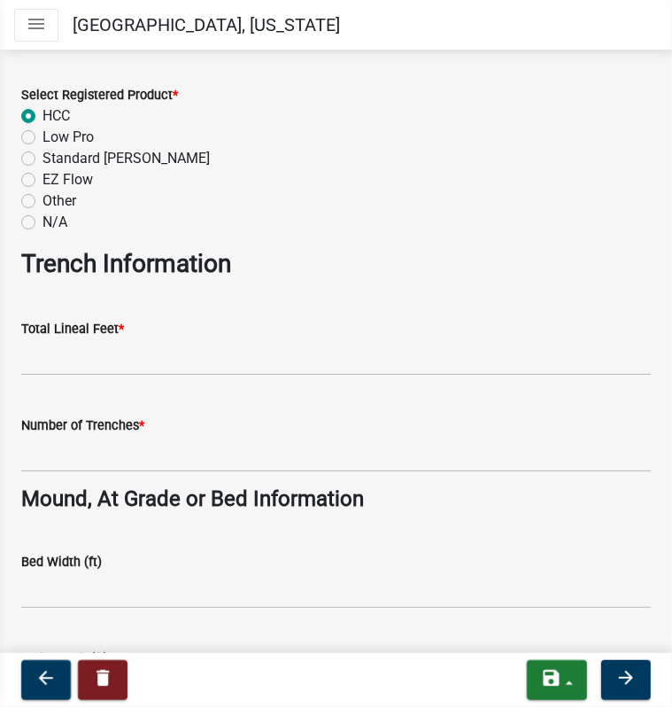
scroll to position [1063, 0]
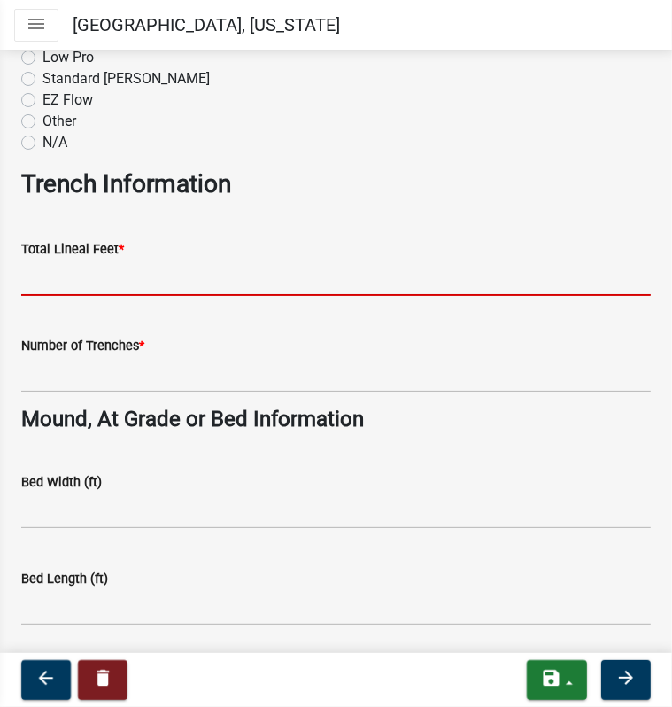
click at [57, 278] on input "Total Lineal Feet *" at bounding box center [336, 278] width 630 height 36
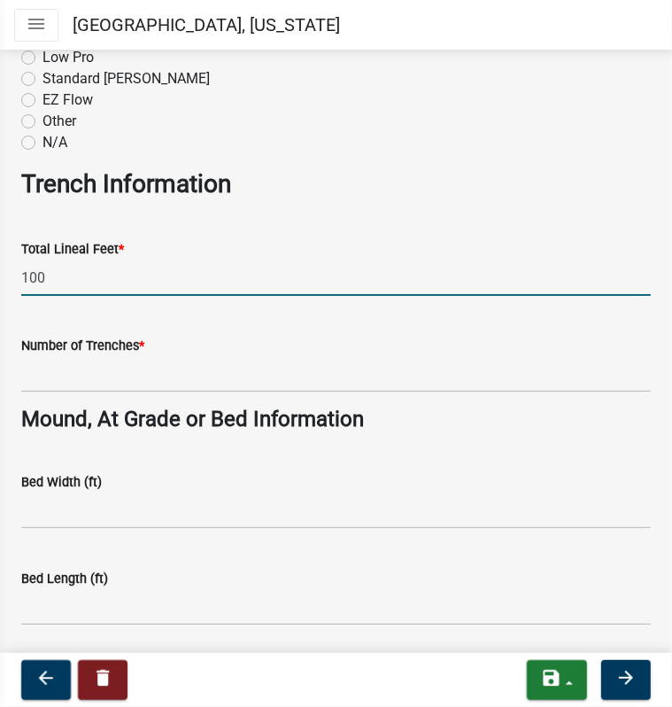
type input "100"
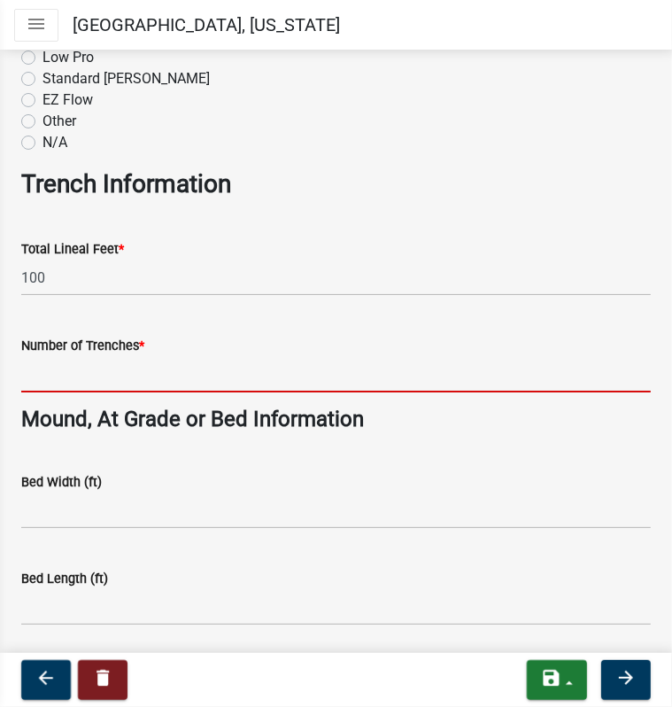
click at [53, 379] on input "Number of Trenches *" at bounding box center [336, 374] width 630 height 36
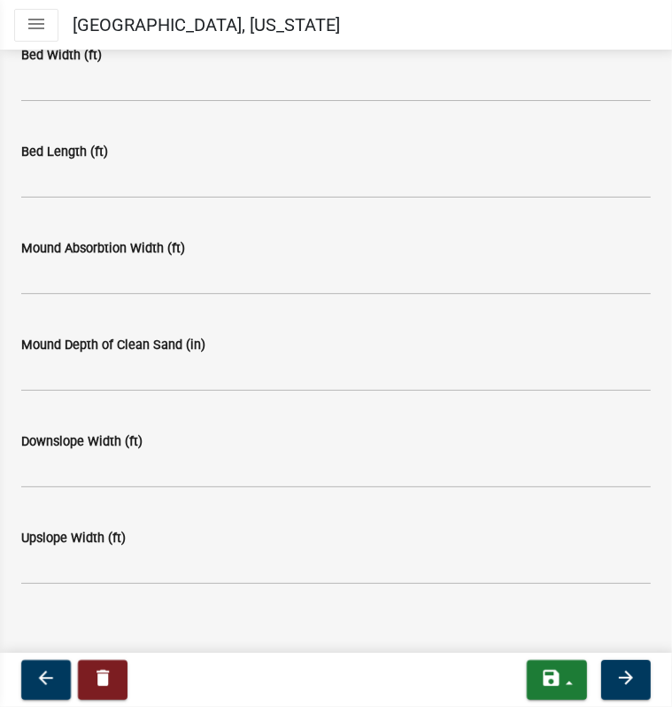
scroll to position [1503, 0]
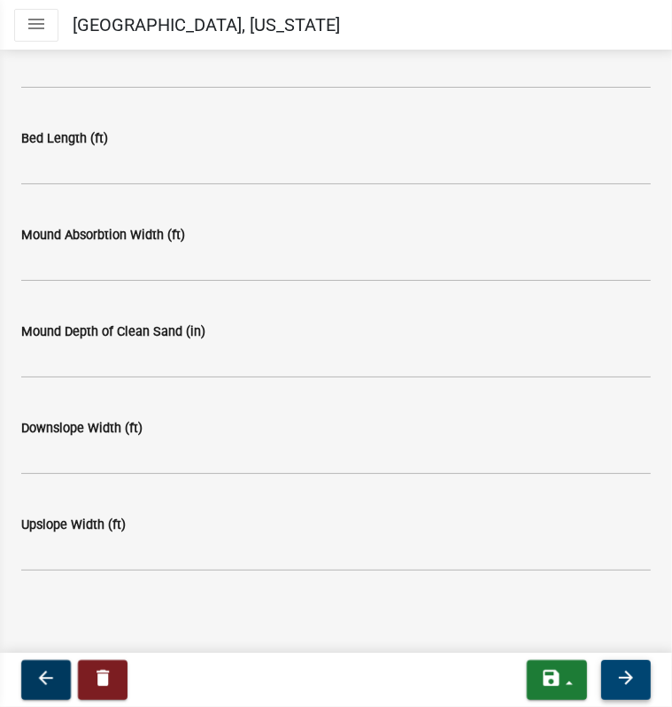
type input "9"
click at [616, 665] on button "arrow_forward" at bounding box center [626, 680] width 50 height 40
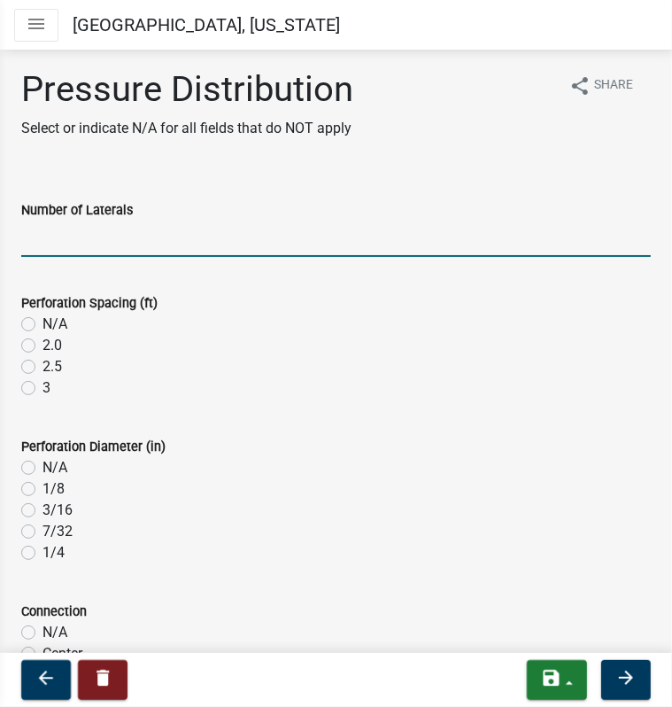
click at [78, 244] on input "Number of Laterals" at bounding box center [336, 239] width 630 height 36
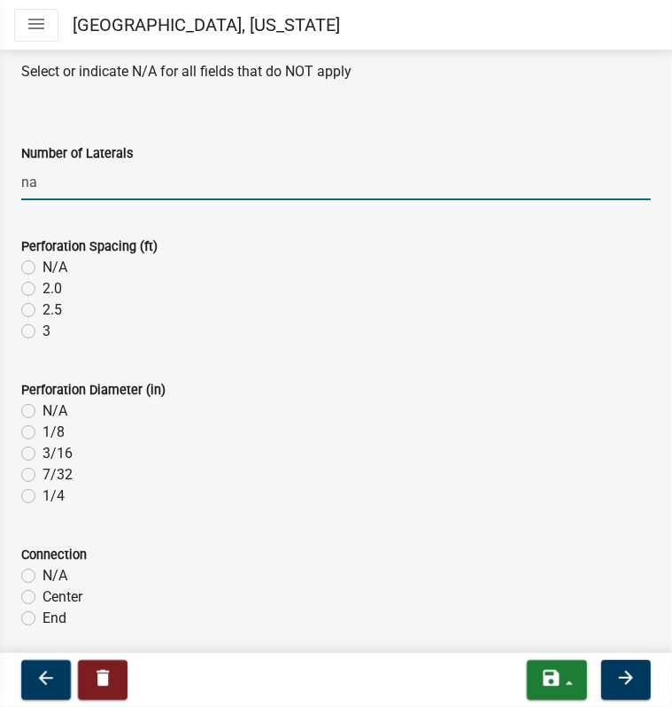
scroll to position [89, 0]
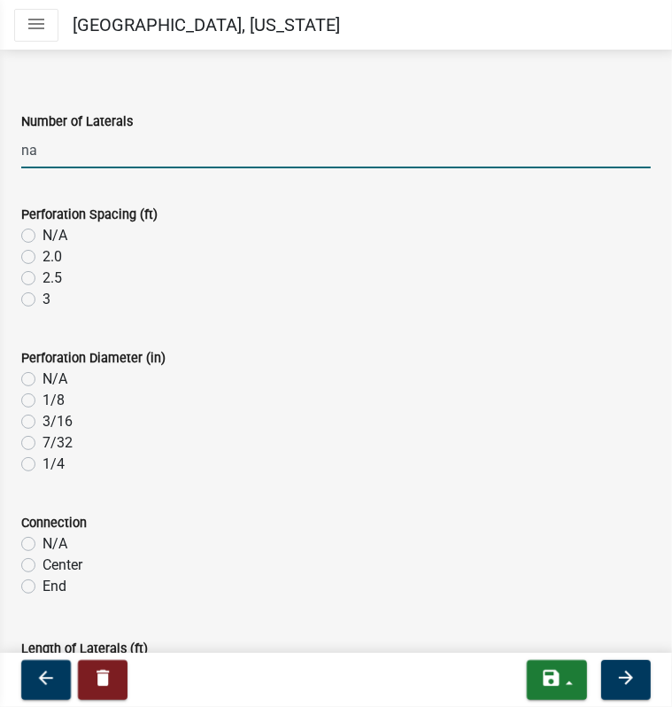
type input "na"
click at [43, 238] on label "N/A" at bounding box center [55, 235] width 25 height 21
click at [43, 236] on input "N/A" at bounding box center [49, 231] width 12 height 12
radio input "true"
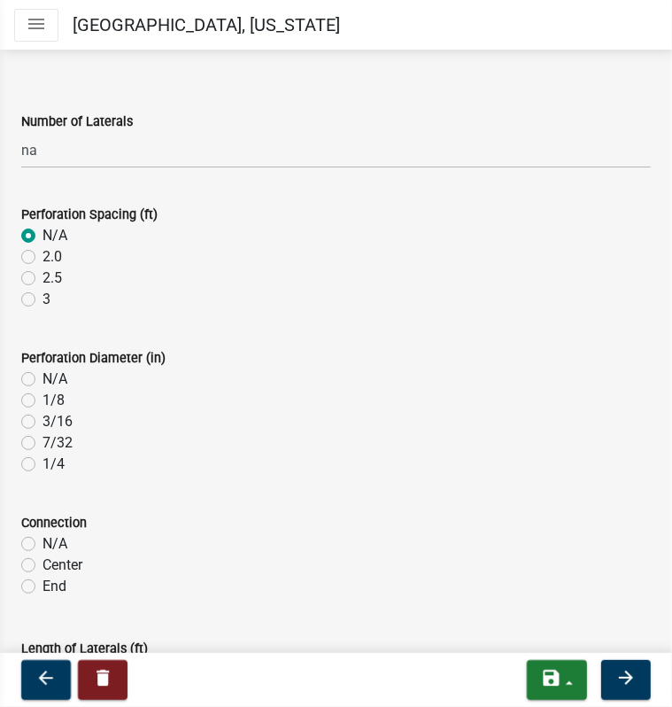
click at [43, 380] on label "N/A" at bounding box center [55, 378] width 25 height 21
click at [43, 380] on input "N/A" at bounding box center [49, 374] width 12 height 12
radio input "true"
click at [43, 540] on label "N/A" at bounding box center [55, 543] width 25 height 21
click at [43, 540] on input "N/A" at bounding box center [49, 539] width 12 height 12
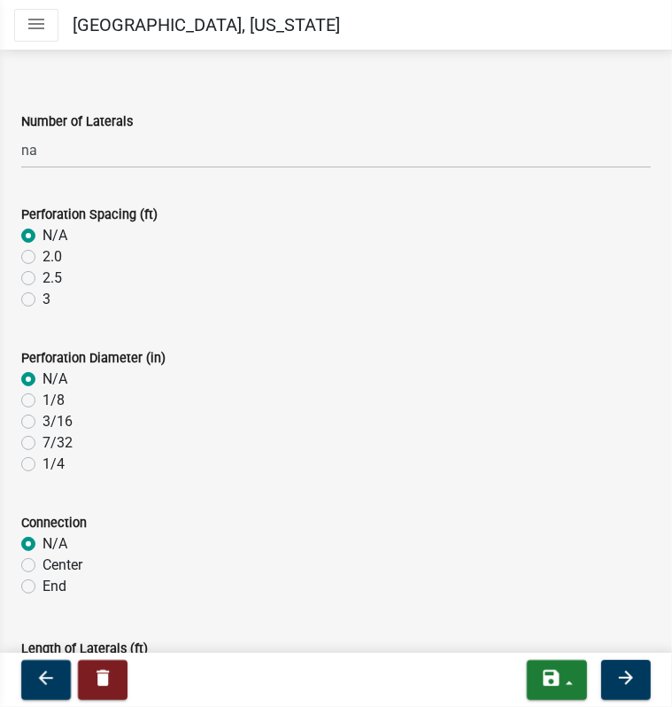
radio input "true"
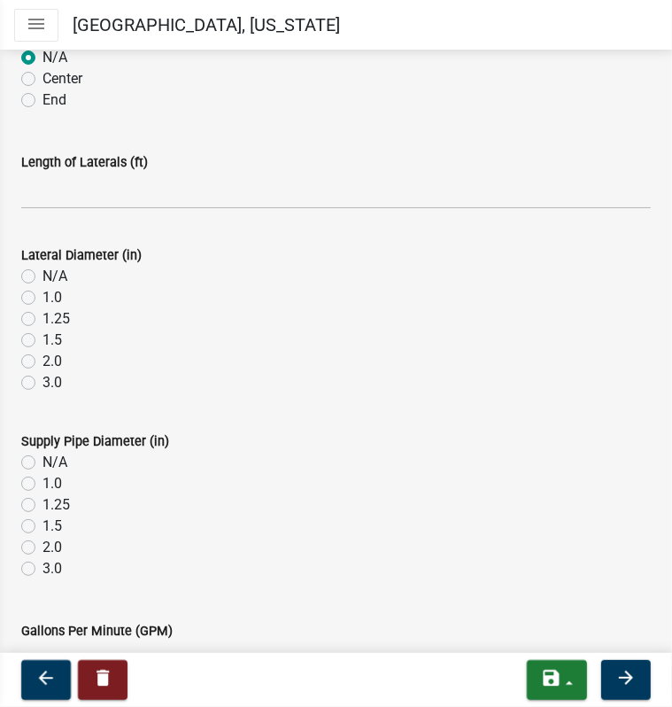
scroll to position [620, 0]
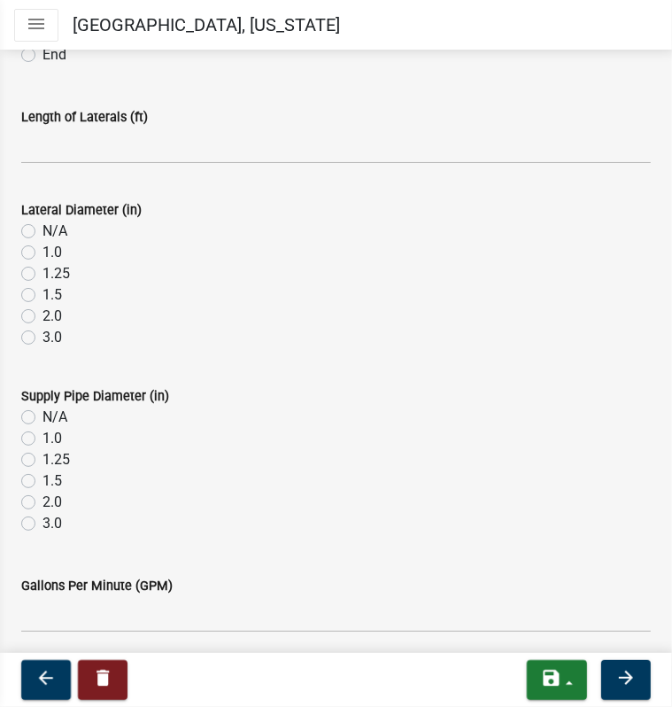
click at [43, 234] on label "N/A" at bounding box center [55, 231] width 25 height 21
click at [43, 232] on input "N/A" at bounding box center [49, 227] width 12 height 12
radio input "true"
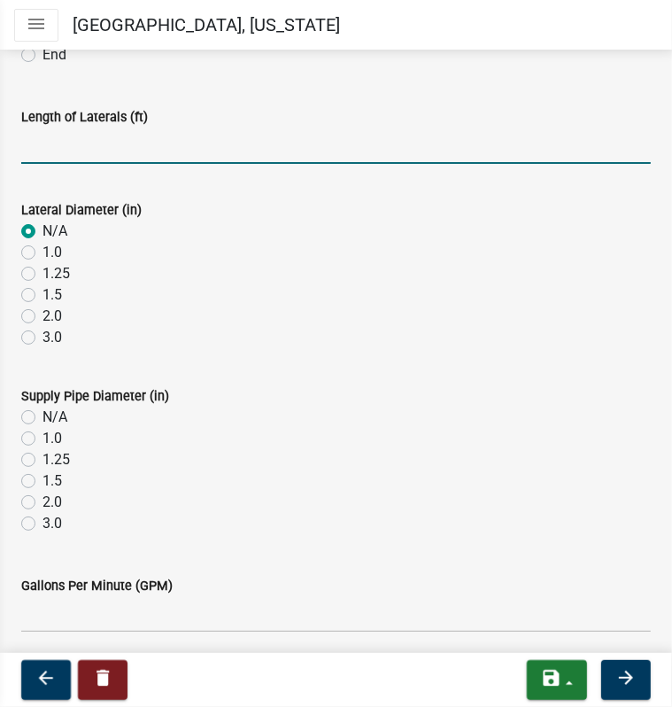
click at [66, 150] on input "Length of Laterals (ft)" at bounding box center [336, 146] width 630 height 36
type input "na"
click at [43, 420] on label "N/A" at bounding box center [55, 417] width 25 height 21
click at [43, 418] on input "N/A" at bounding box center [49, 413] width 12 height 12
radio input "true"
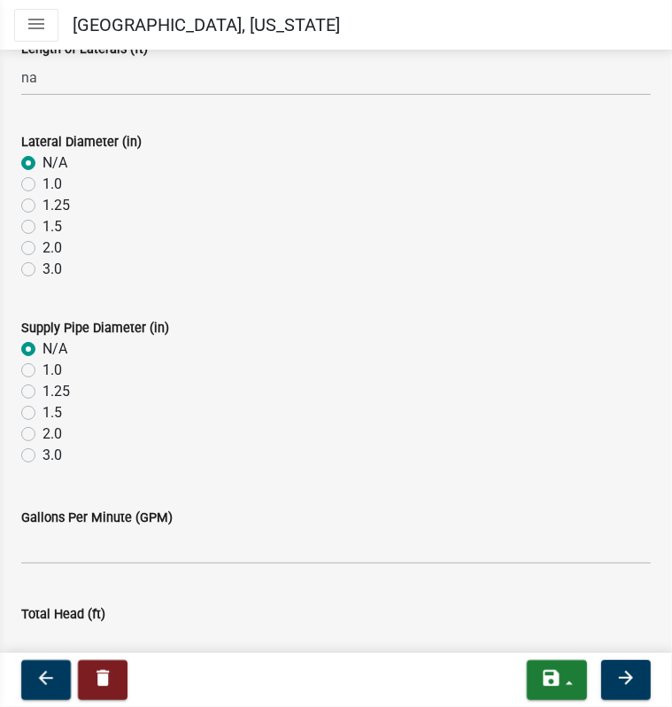
scroll to position [779, 0]
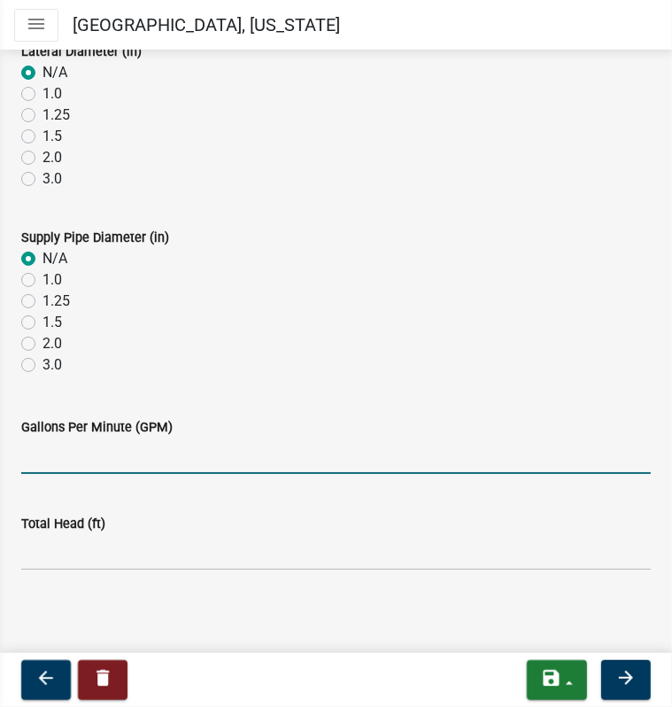
click at [74, 460] on input "Gallons Per Minute (GPM)" at bounding box center [336, 456] width 630 height 36
type input "na"
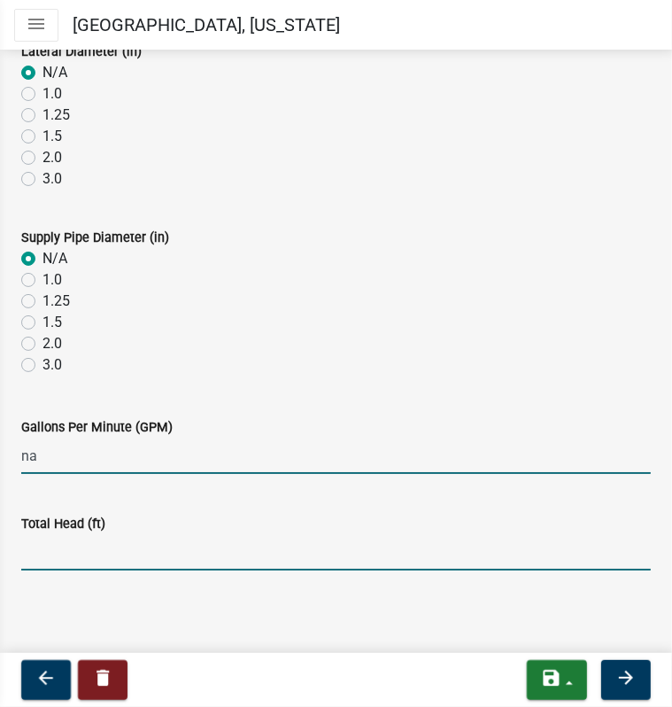
click at [54, 556] on input "Total Head (ft)" at bounding box center [336, 552] width 630 height 36
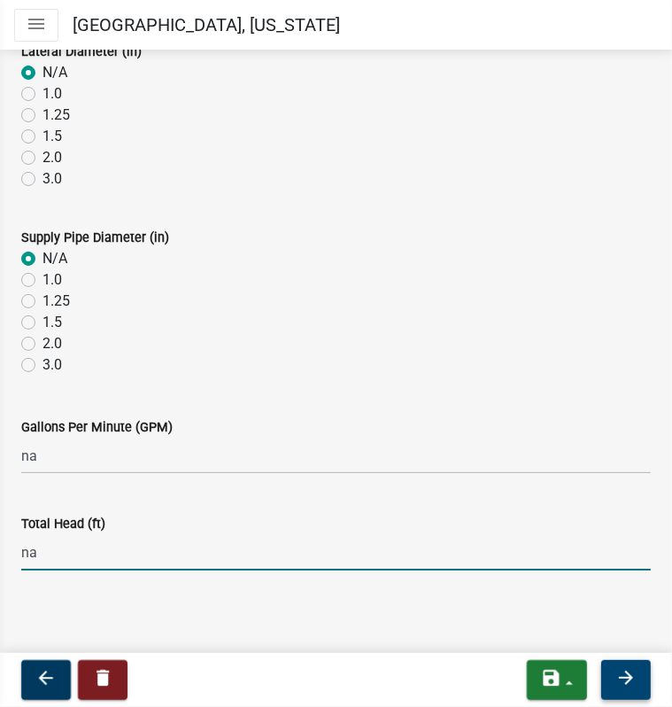
type input "na"
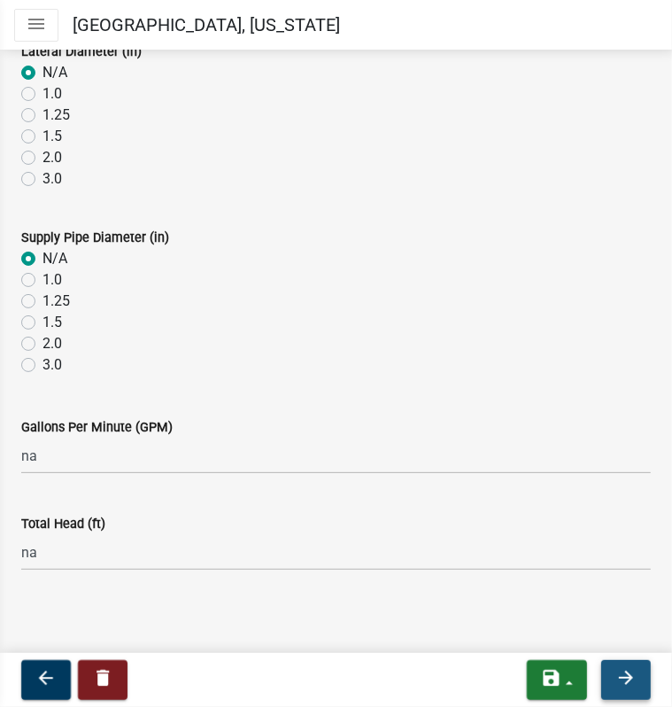
click at [630, 674] on icon "arrow_forward" at bounding box center [626, 677] width 21 height 21
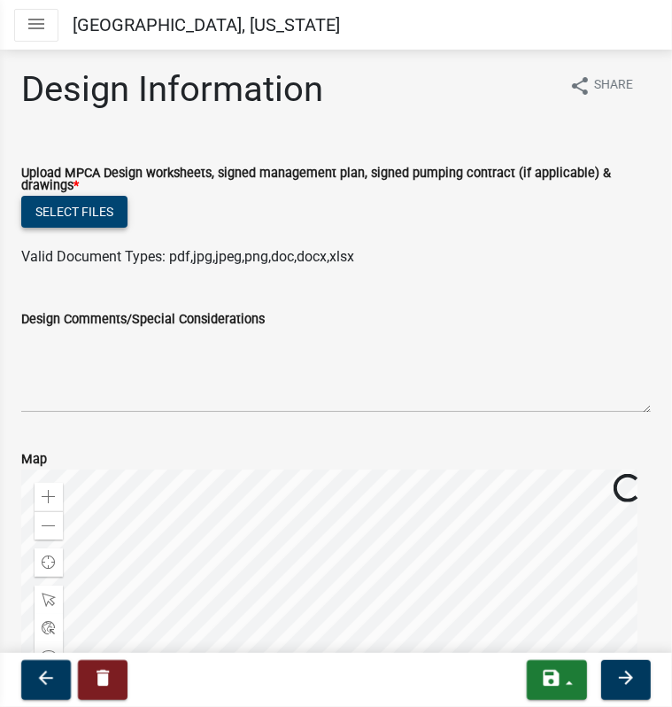
click at [86, 213] on button "Select files" at bounding box center [74, 212] width 106 height 32
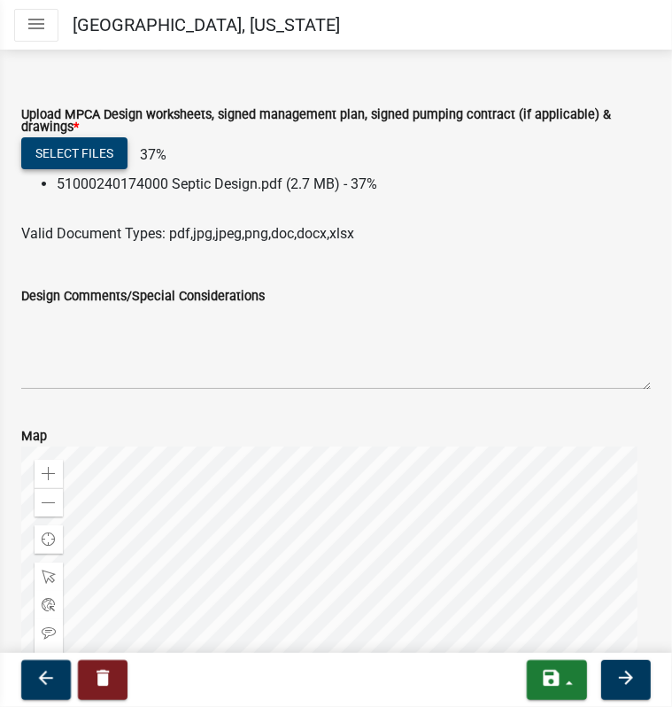
scroll to position [89, 0]
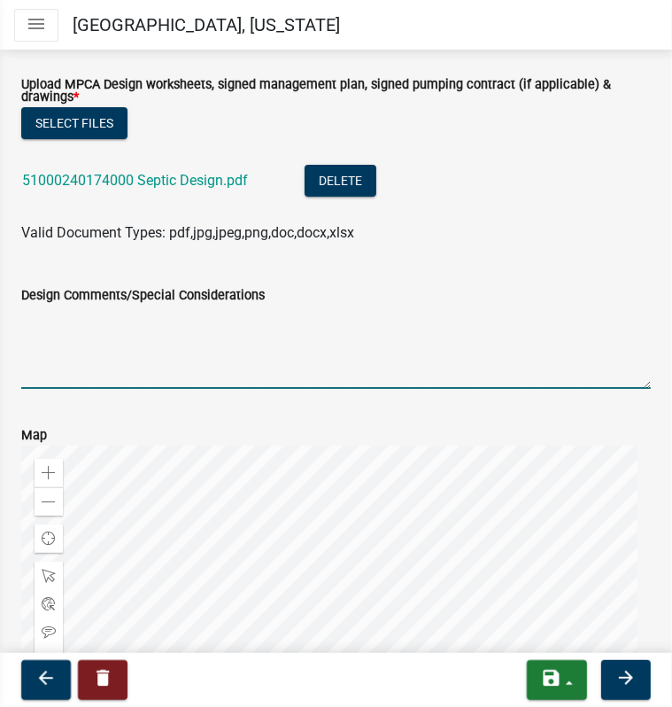
click at [117, 368] on textarea "Design Comments/Special Considerations" at bounding box center [336, 347] width 630 height 83
type textarea "On a "lot" not yet created."
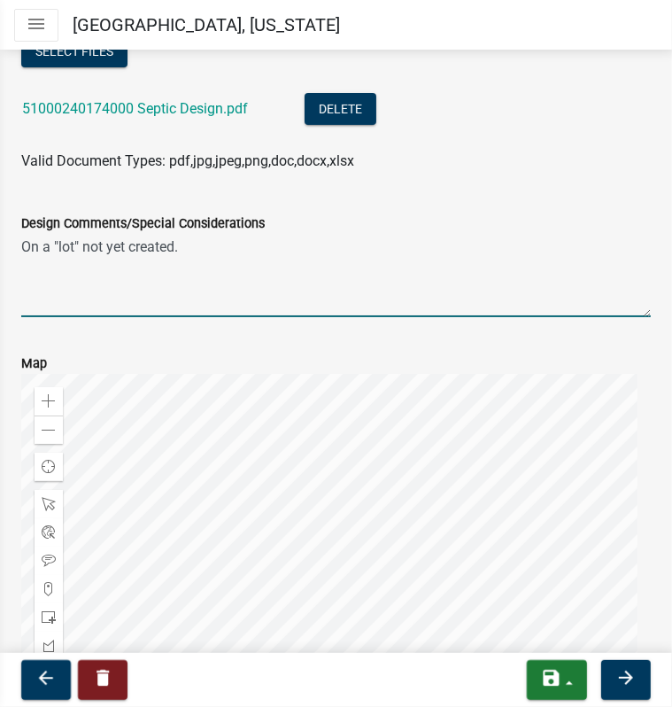
scroll to position [143, 0]
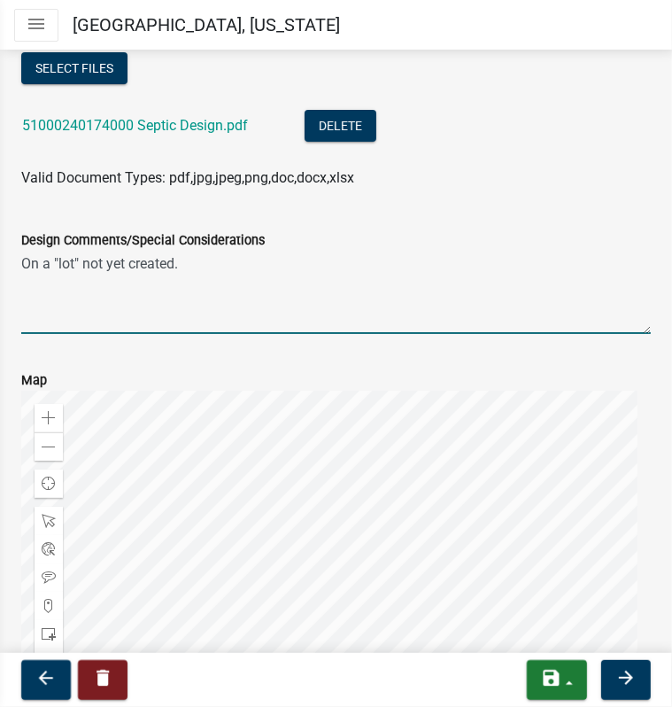
drag, startPoint x: 106, startPoint y: 267, endPoint x: 0, endPoint y: 265, distance: 106.3
click at [0, 267] on div "Design Information share Share Upload MPCA Design worksheets, signed management…" at bounding box center [336, 395] width 672 height 941
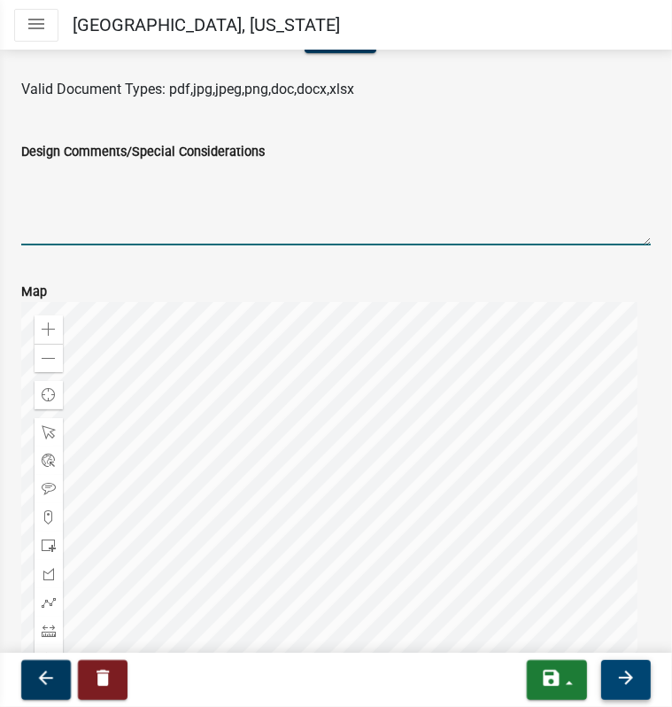
click at [607, 676] on button "arrow_forward" at bounding box center [626, 680] width 50 height 40
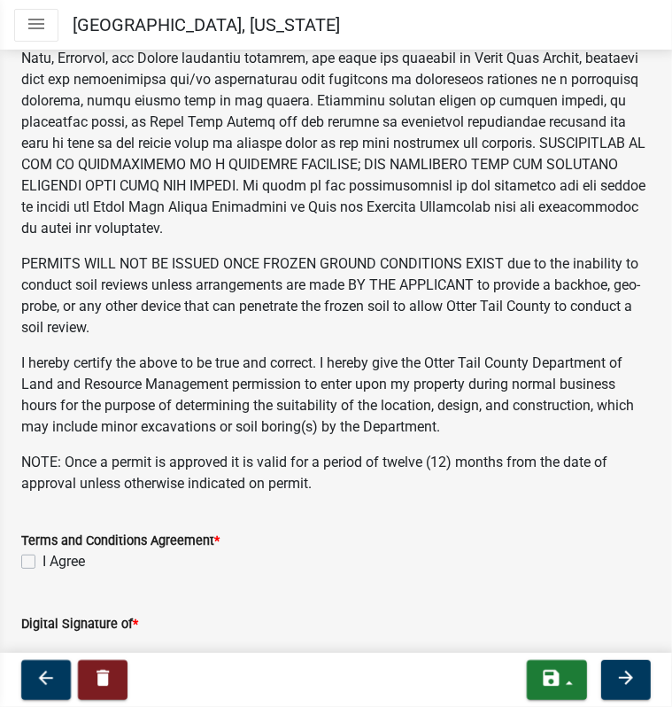
scroll to position [443, 0]
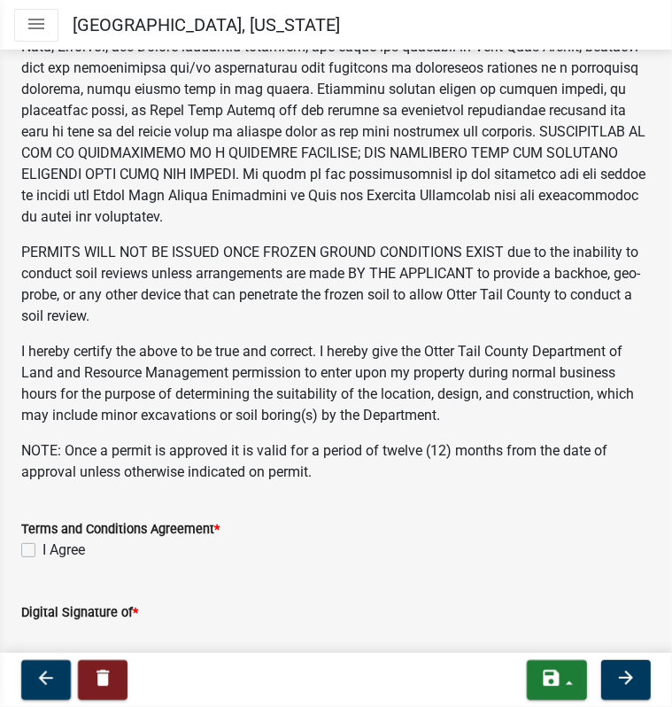
click at [43, 550] on label "I Agree" at bounding box center [64, 549] width 43 height 21
click at [43, 550] on input "I Agree" at bounding box center [49, 545] width 12 height 12
checkbox input "true"
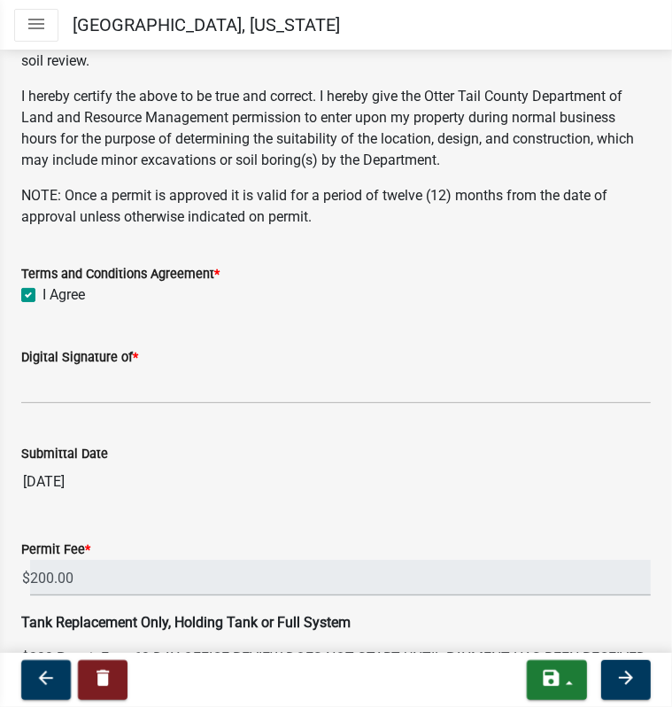
scroll to position [709, 0]
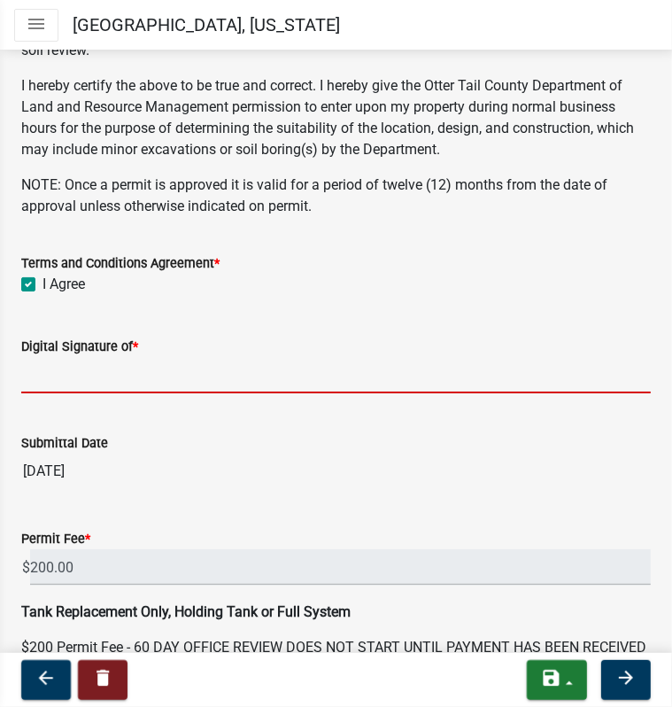
drag, startPoint x: 78, startPoint y: 370, endPoint x: 80, endPoint y: 379, distance: 9.0
click at [78, 370] on input "Digital Signature of *" at bounding box center [336, 375] width 630 height 36
type input "[PERSON_NAME] [PERSON_NAME]"
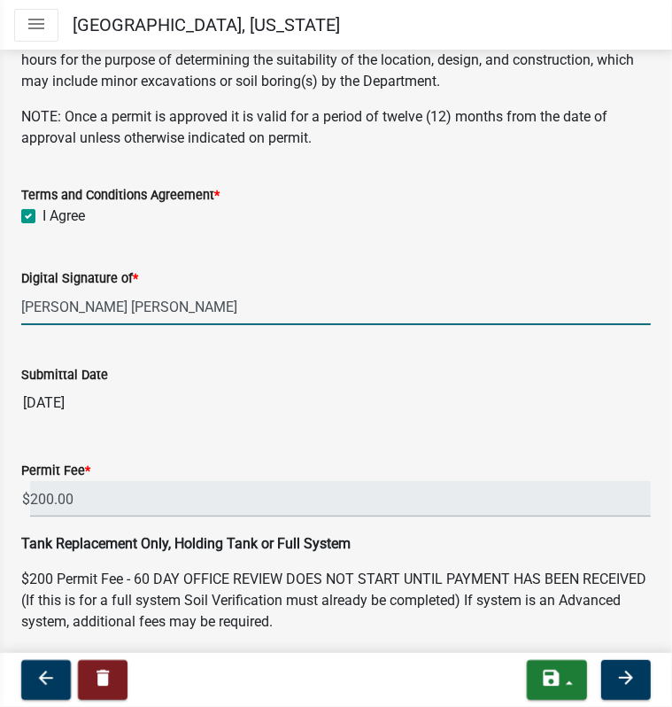
scroll to position [839, 0]
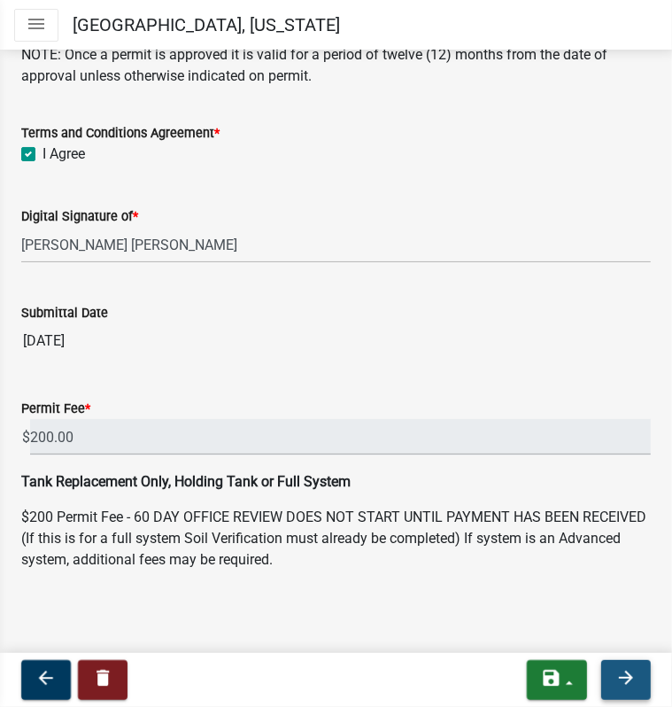
click at [623, 678] on icon "arrow_forward" at bounding box center [626, 677] width 21 height 21
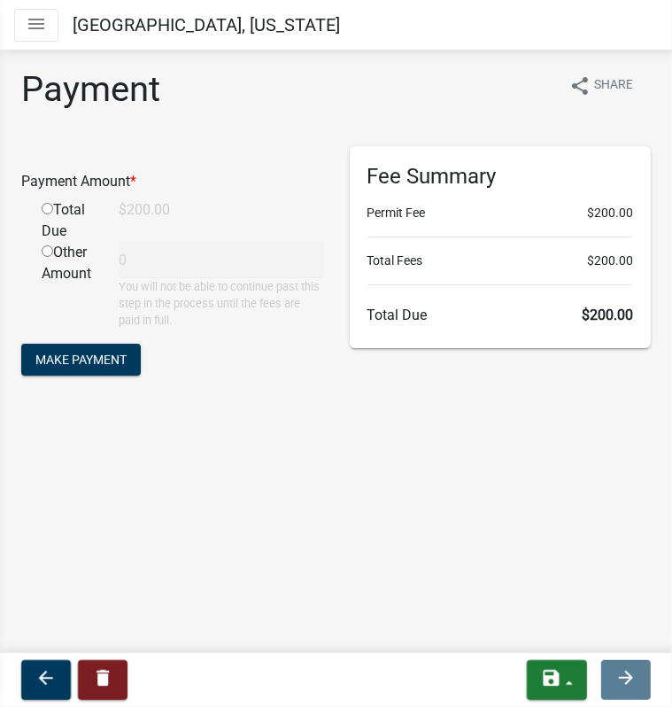
click at [44, 210] on input "radio" at bounding box center [48, 209] width 12 height 12
radio input "true"
type input "200"
click at [91, 359] on span "Make Payment" at bounding box center [80, 359] width 91 height 14
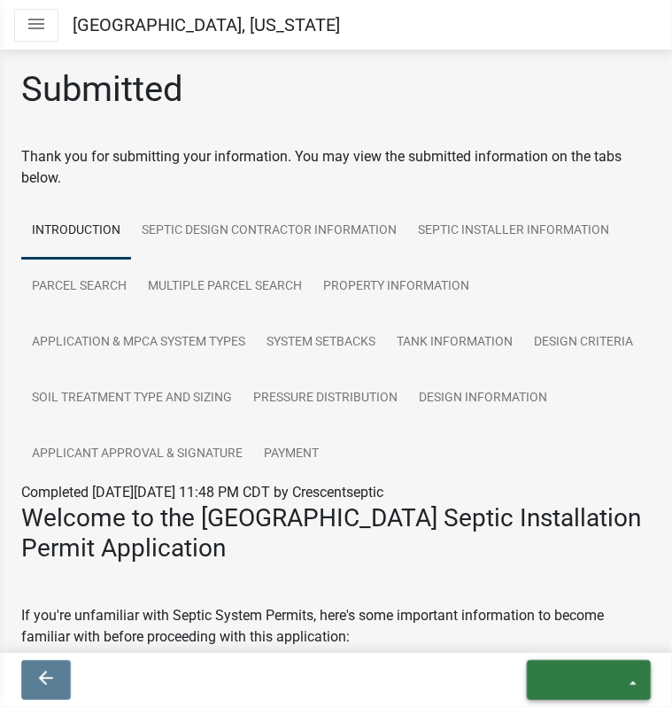
click at [566, 673] on icon "exit" at bounding box center [583, 677] width 85 height 21
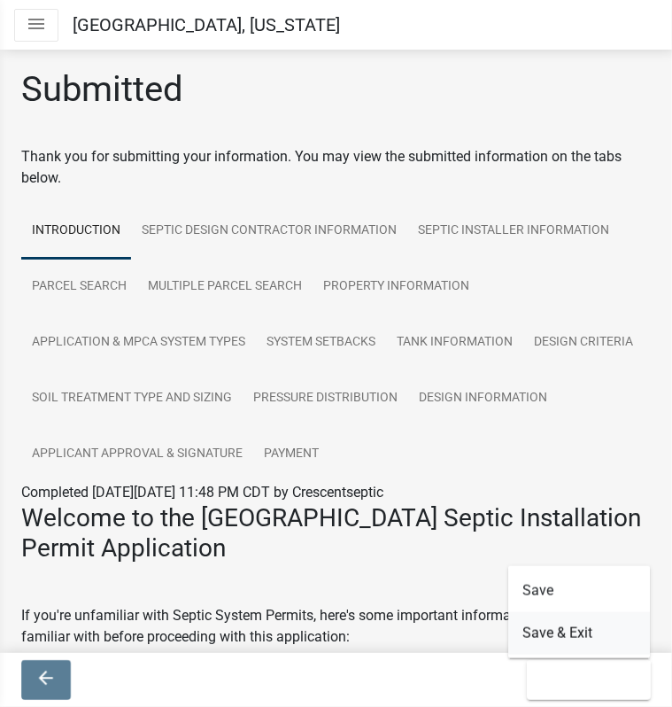
click at [569, 632] on button "Save & Exit" at bounding box center [579, 633] width 142 height 43
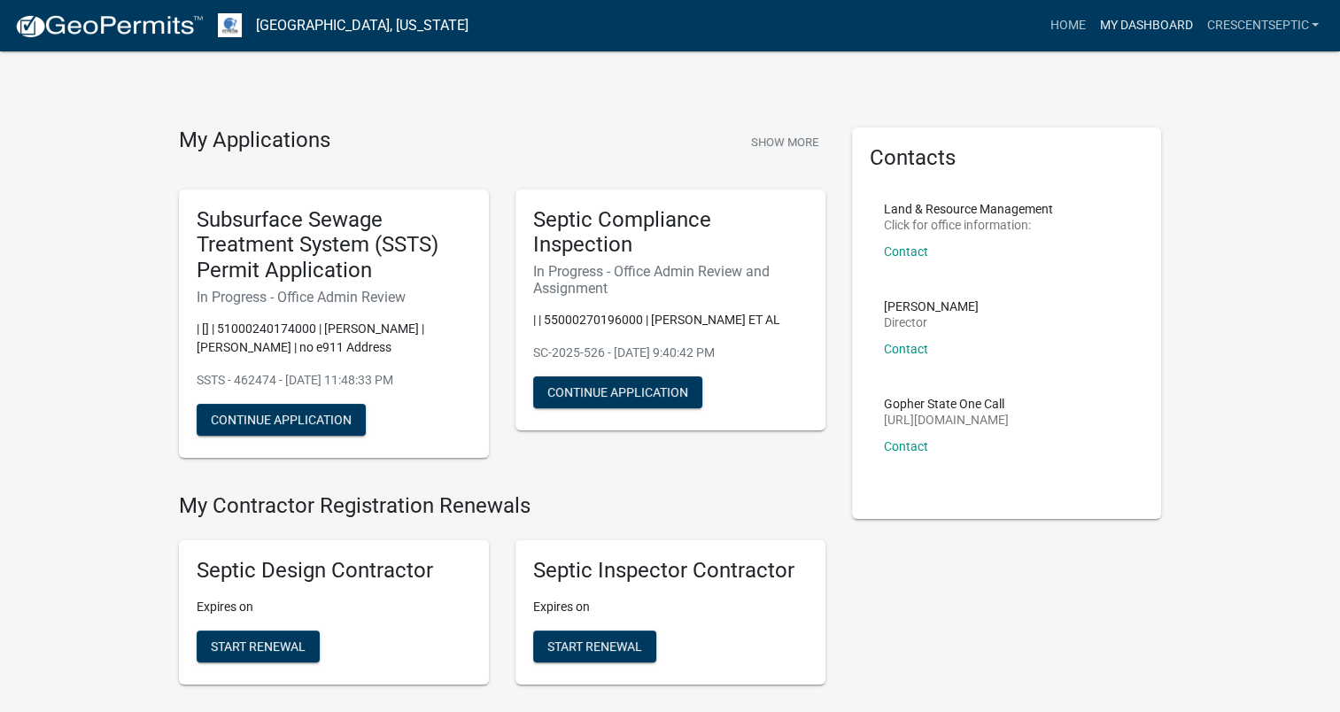
click at [671, 18] on link "My Dashboard" at bounding box center [1145, 26] width 107 height 34
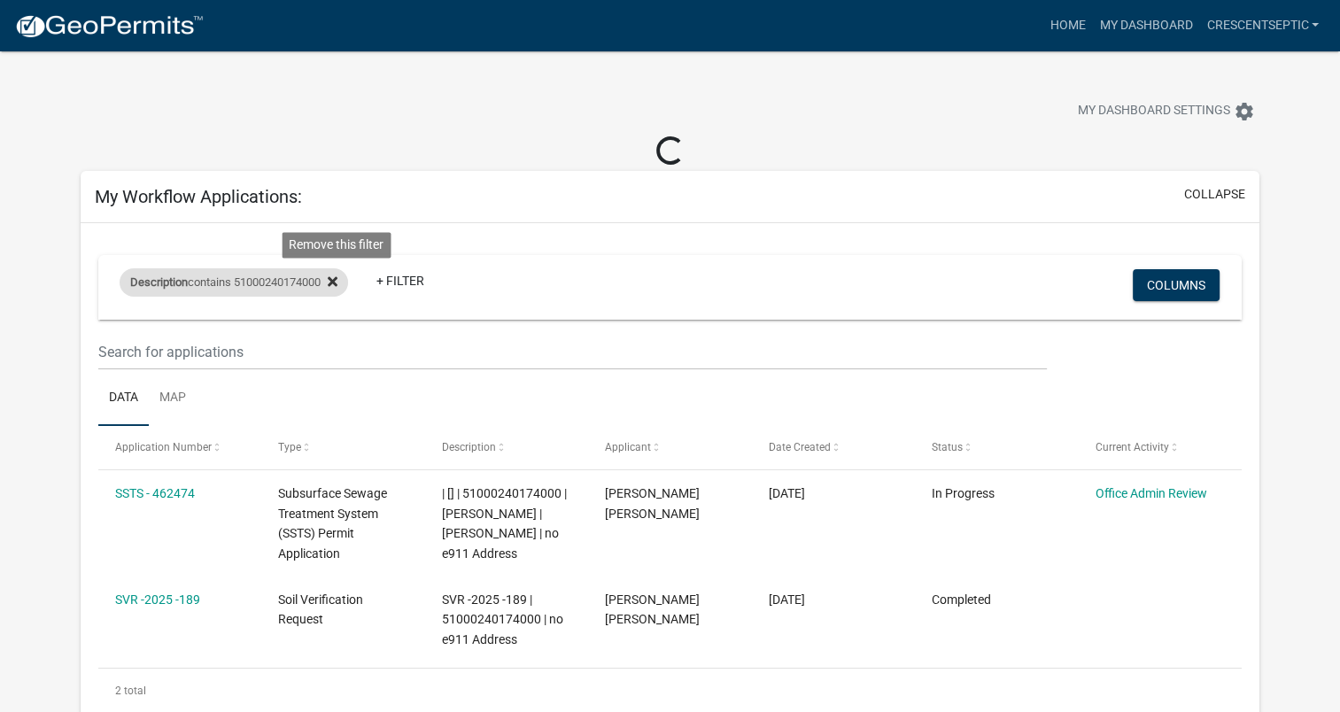
click at [337, 283] on icon at bounding box center [333, 281] width 10 height 10
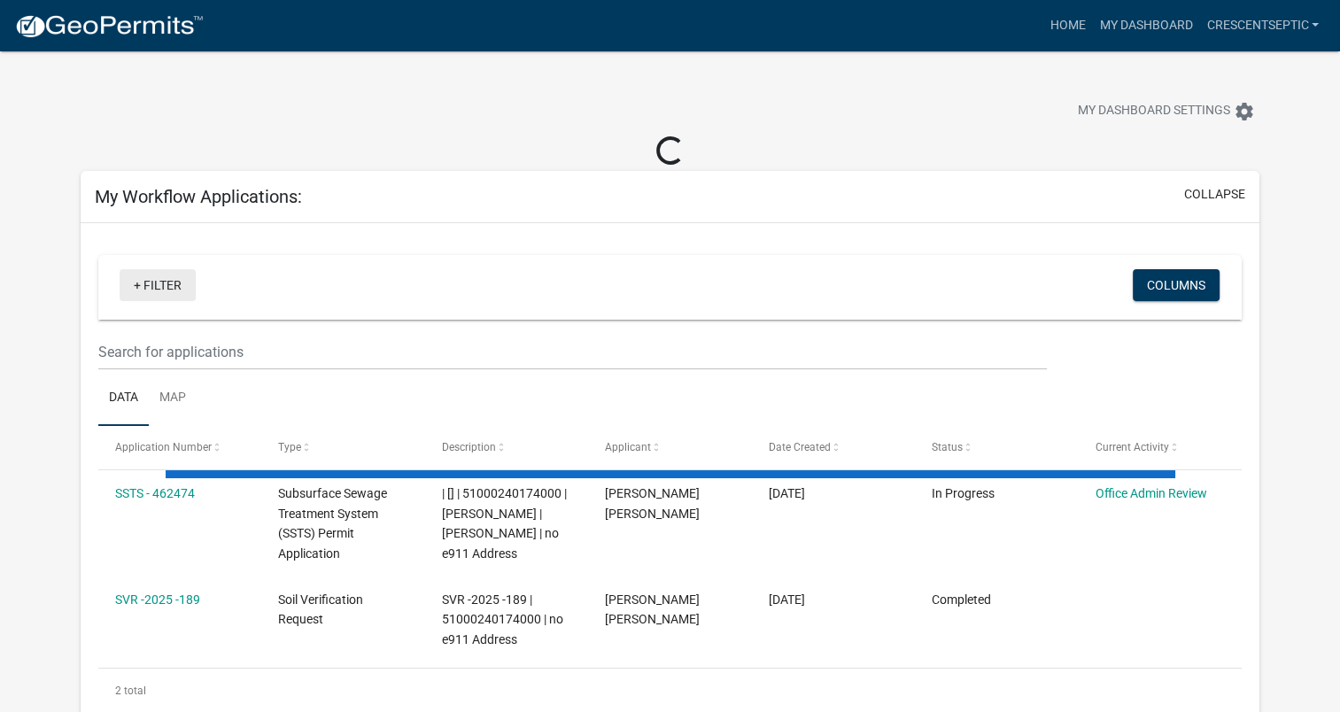
click at [160, 283] on link "+ Filter" at bounding box center [158, 285] width 76 height 32
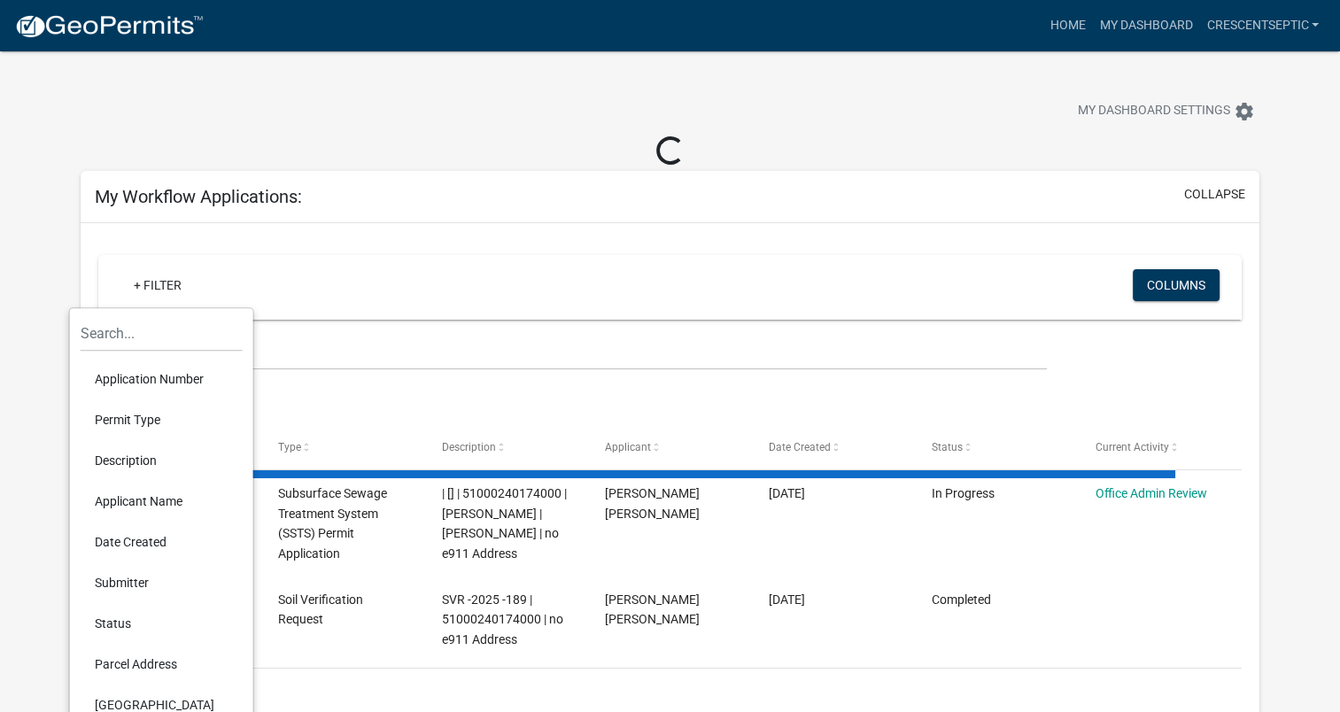
select select "3: 100"
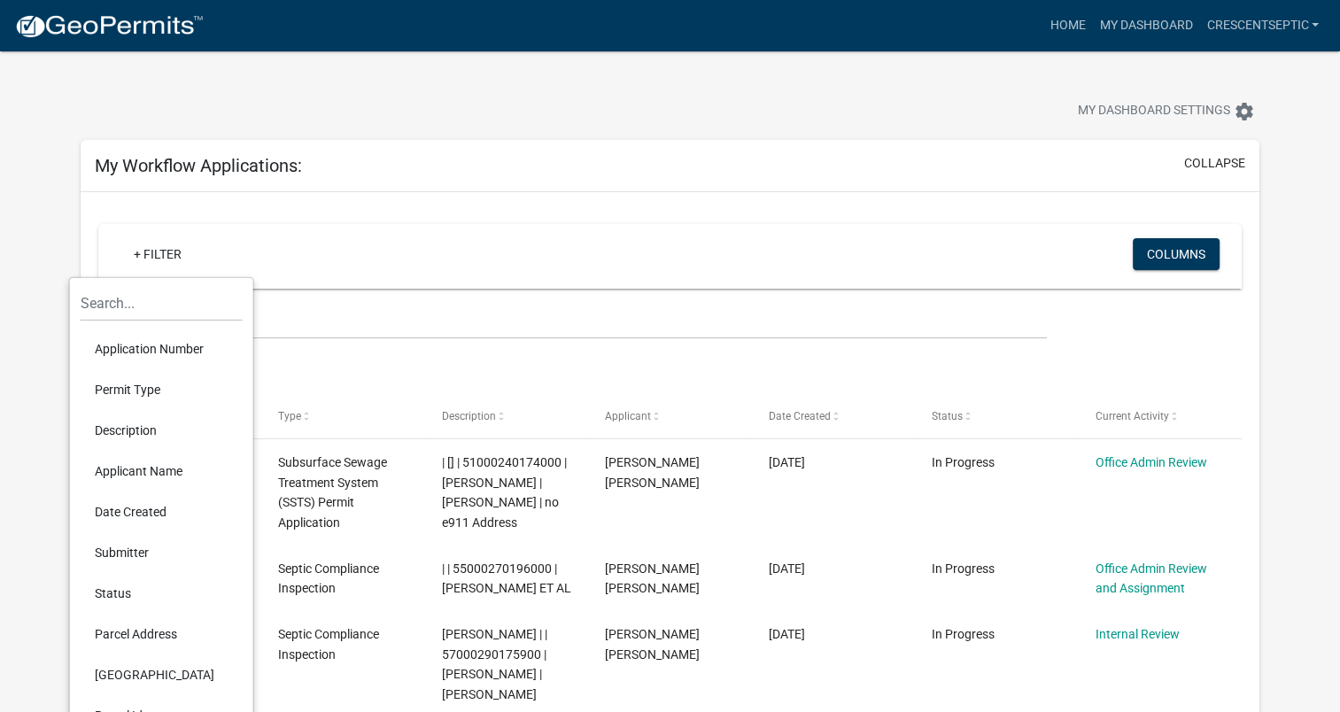
drag, startPoint x: 135, startPoint y: 432, endPoint x: 184, endPoint y: 463, distance: 58.5
click at [136, 432] on li "Description" at bounding box center [162, 430] width 162 height 41
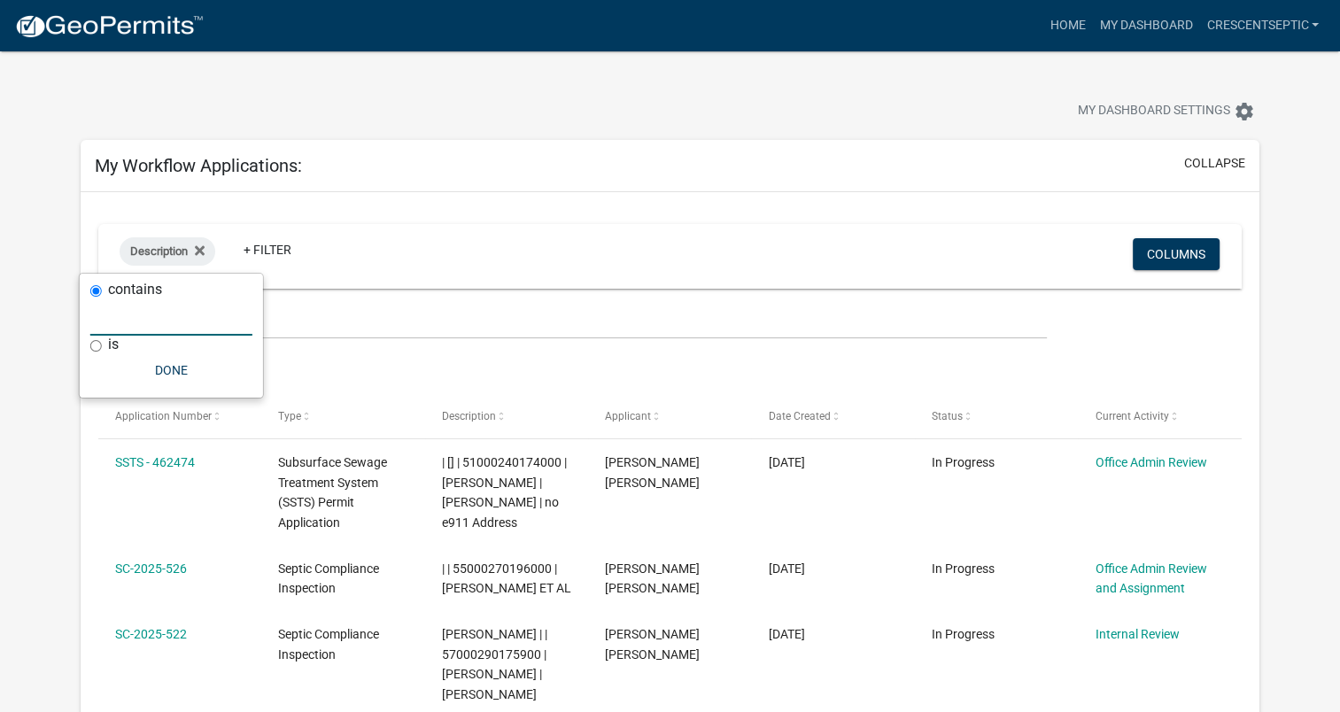
click at [149, 316] on input "text" at bounding box center [171, 317] width 162 height 36
type input "pelican"
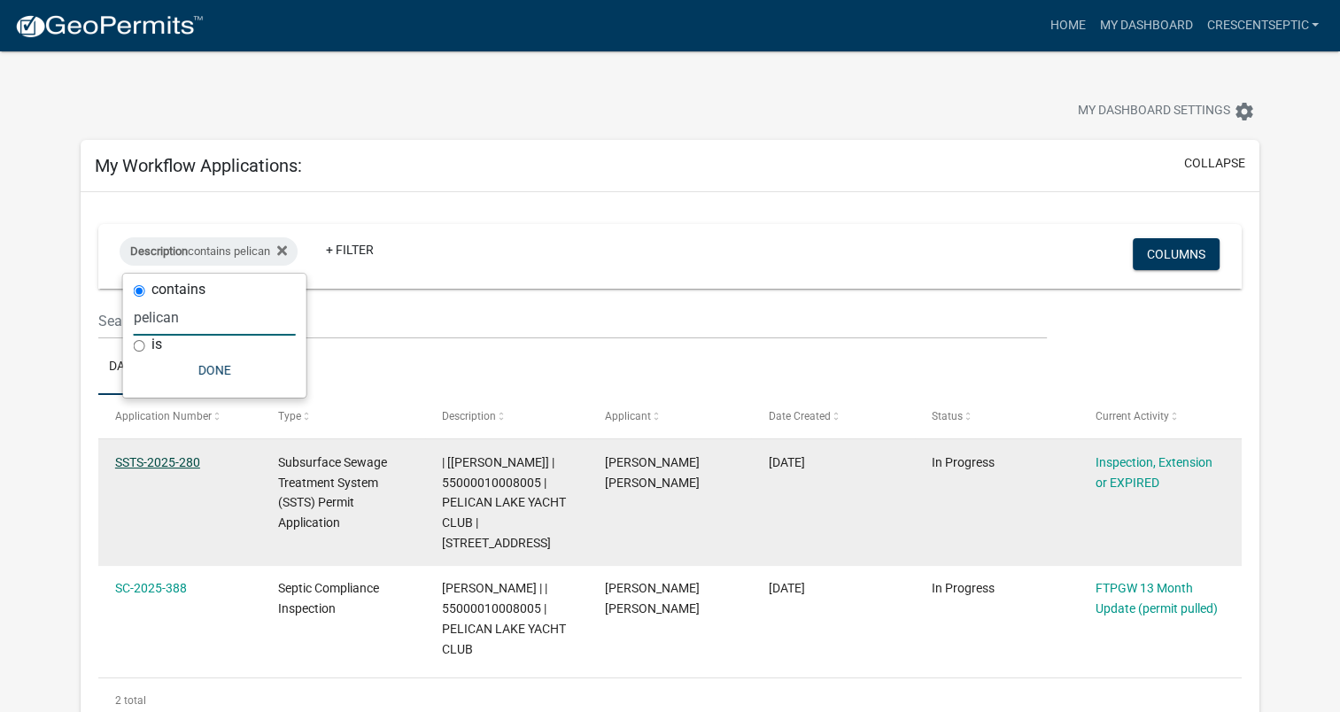
click at [186, 462] on link "SSTS-2025-280" at bounding box center [157, 462] width 85 height 14
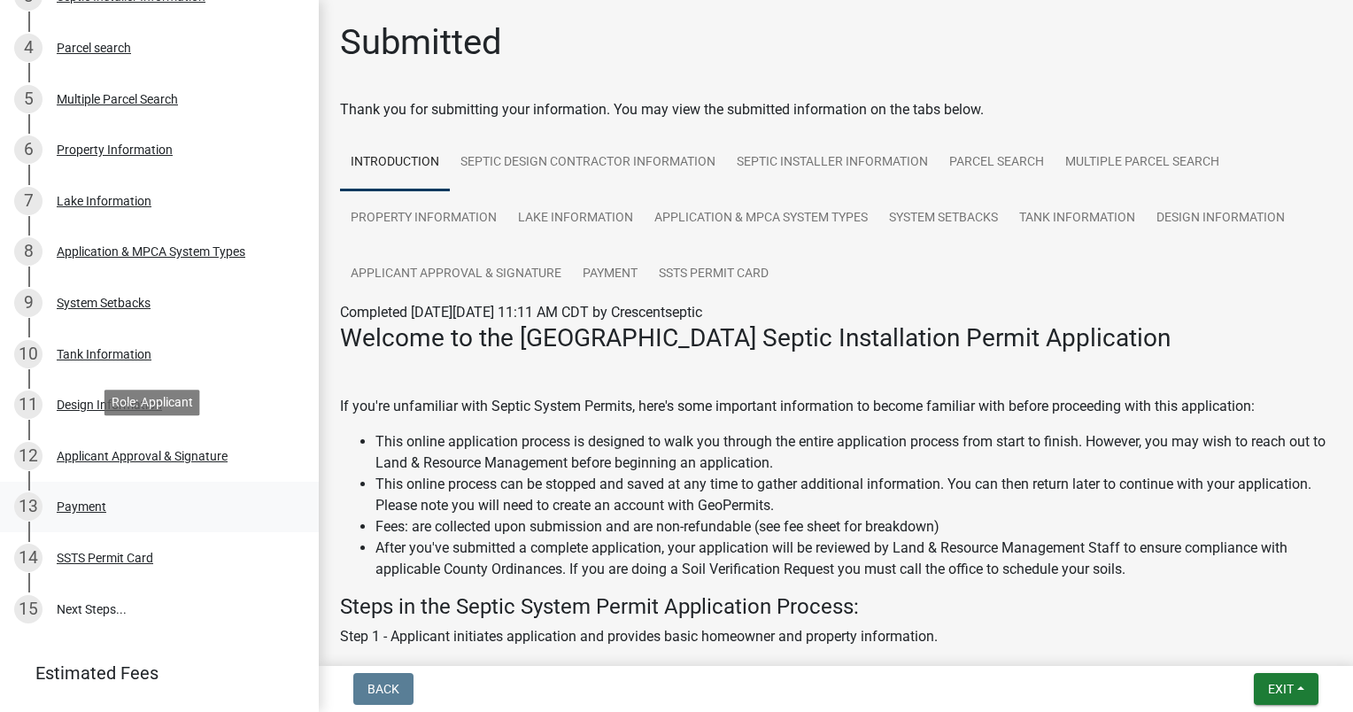
scroll to position [531, 0]
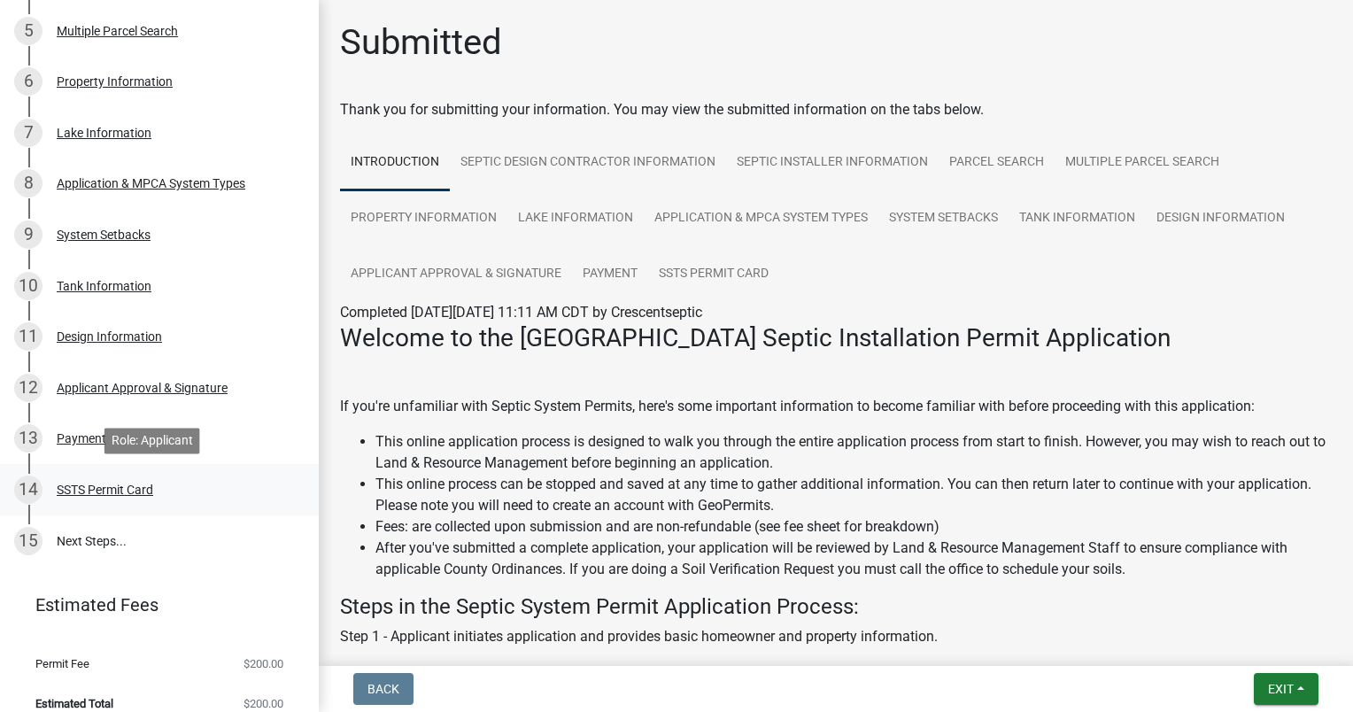
click at [106, 485] on div "SSTS Permit Card" at bounding box center [105, 490] width 97 height 12
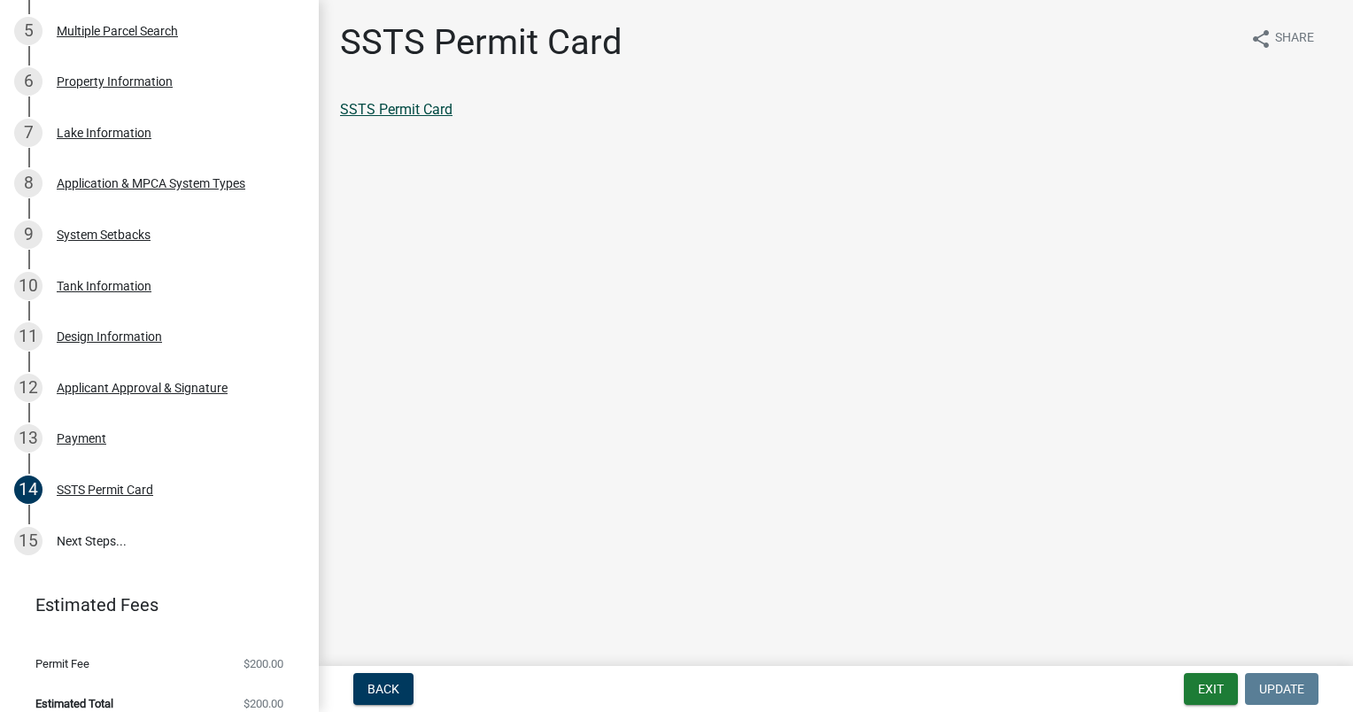
click at [416, 112] on link "SSTS Permit Card" at bounding box center [396, 109] width 112 height 17
